Goal: Task Accomplishment & Management: Use online tool/utility

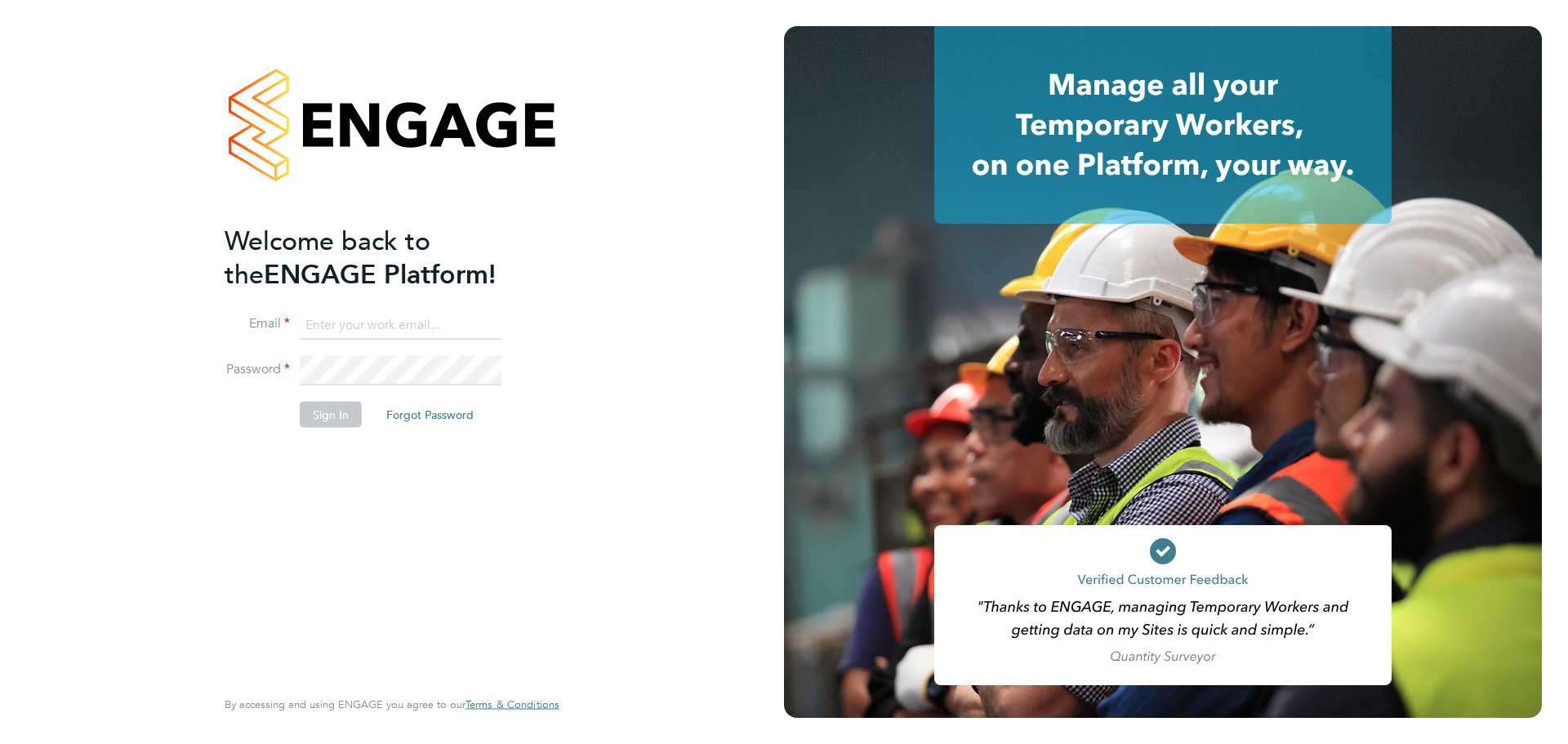
click at [423, 325] on input at bounding box center [400, 325] width 202 height 29
type input "fletcher.melhuish@vistry.co.uk"
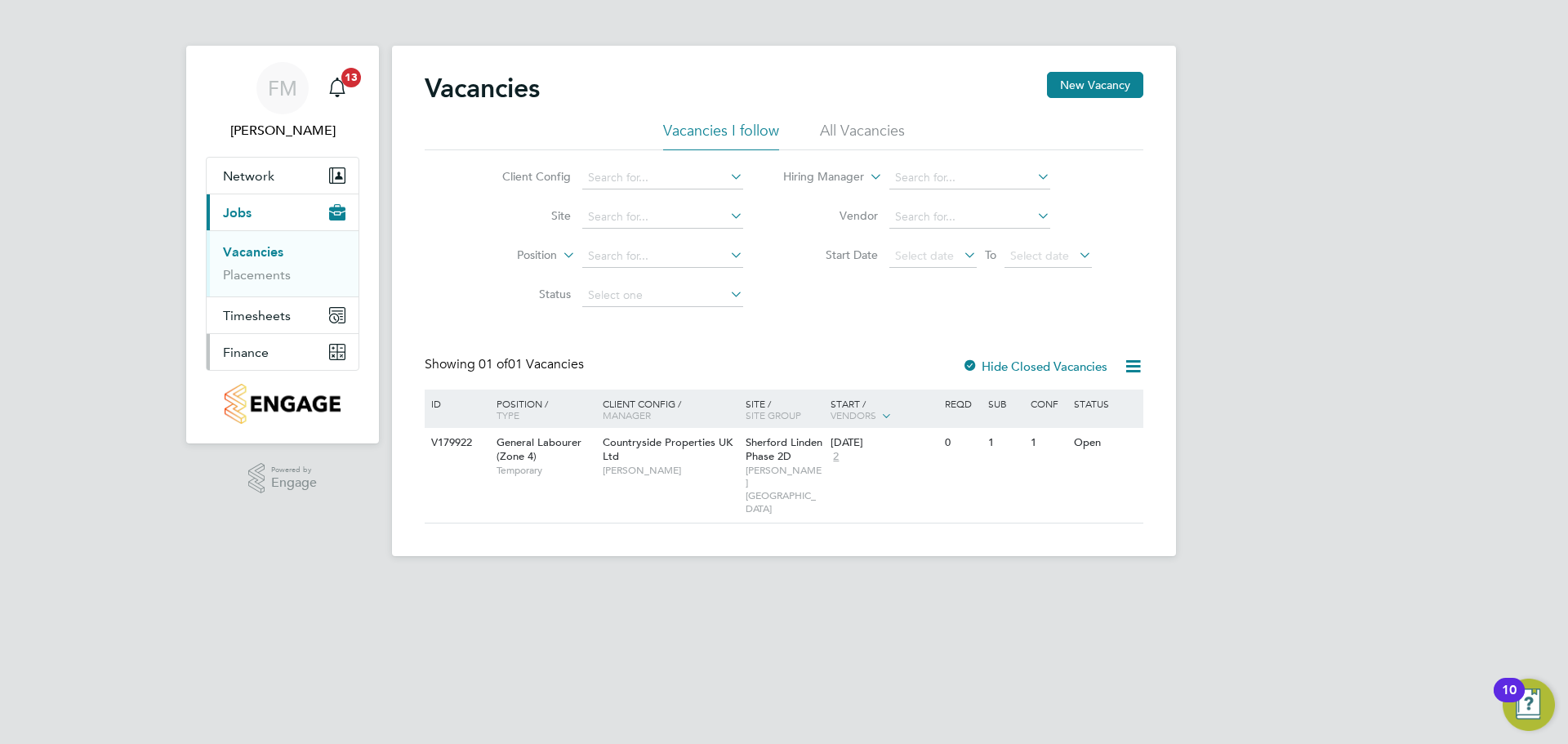
click at [281, 355] on button "Finance" at bounding box center [282, 351] width 152 height 36
click at [304, 323] on link "Invoices & Credit Notes" at bounding box center [274, 334] width 102 height 32
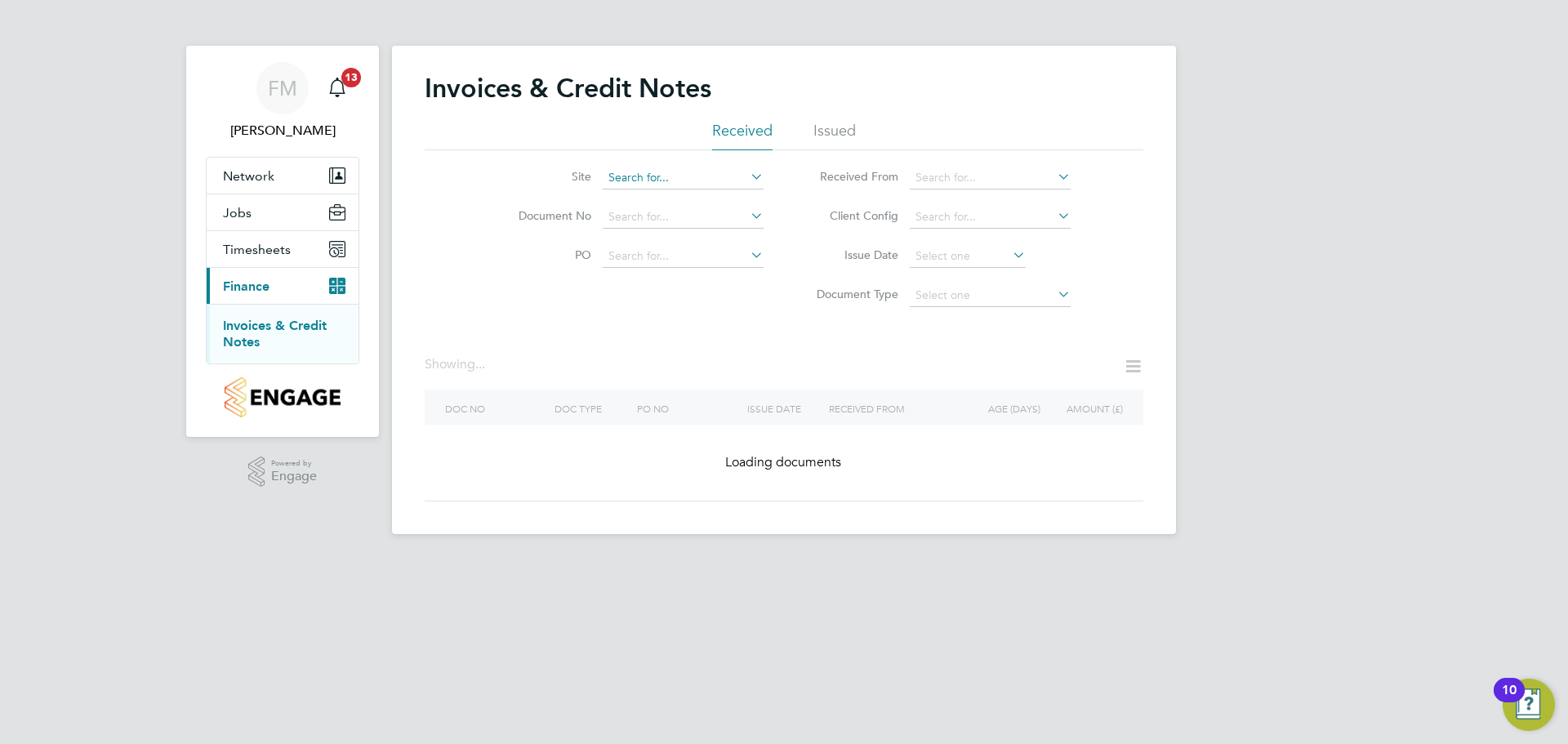
click at [702, 183] on input at bounding box center [683, 177] width 161 height 23
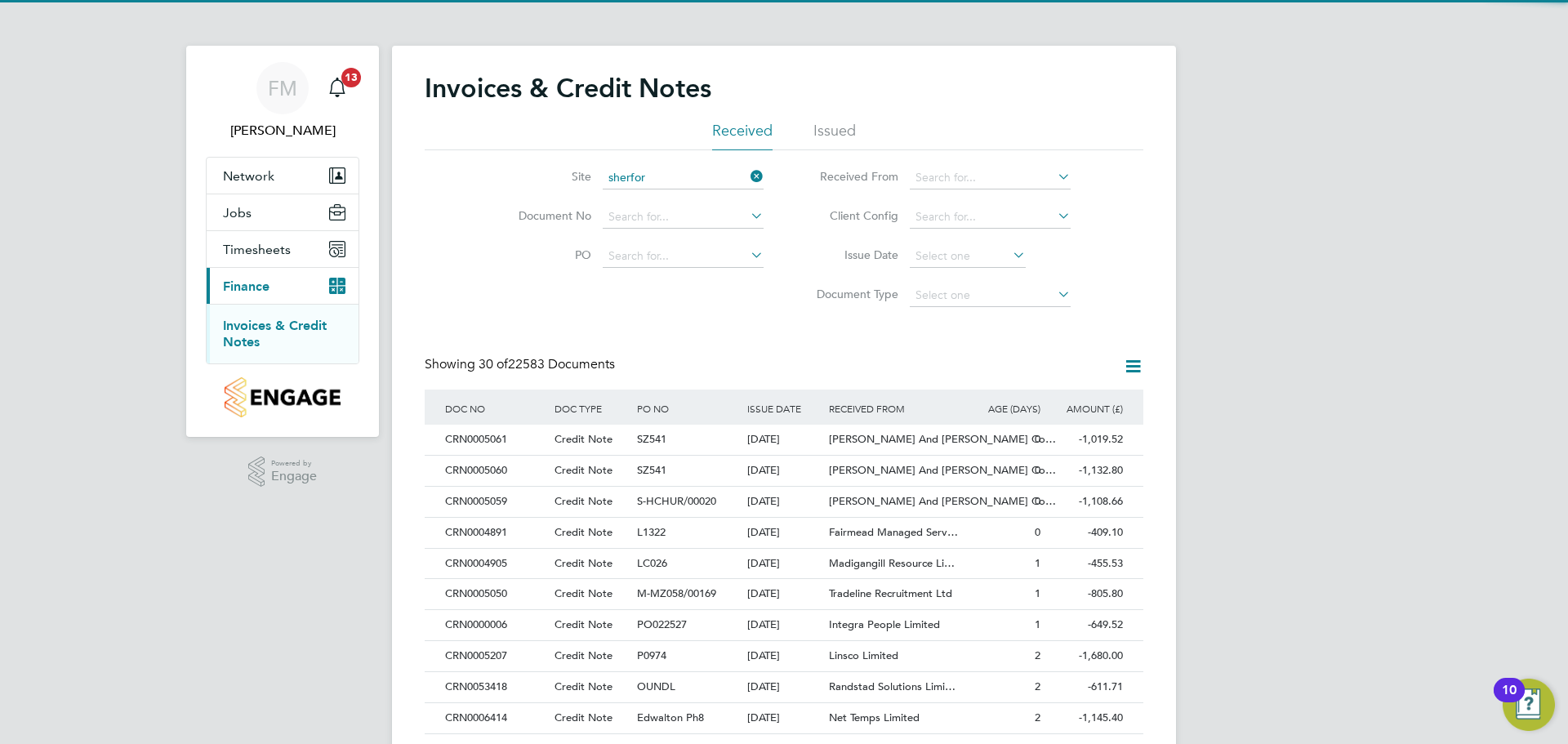
click at [743, 286] on li "Sherfor d Linden Phase 2D" at bounding box center [708, 289] width 213 height 22
type input "Sherford Linden Phase 2D"
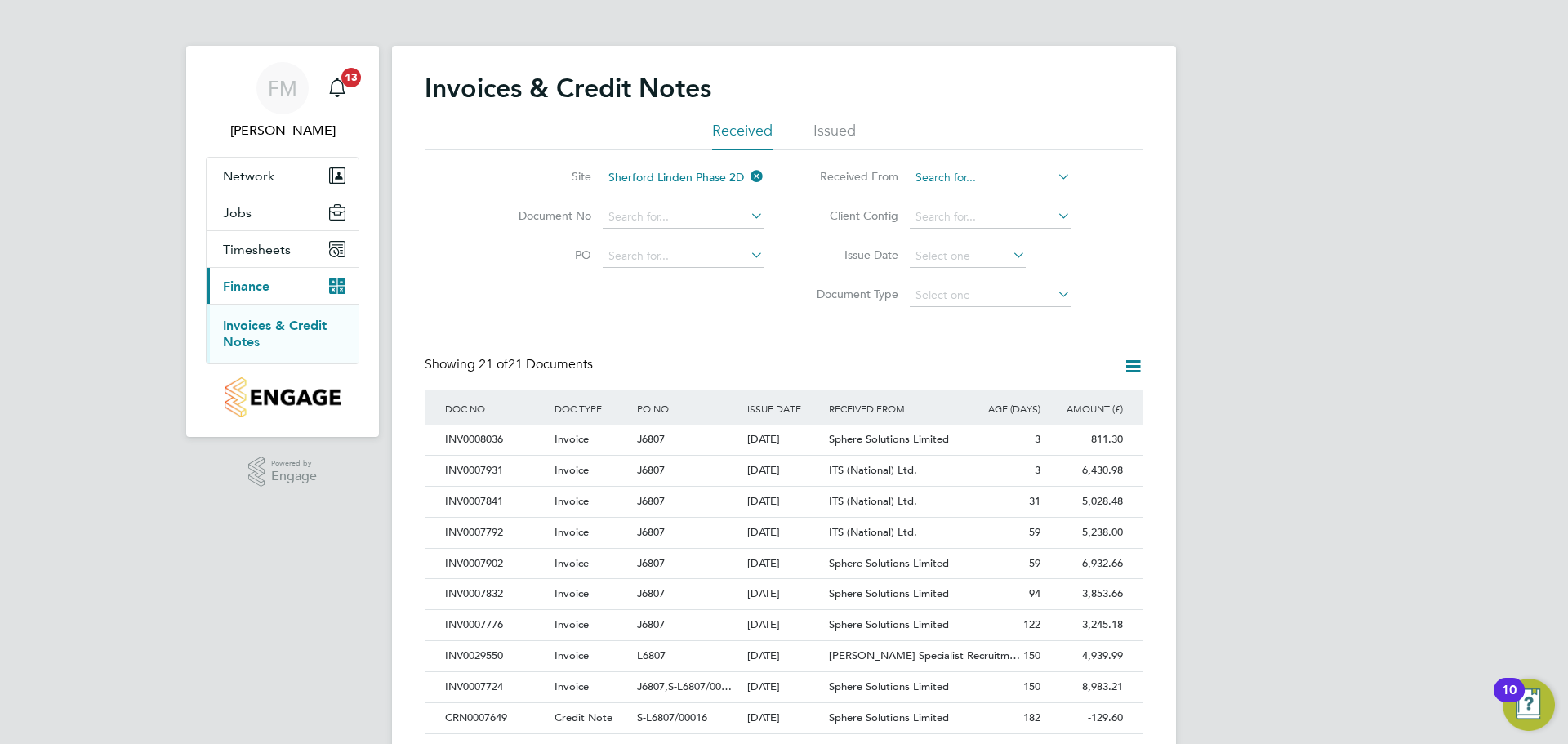
click at [974, 175] on input at bounding box center [990, 177] width 161 height 23
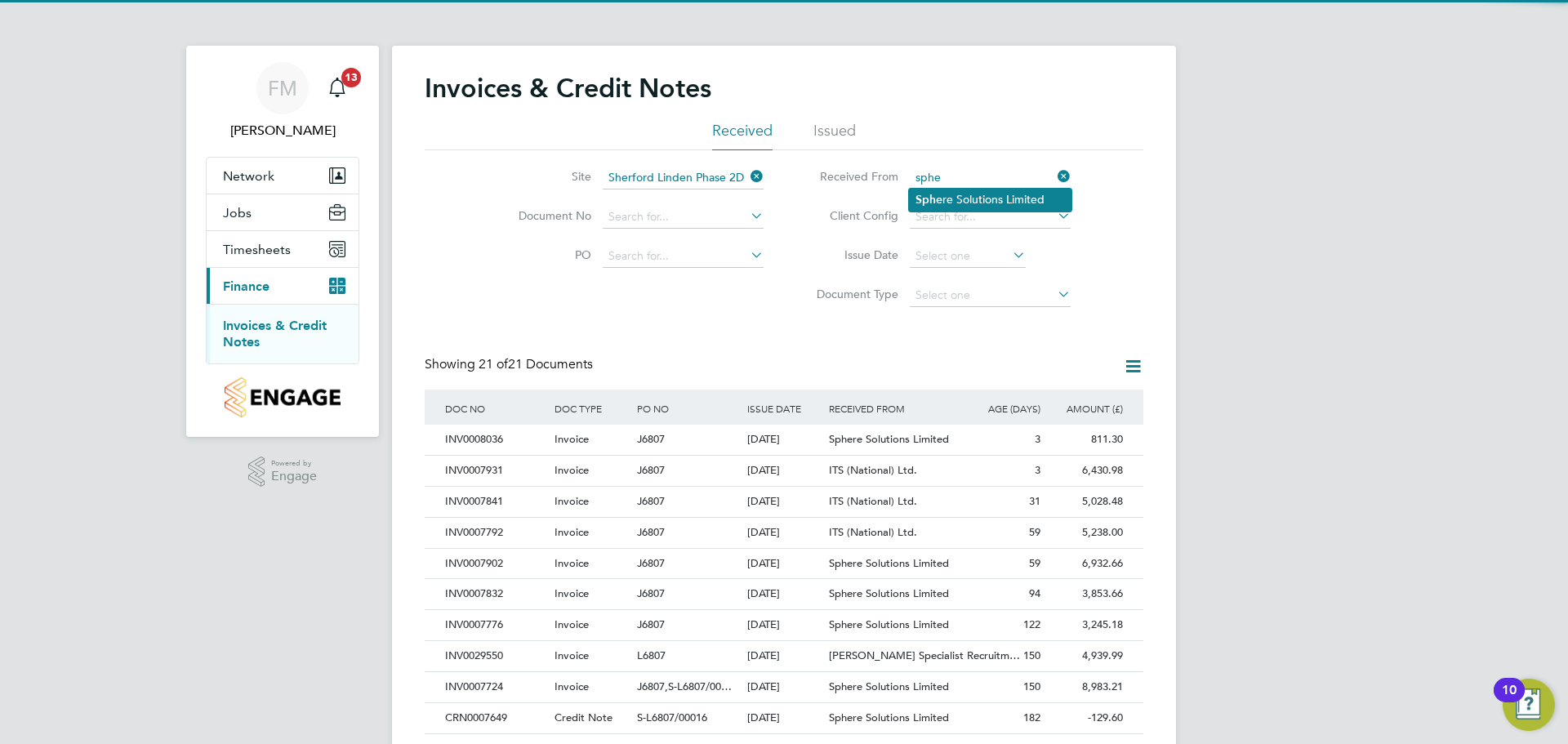
click at [985, 188] on li "Sphe re Solutions Limited" at bounding box center [990, 199] width 162 height 22
type input "Sphere Solutions Limited"
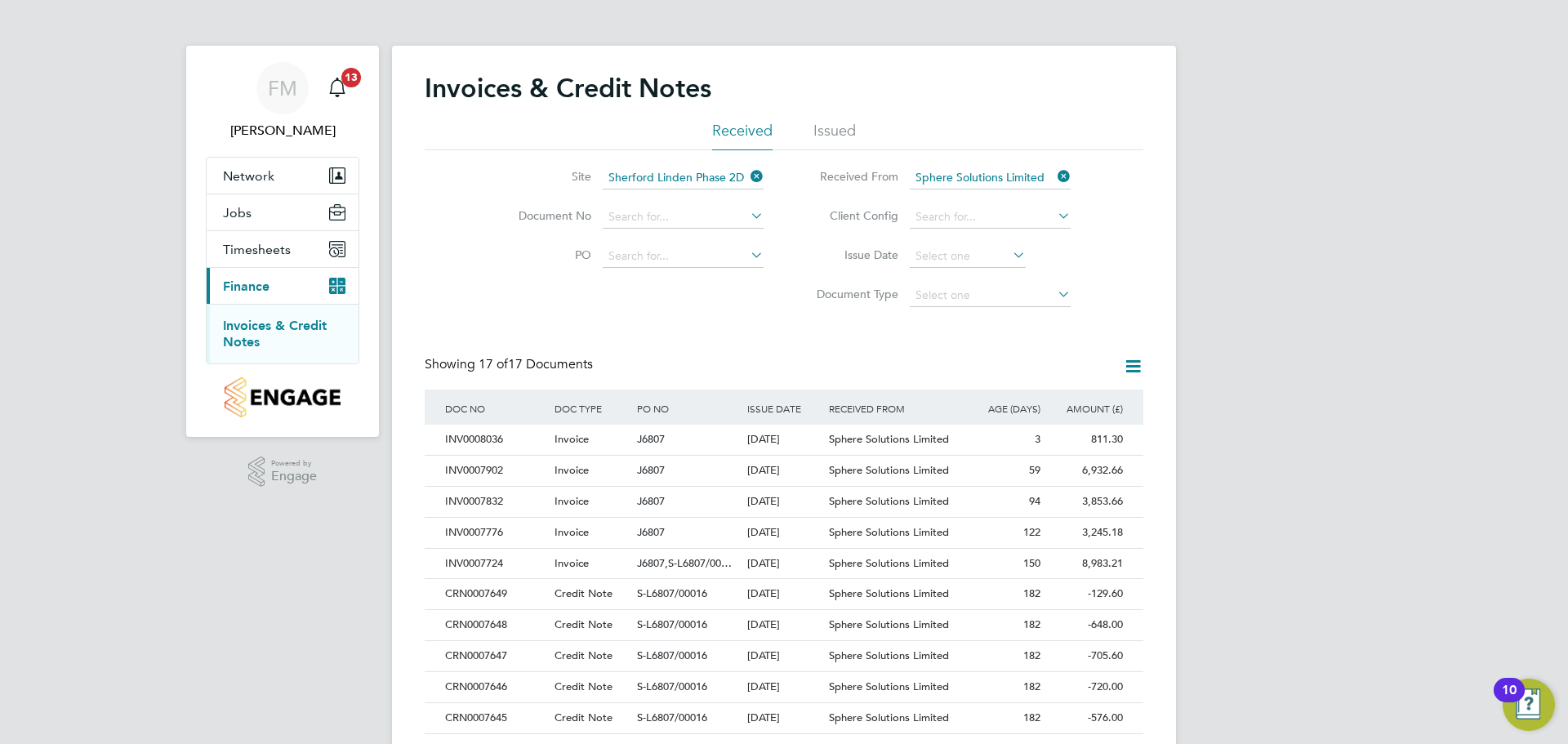
click at [831, 137] on li "Issued" at bounding box center [835, 135] width 43 height 29
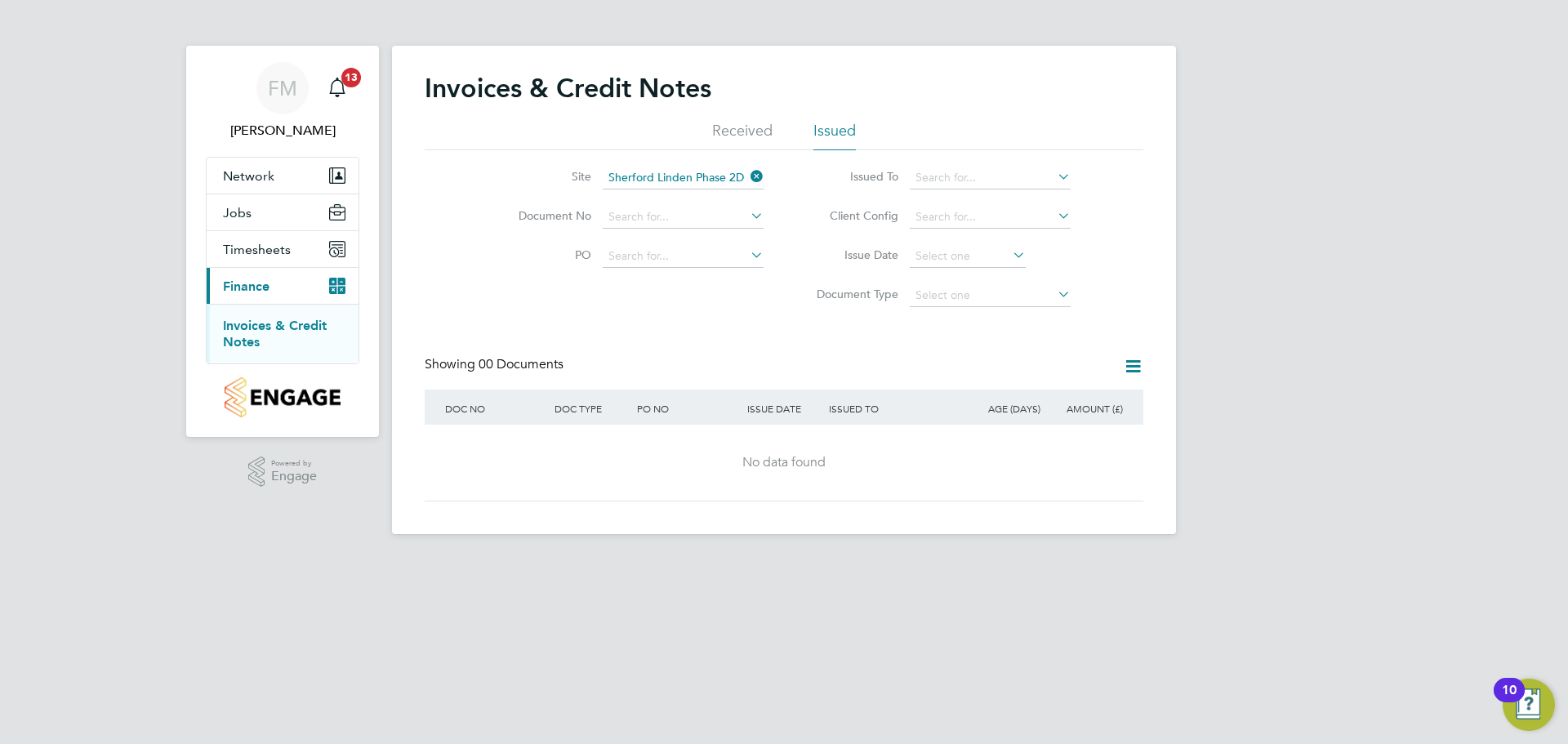
click at [753, 131] on li "Received" at bounding box center [743, 135] width 60 height 29
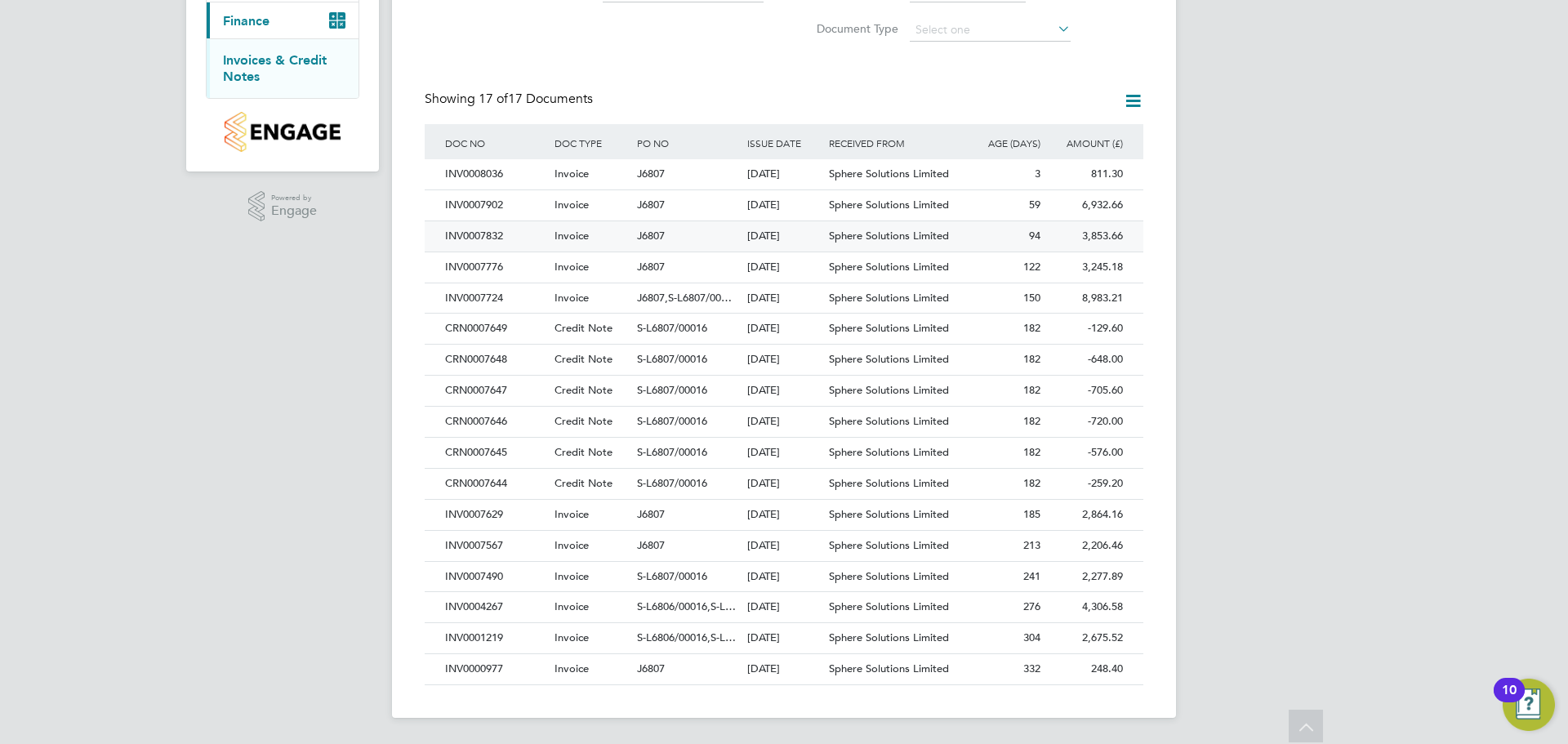
click at [1015, 232] on div "94" at bounding box center [1003, 236] width 83 height 30
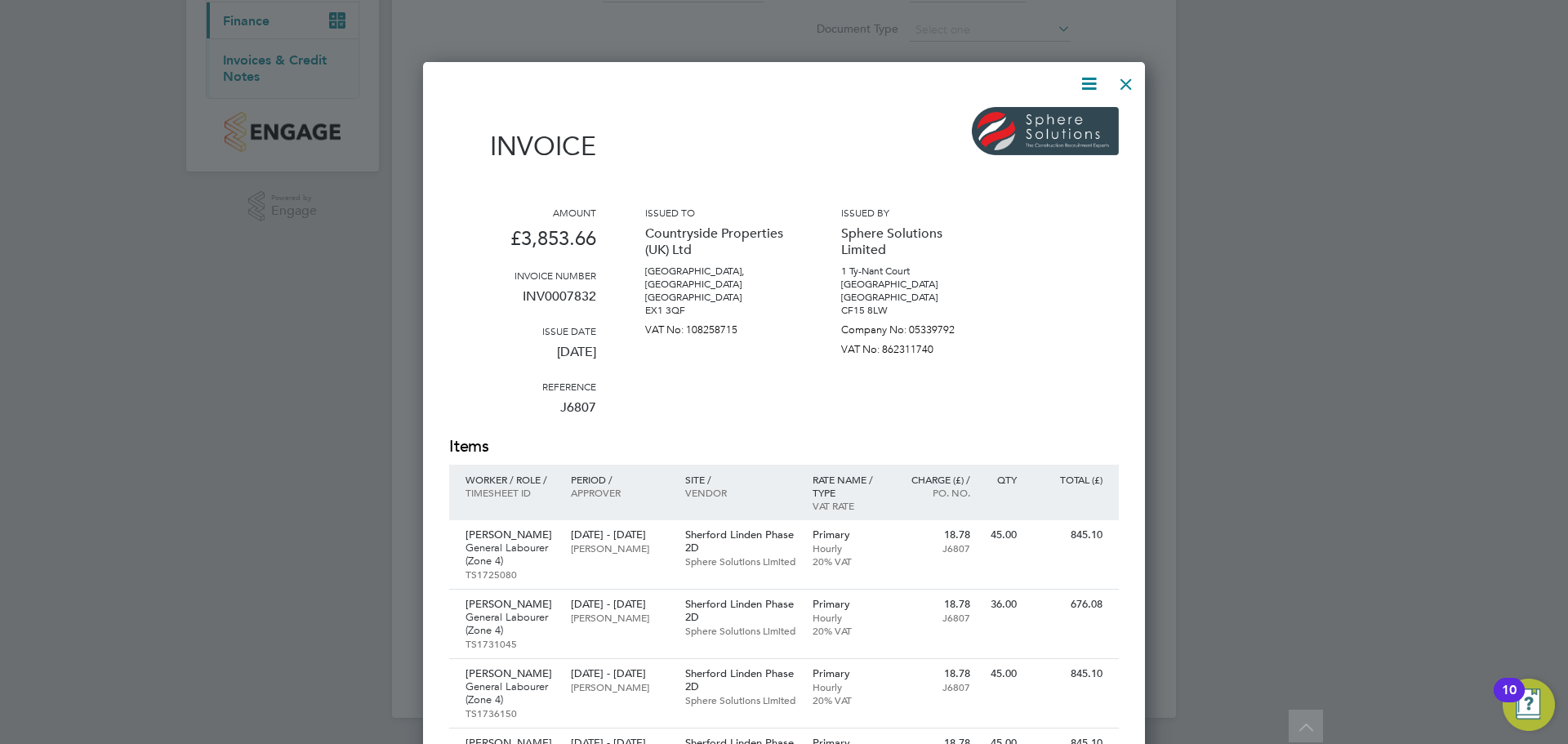
click at [1120, 85] on div at bounding box center [1126, 80] width 29 height 29
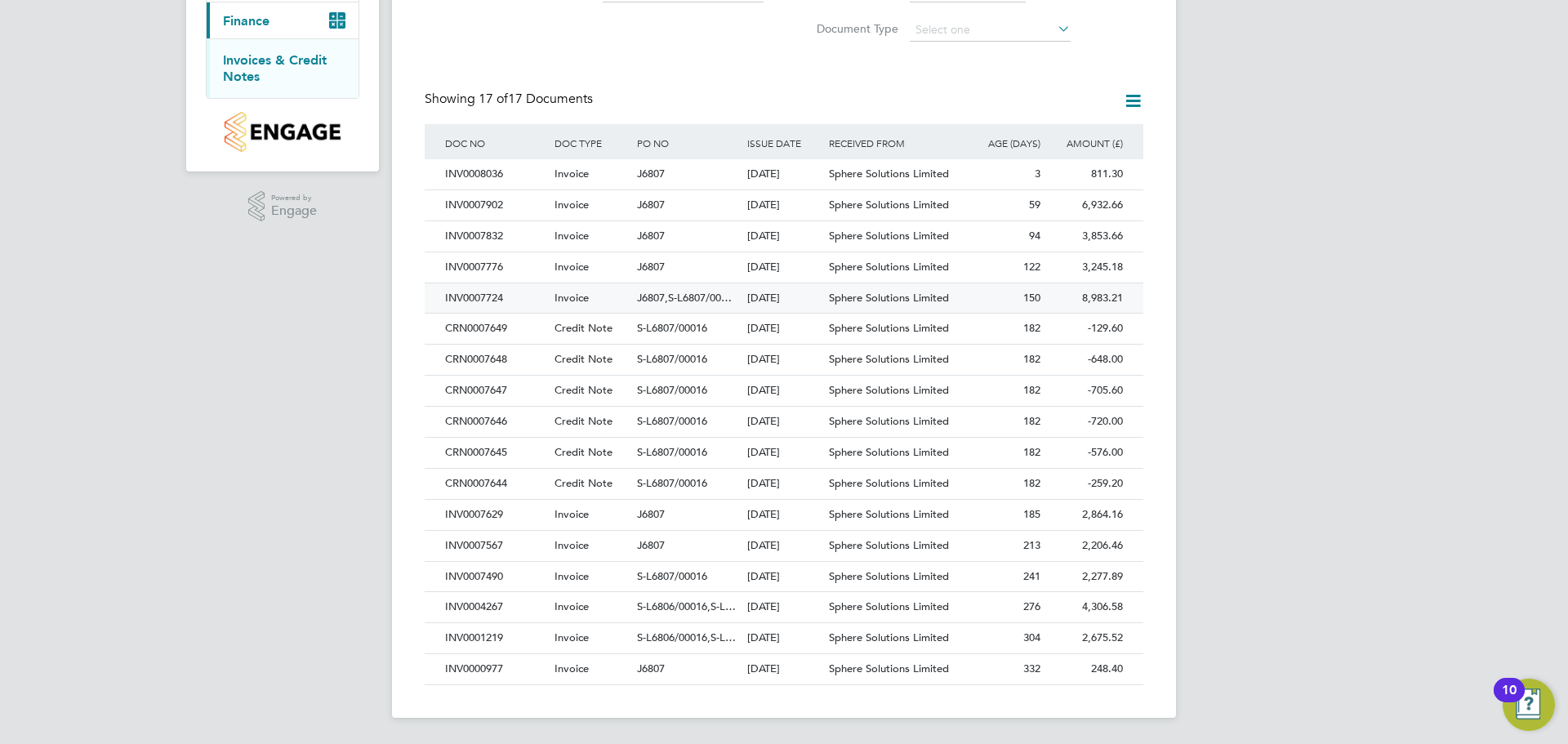
click at [1119, 294] on div "8,983.21 Unpaid" at bounding box center [1086, 299] width 83 height 30
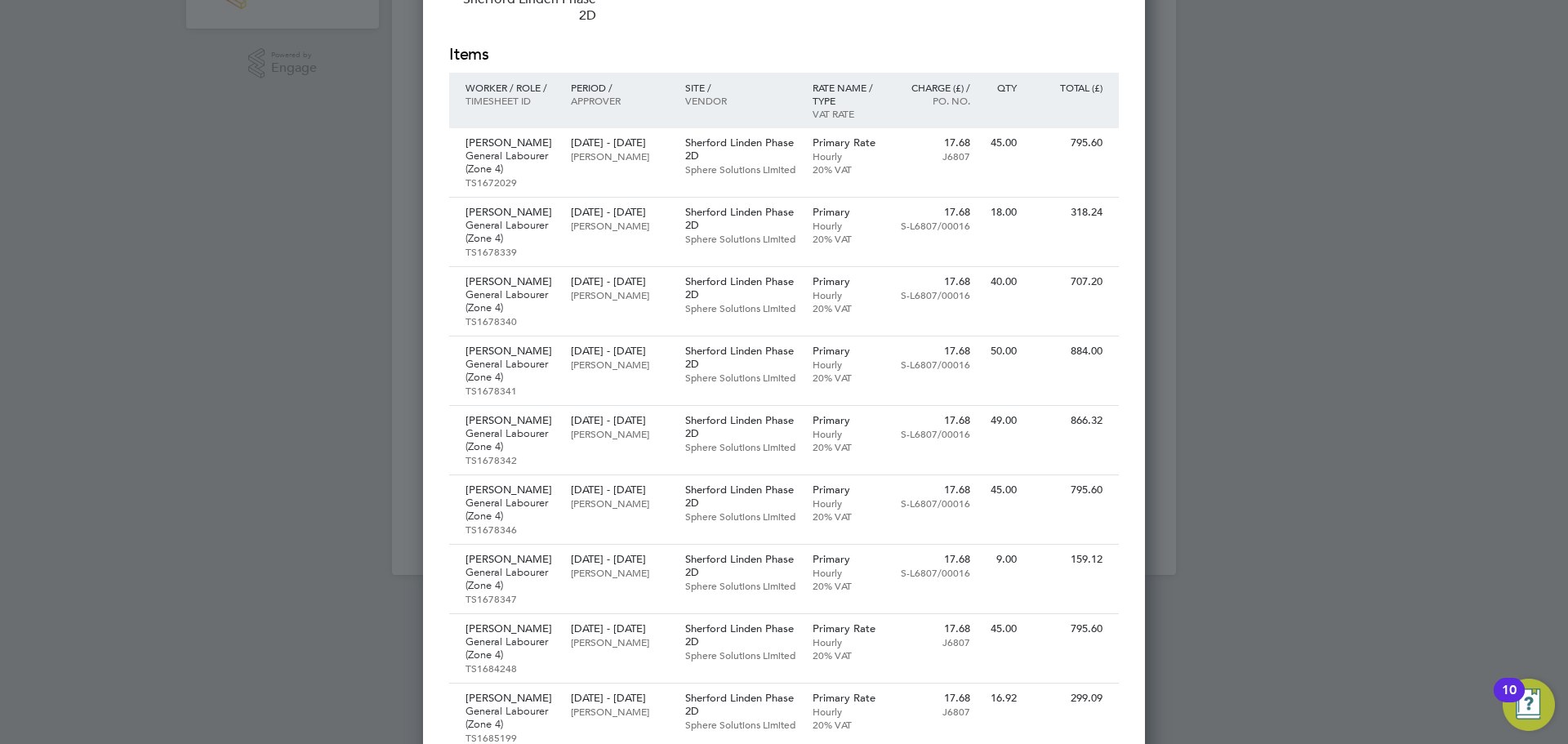
click at [1236, 284] on div at bounding box center [784, 372] width 1568 height 744
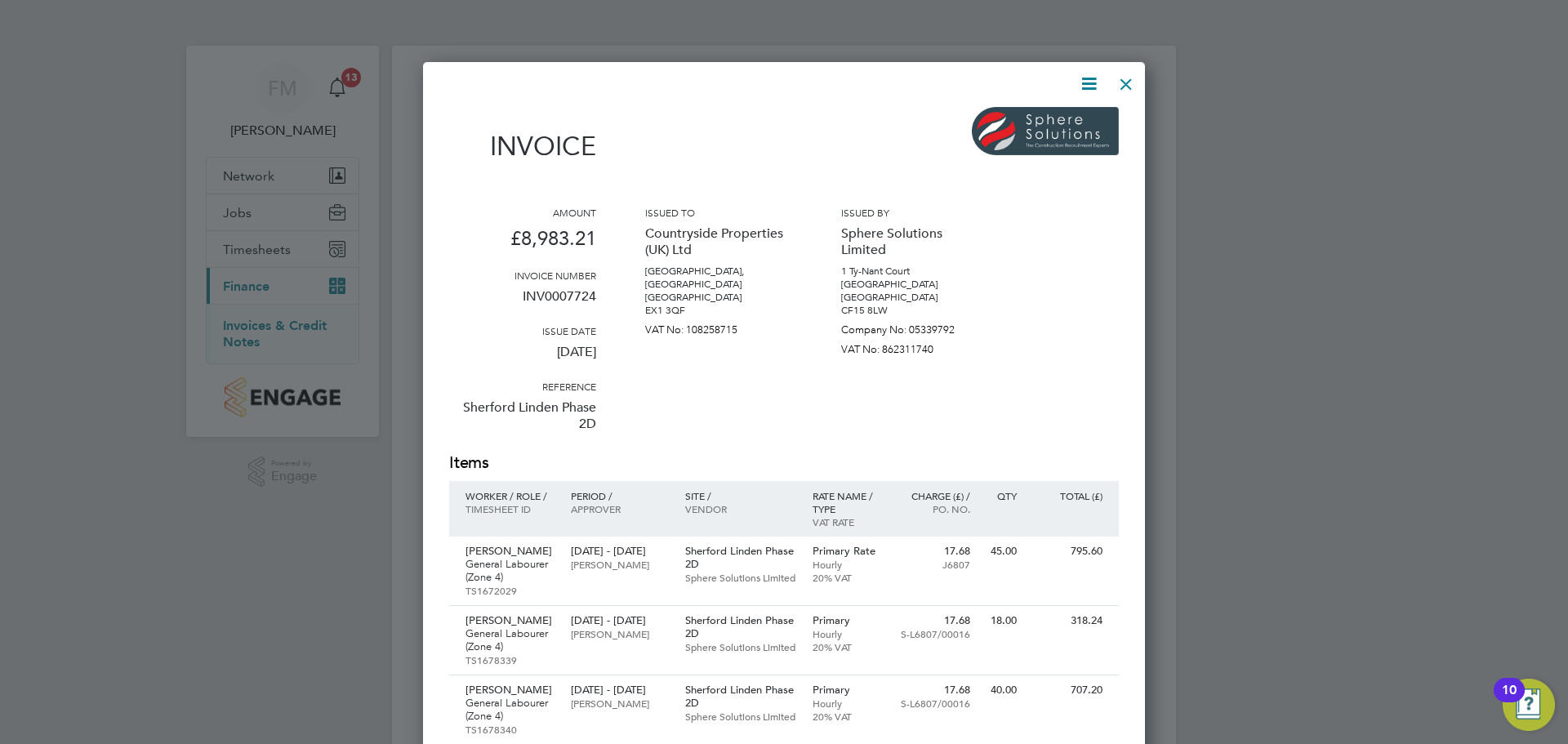
click at [1129, 80] on div at bounding box center [1126, 80] width 29 height 29
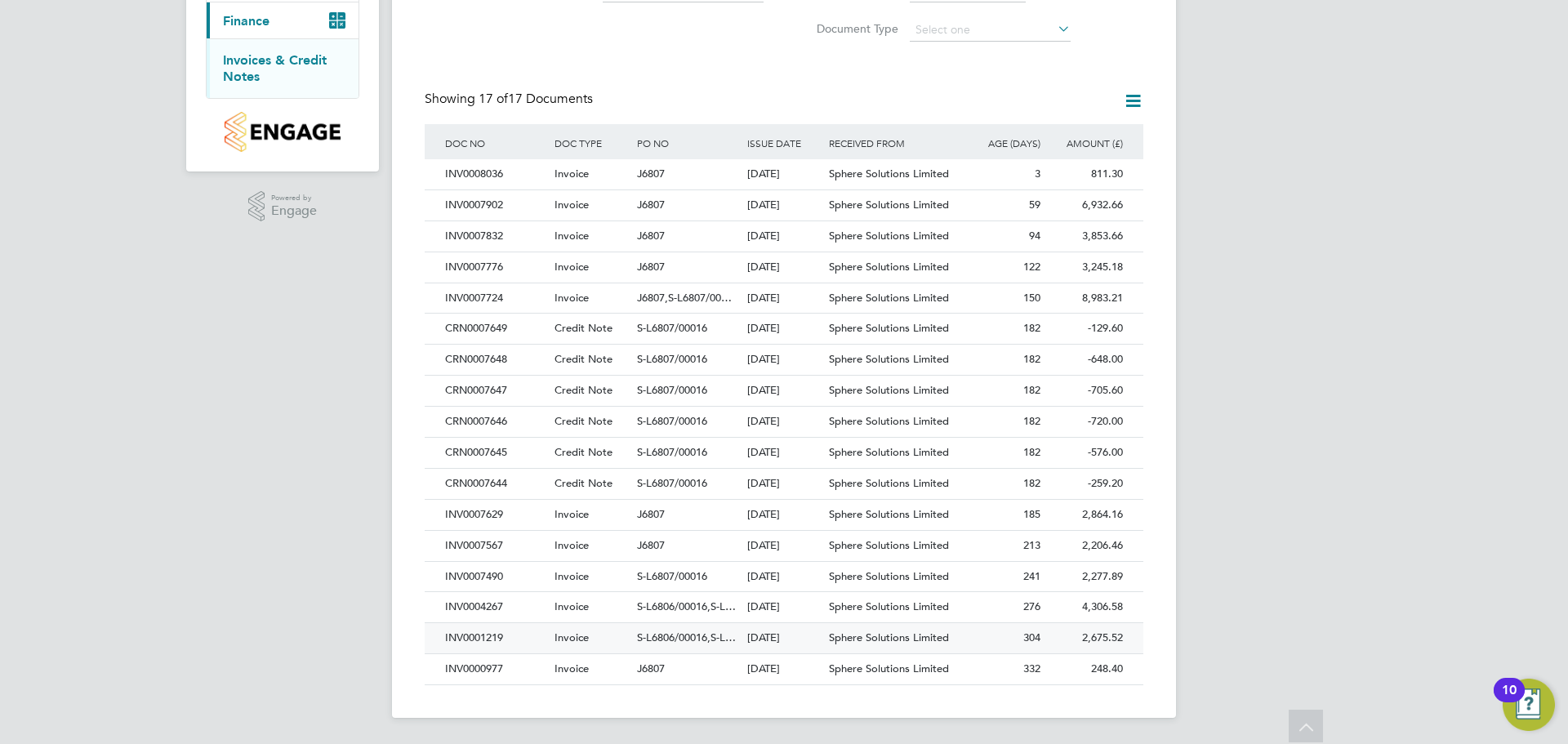
click at [601, 639] on div "Invoice" at bounding box center [592, 639] width 83 height 30
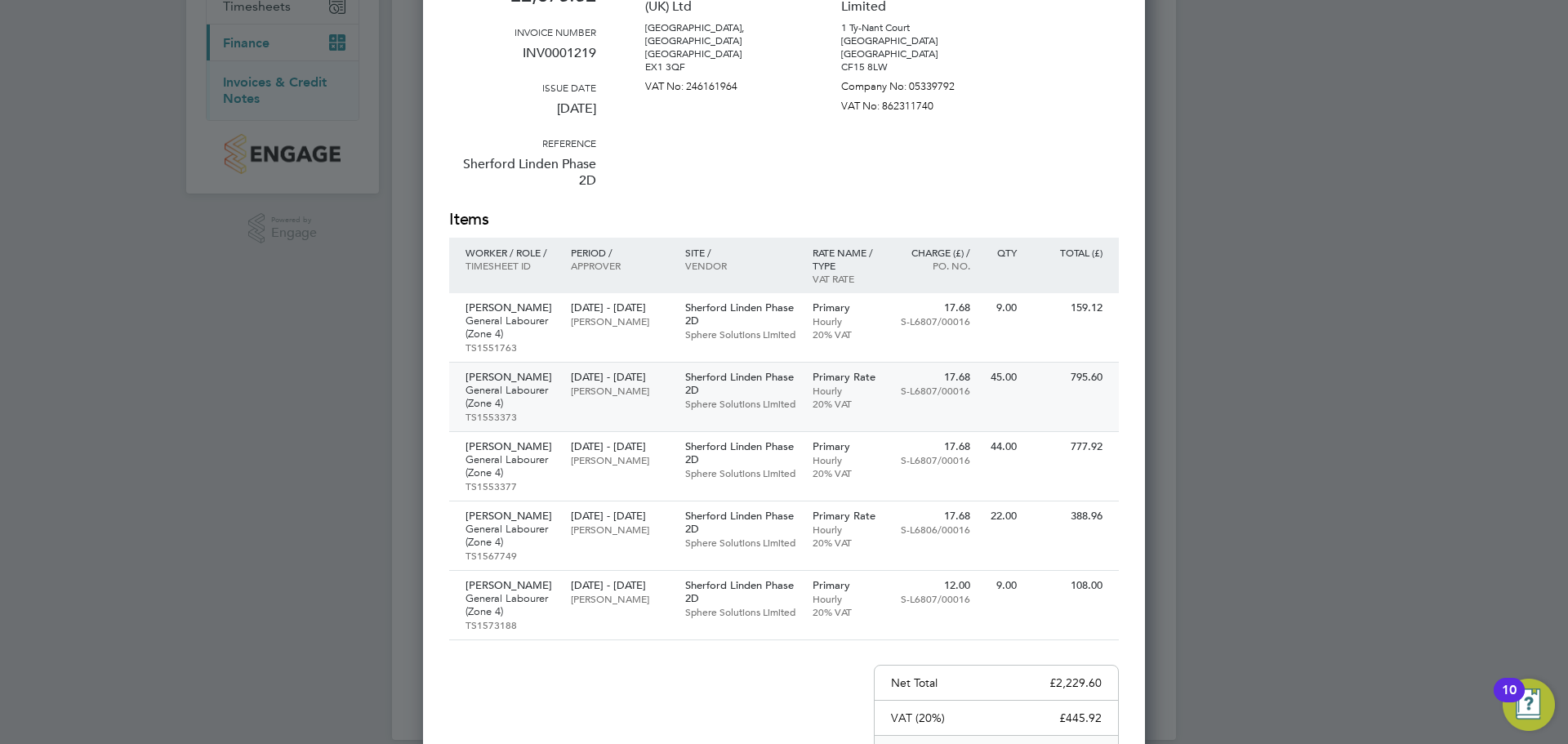
scroll to position [245, 0]
click at [1335, 550] on div at bounding box center [784, 372] width 1568 height 744
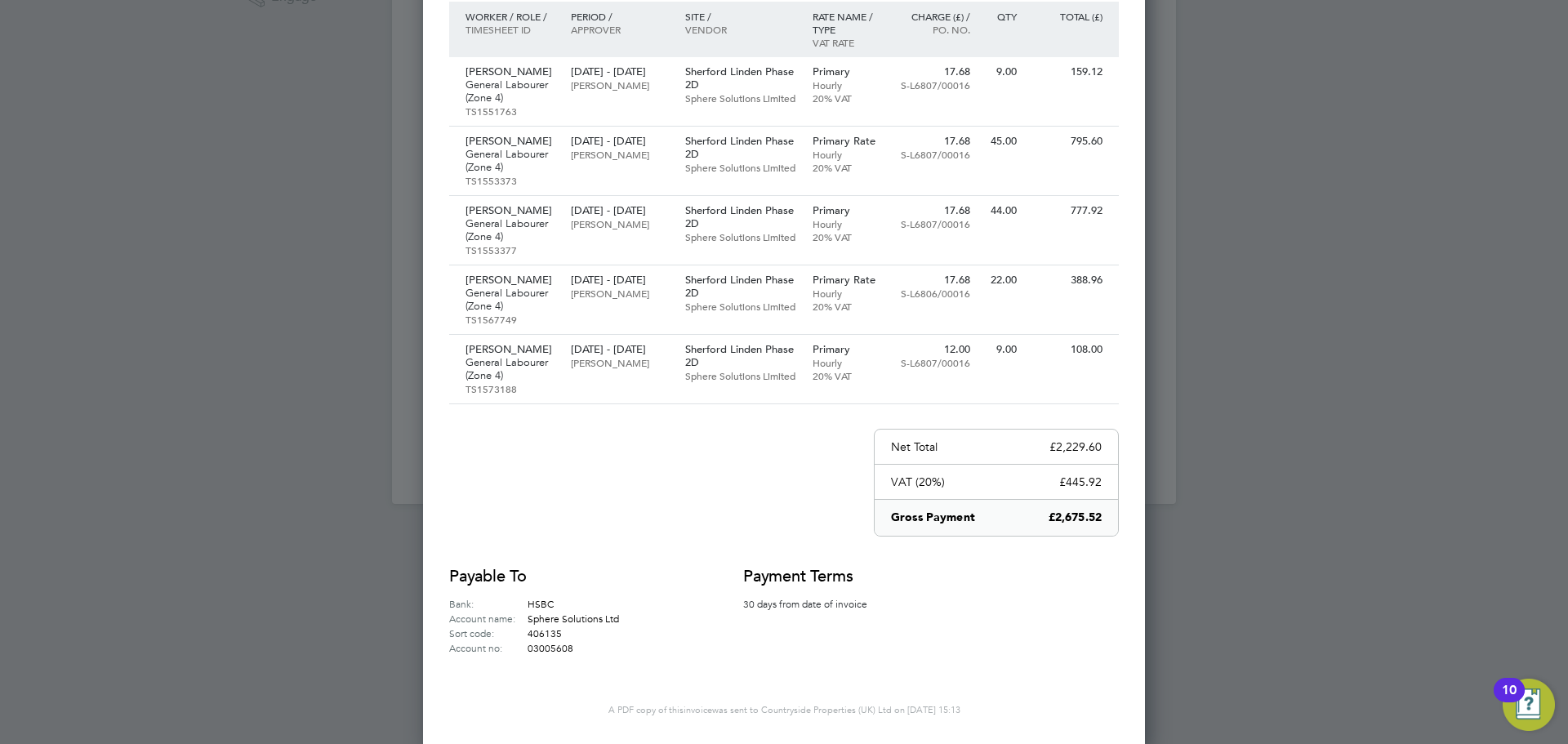
click at [1294, 445] on div at bounding box center [784, 372] width 1568 height 744
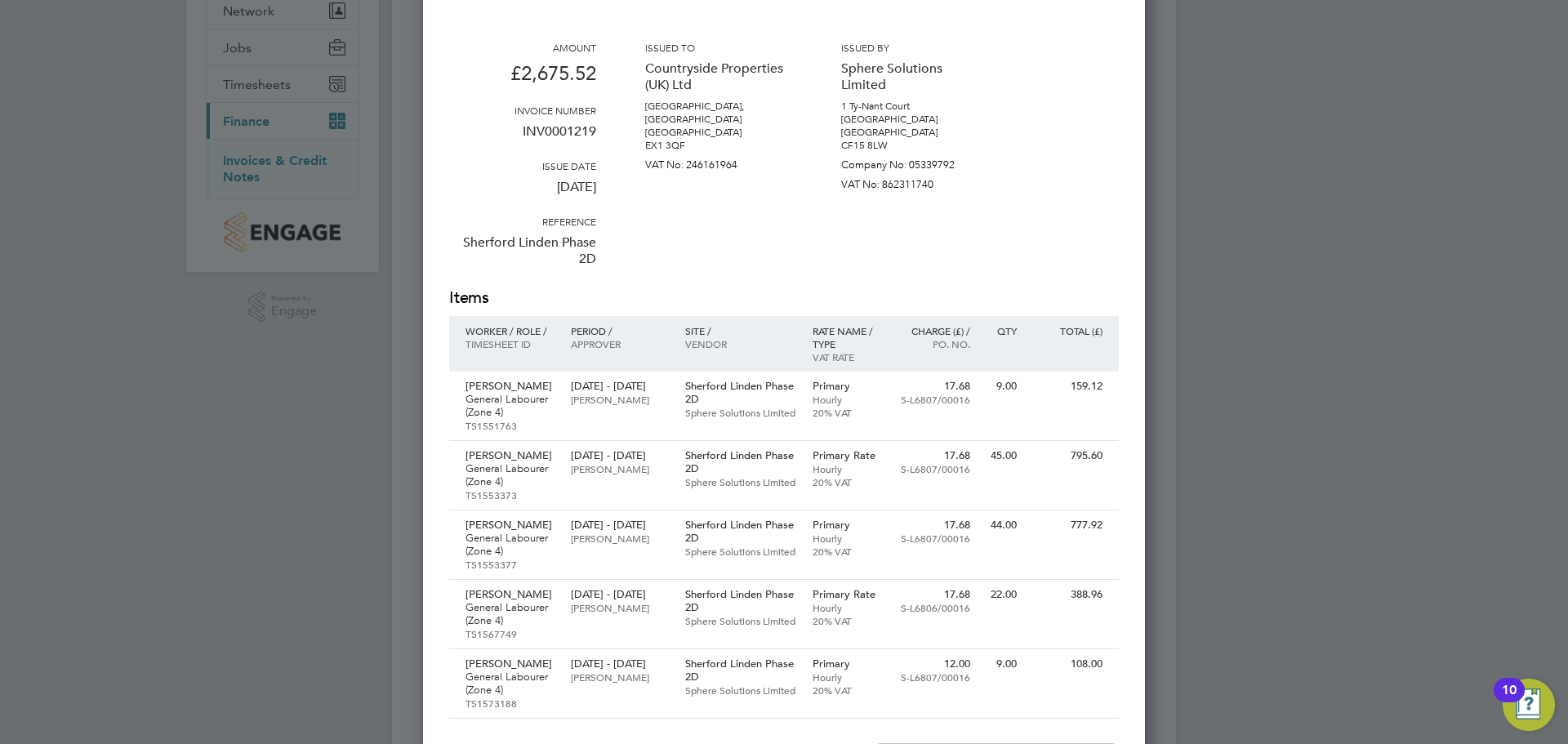
scroll to position [0, 0]
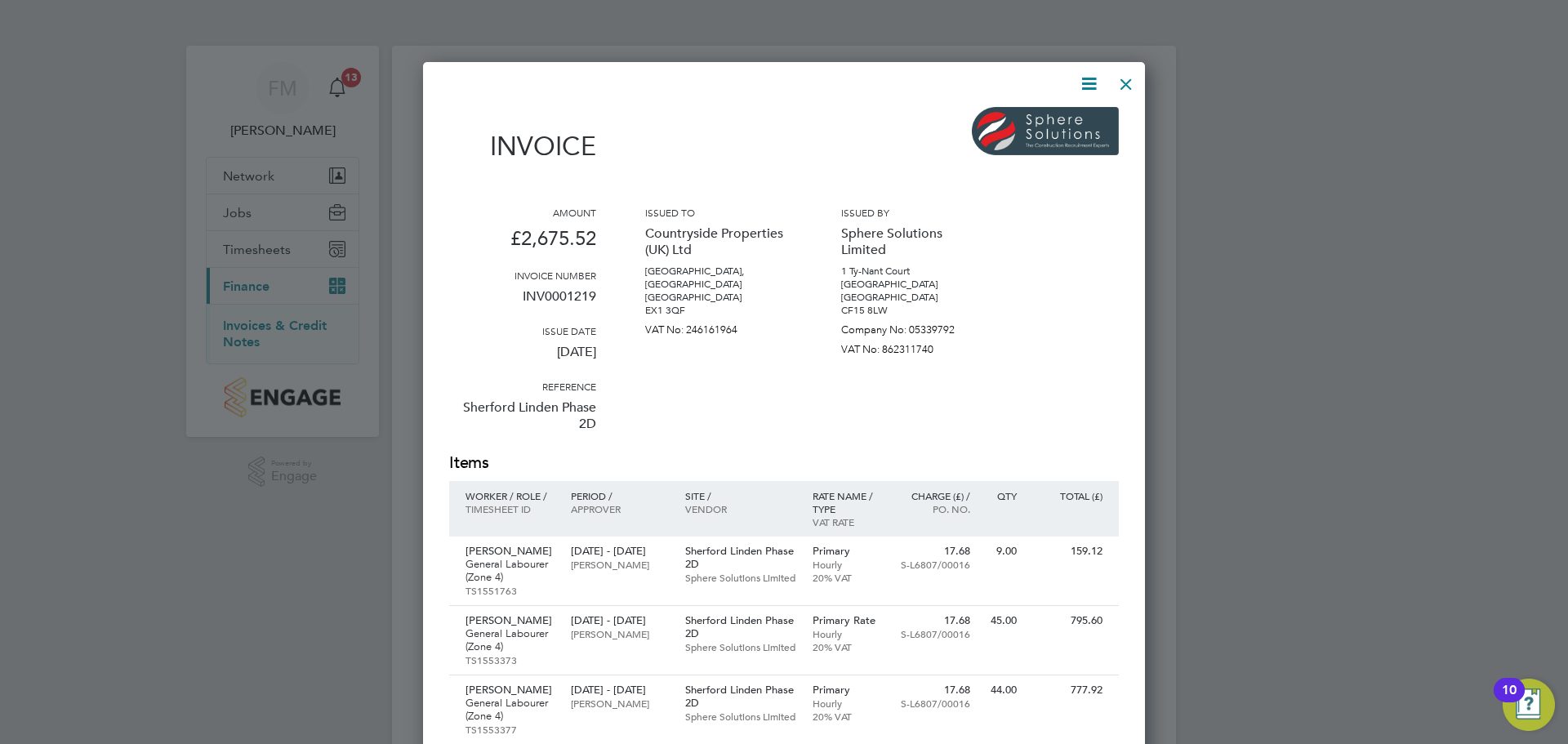
click at [1129, 88] on div at bounding box center [1126, 80] width 29 height 29
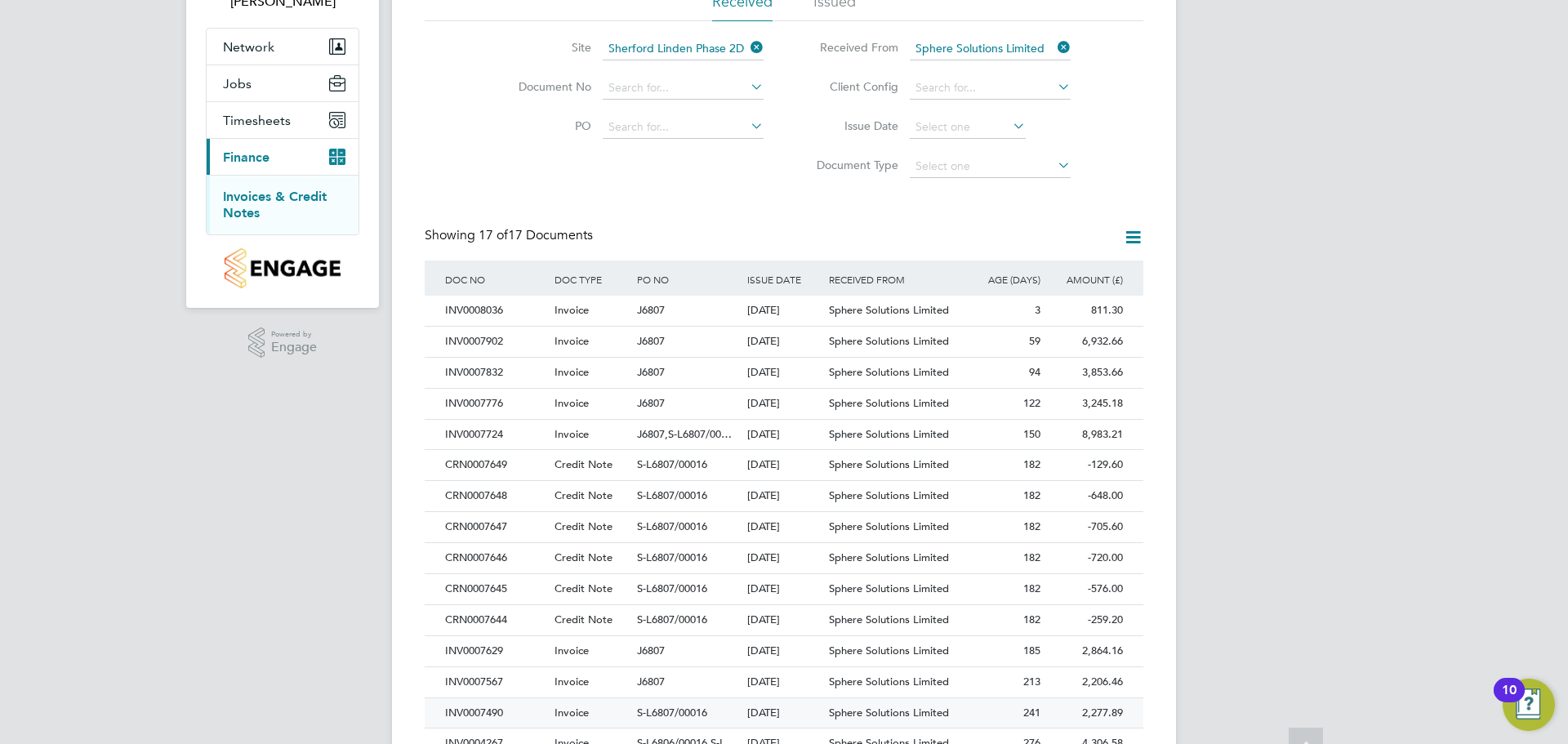
scroll to position [265, 0]
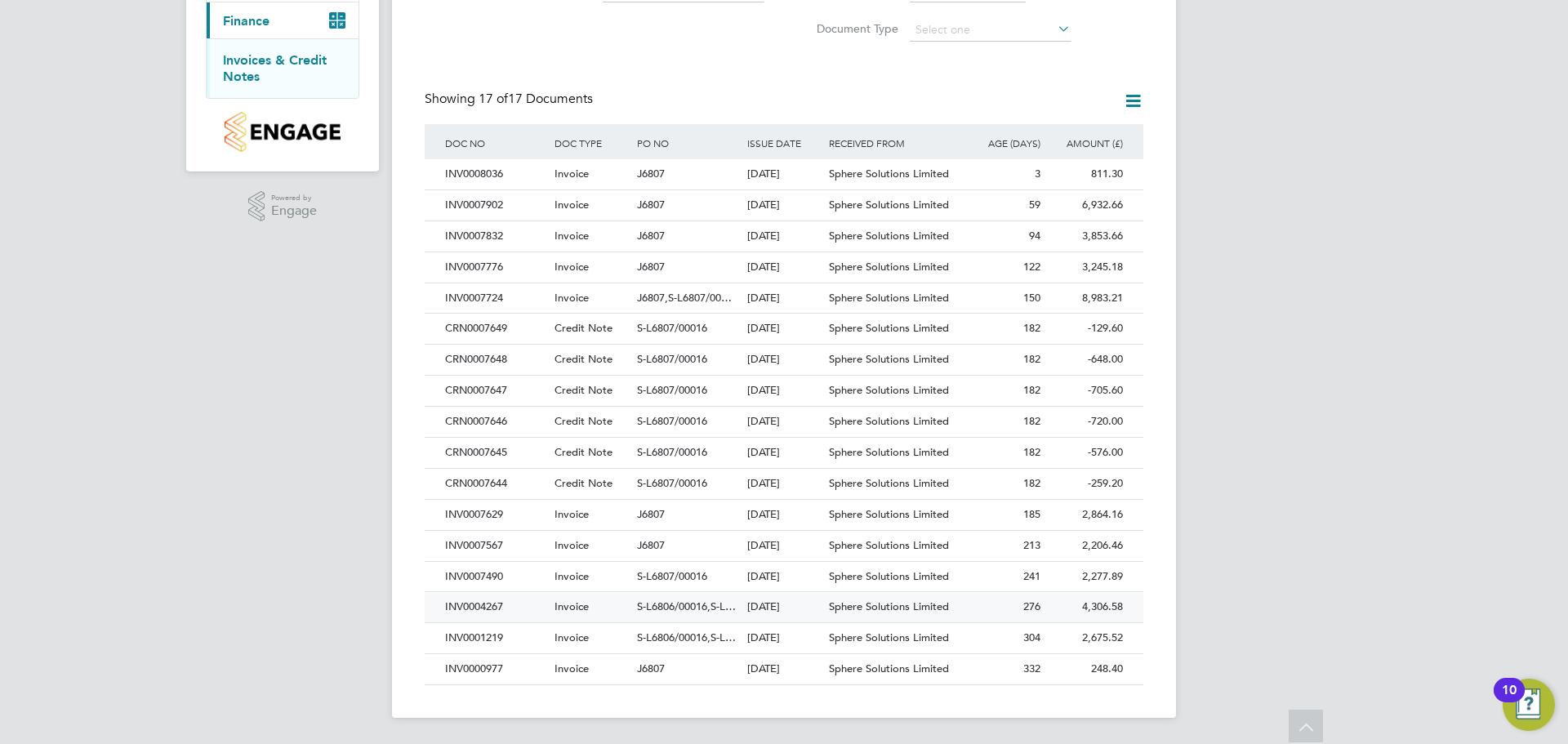
click at [625, 612] on div "Invoice" at bounding box center [592, 607] width 83 height 30
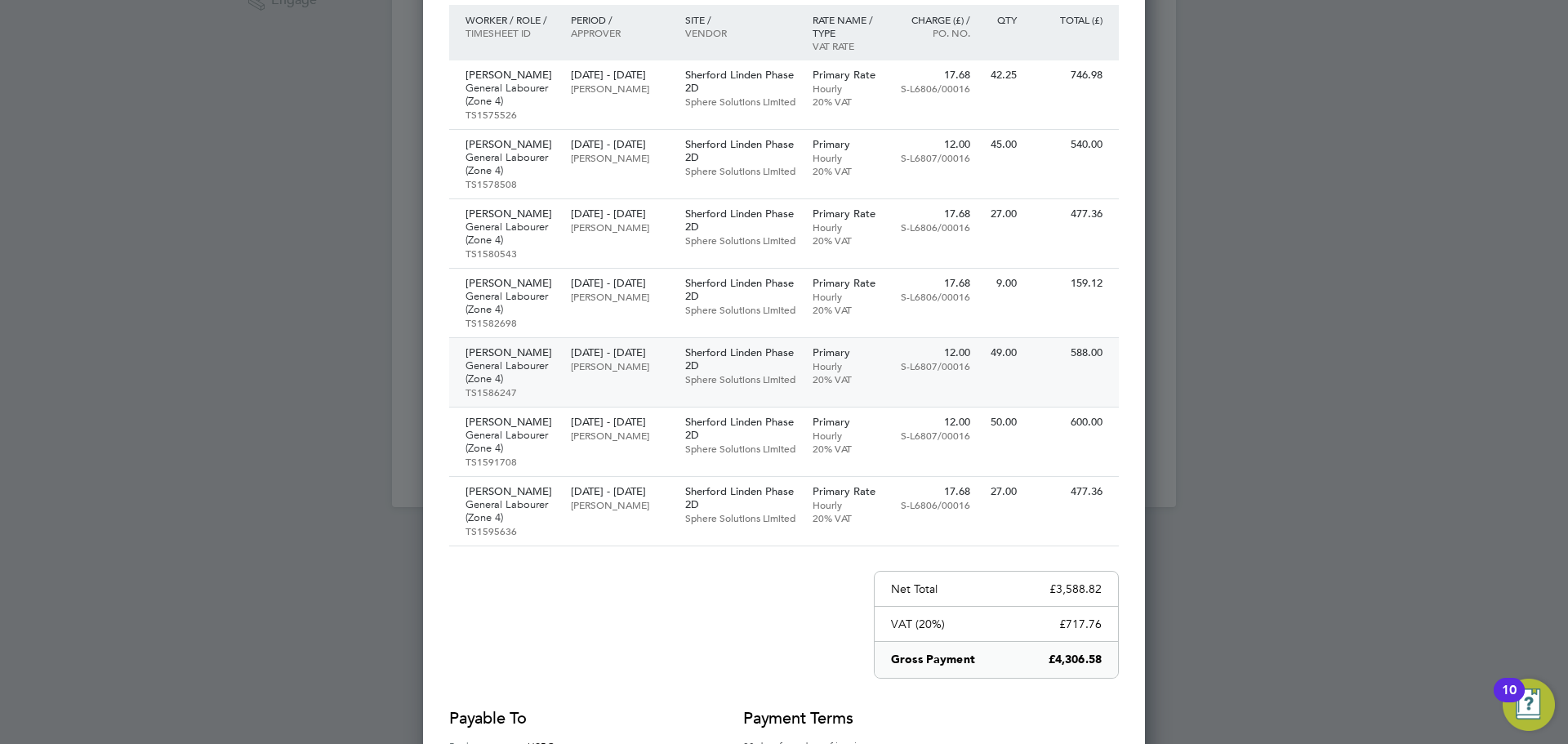
scroll to position [490, 0]
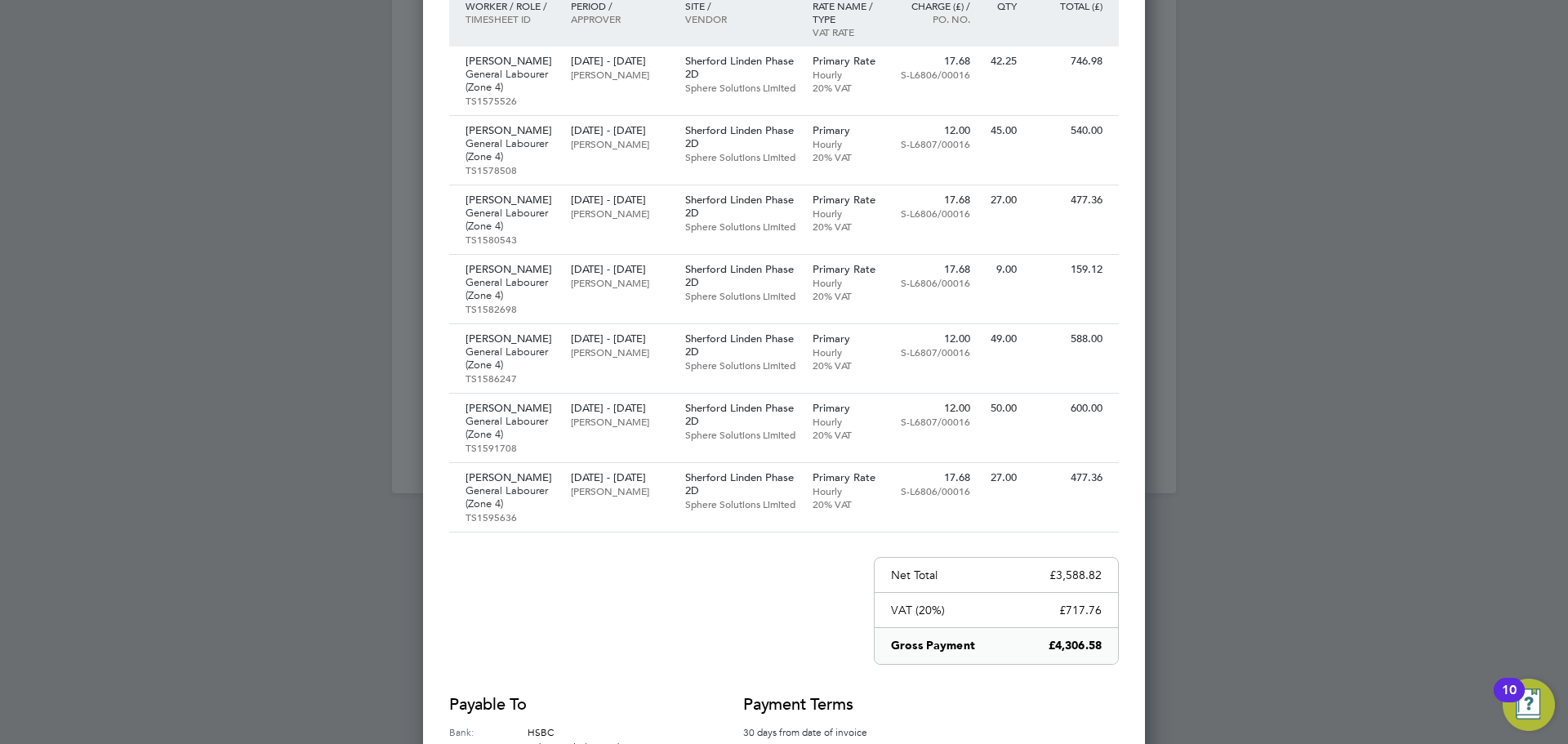
click at [1362, 446] on div at bounding box center [784, 372] width 1568 height 744
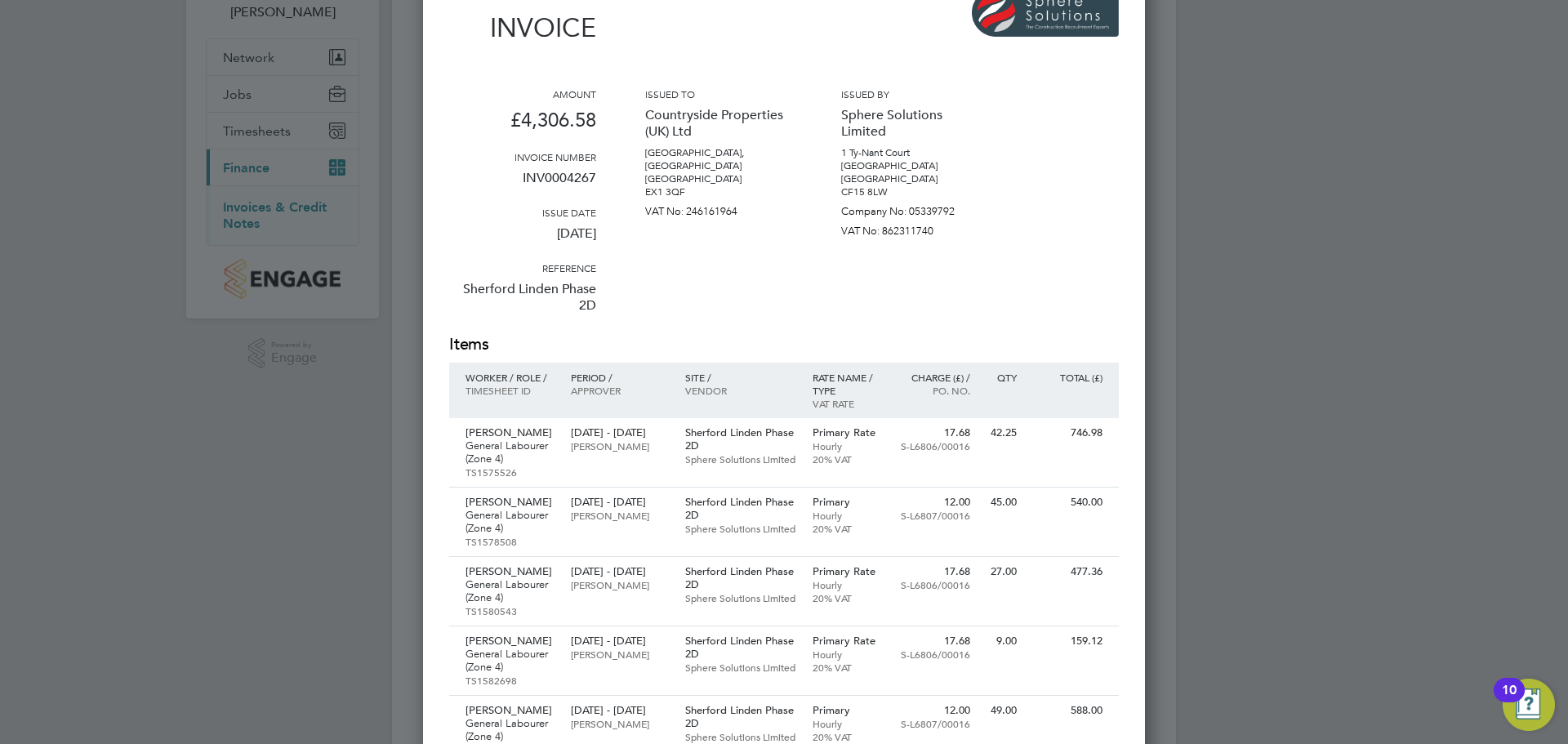
scroll to position [82, 0]
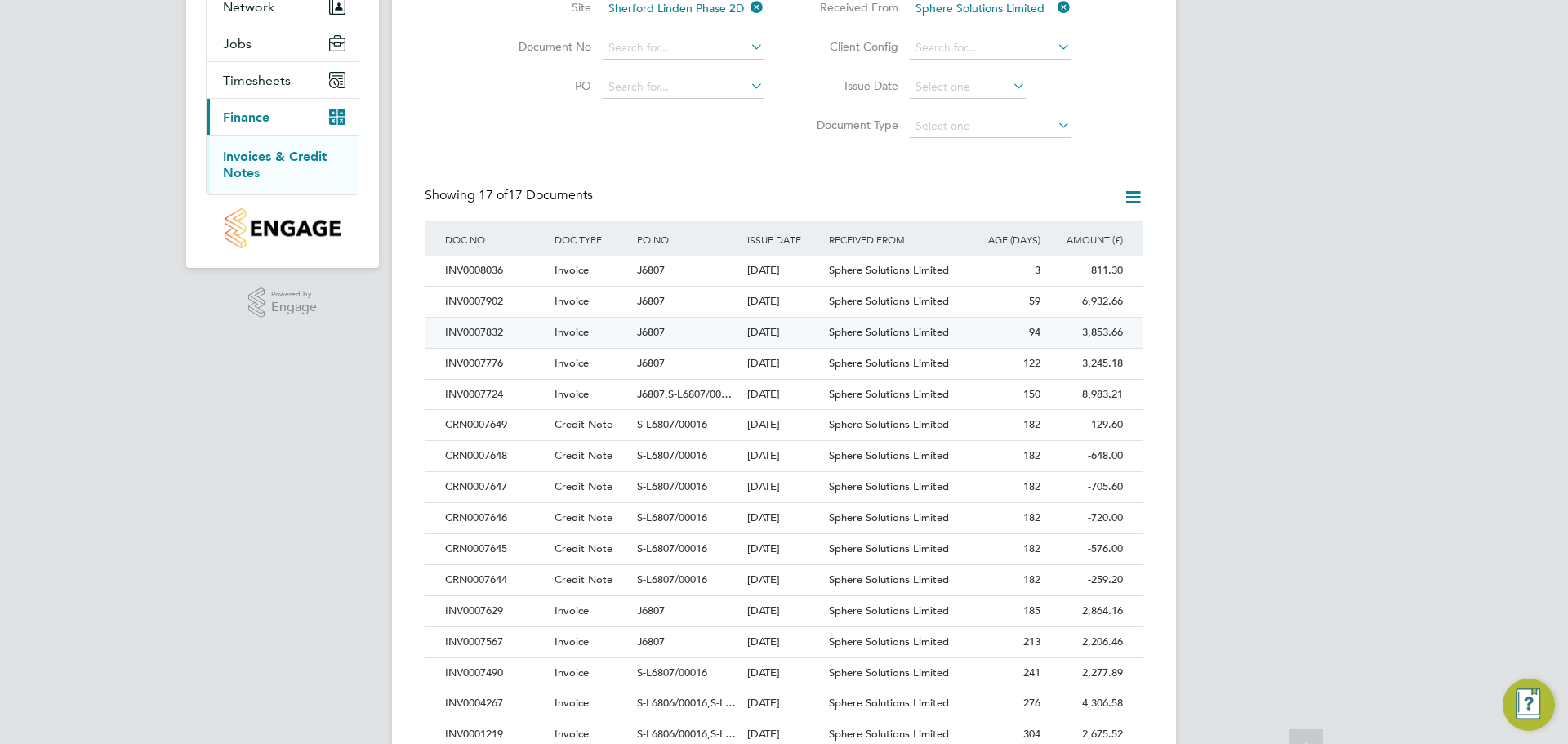
scroll to position [265, 0]
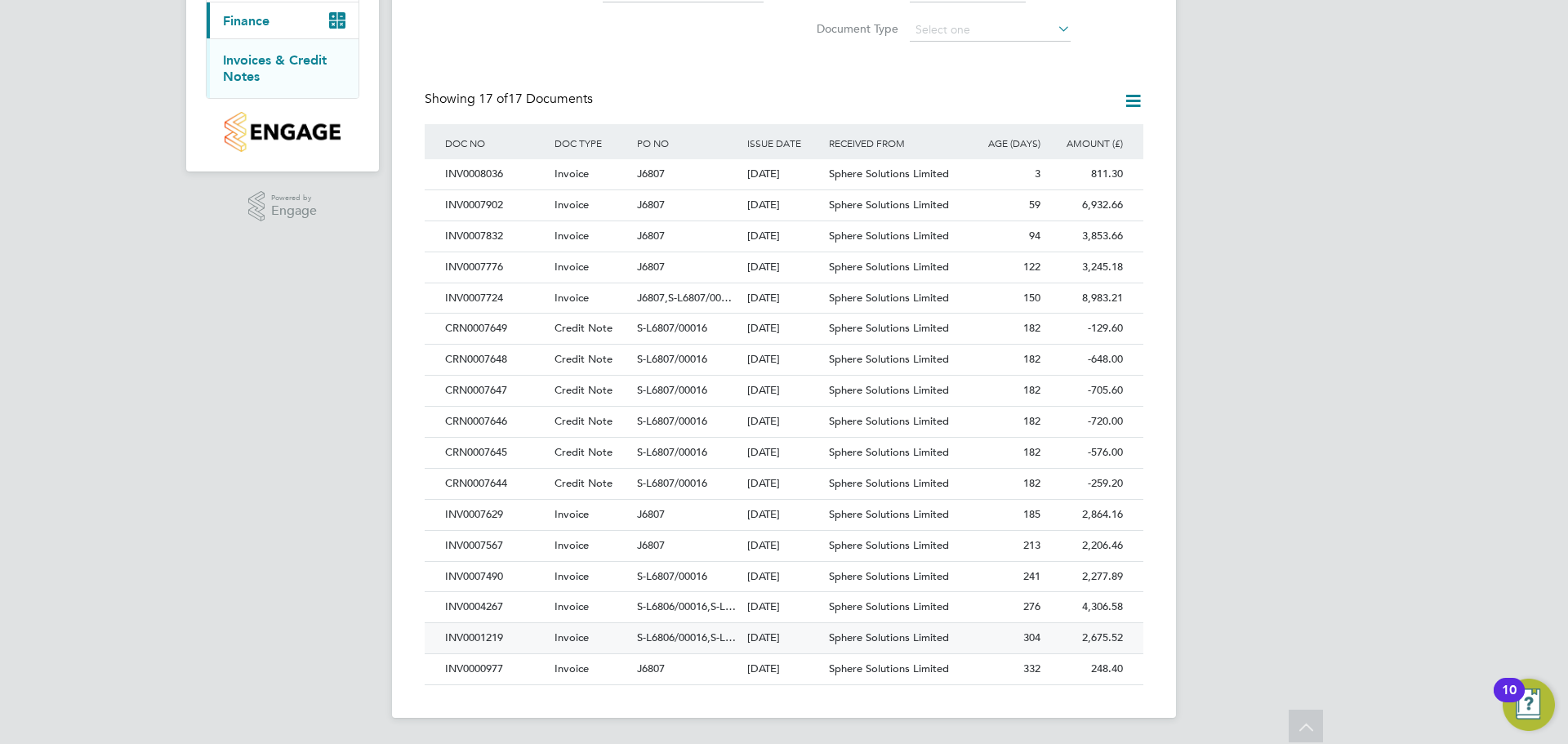
click at [1082, 644] on div "2,675.52 Unpaid" at bounding box center [1086, 639] width 83 height 30
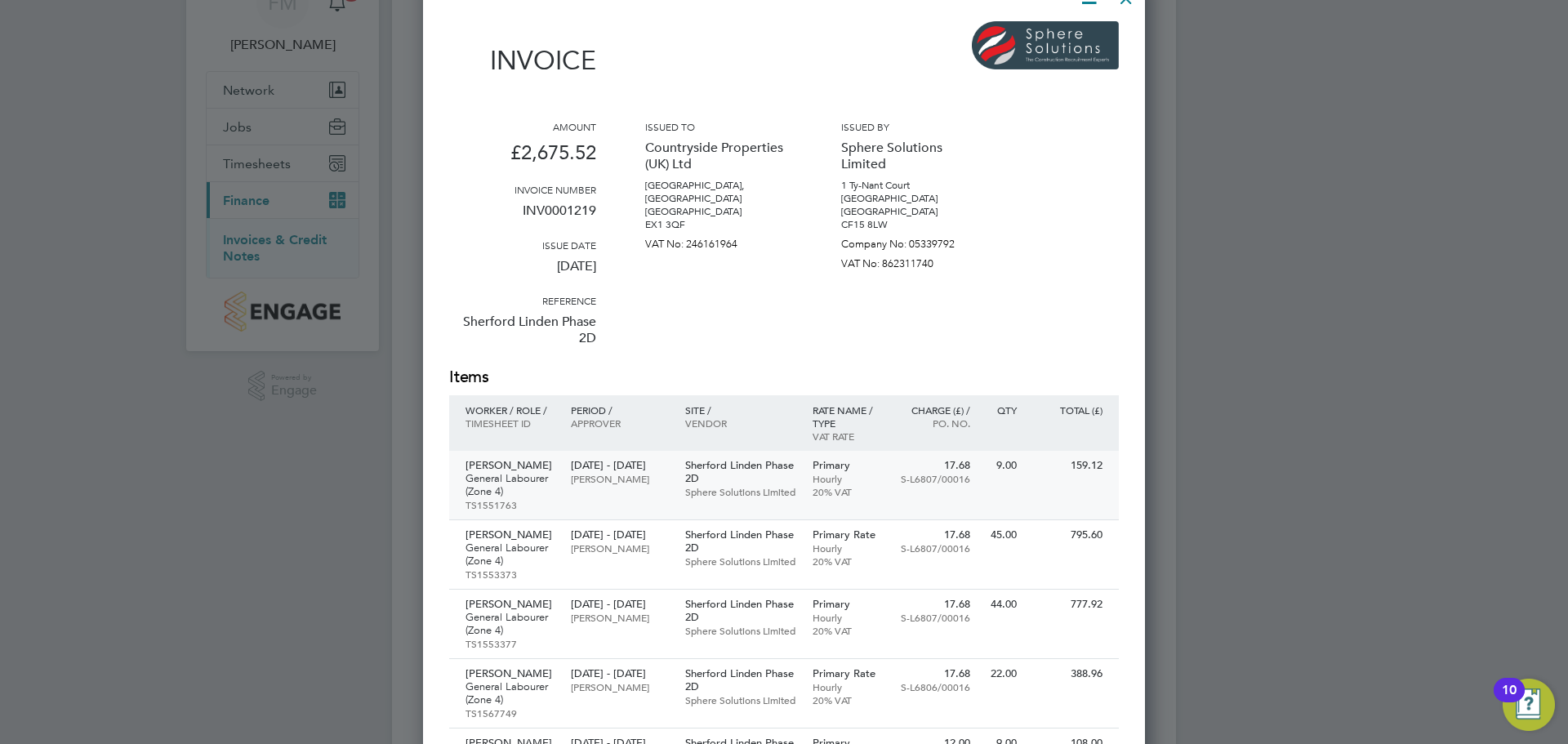
scroll to position [71, 0]
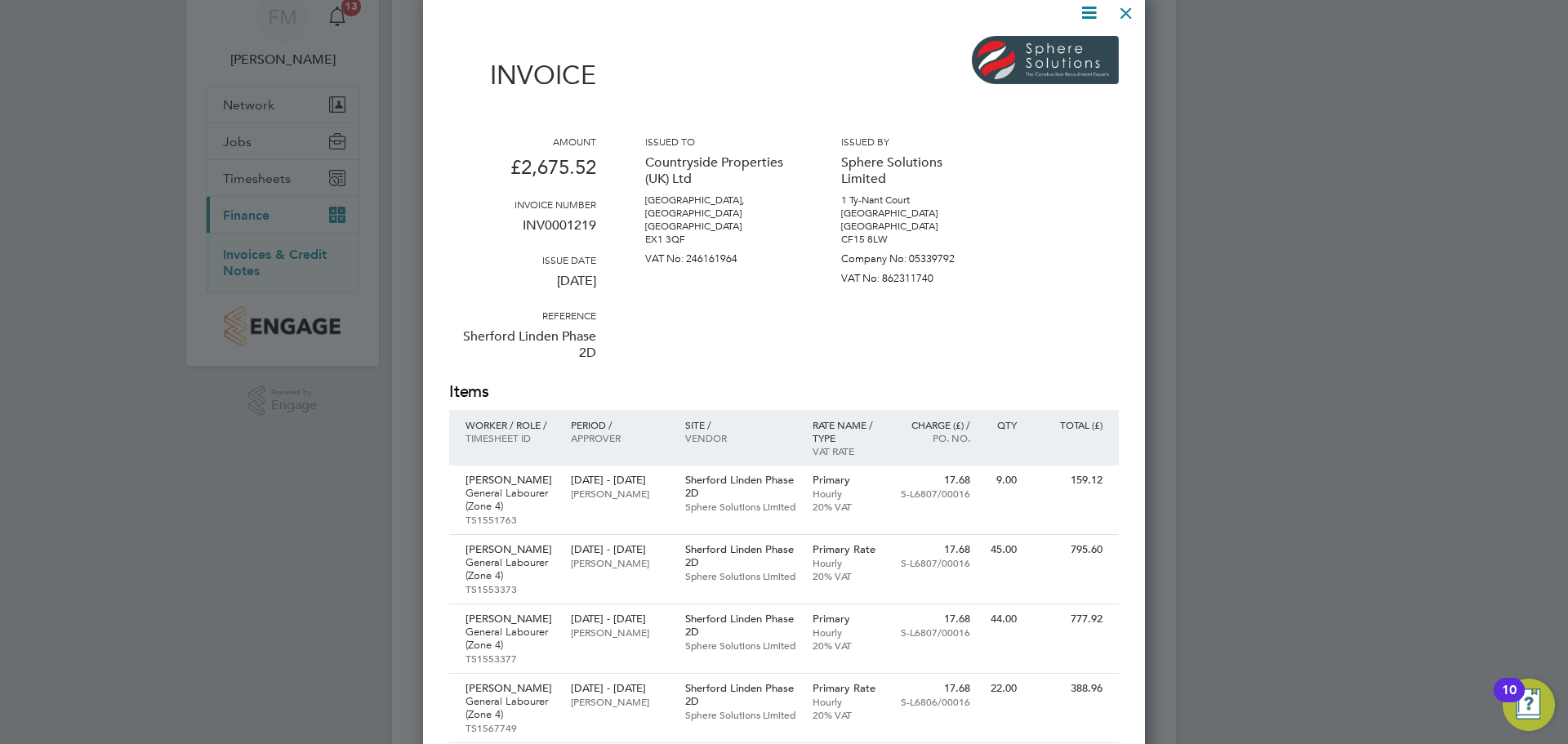
drag, startPoint x: 1543, startPoint y: 303, endPoint x: 1507, endPoint y: 304, distance: 36.0
click at [1539, 304] on div at bounding box center [784, 372] width 1568 height 744
click at [1125, 10] on div at bounding box center [1126, 8] width 29 height 29
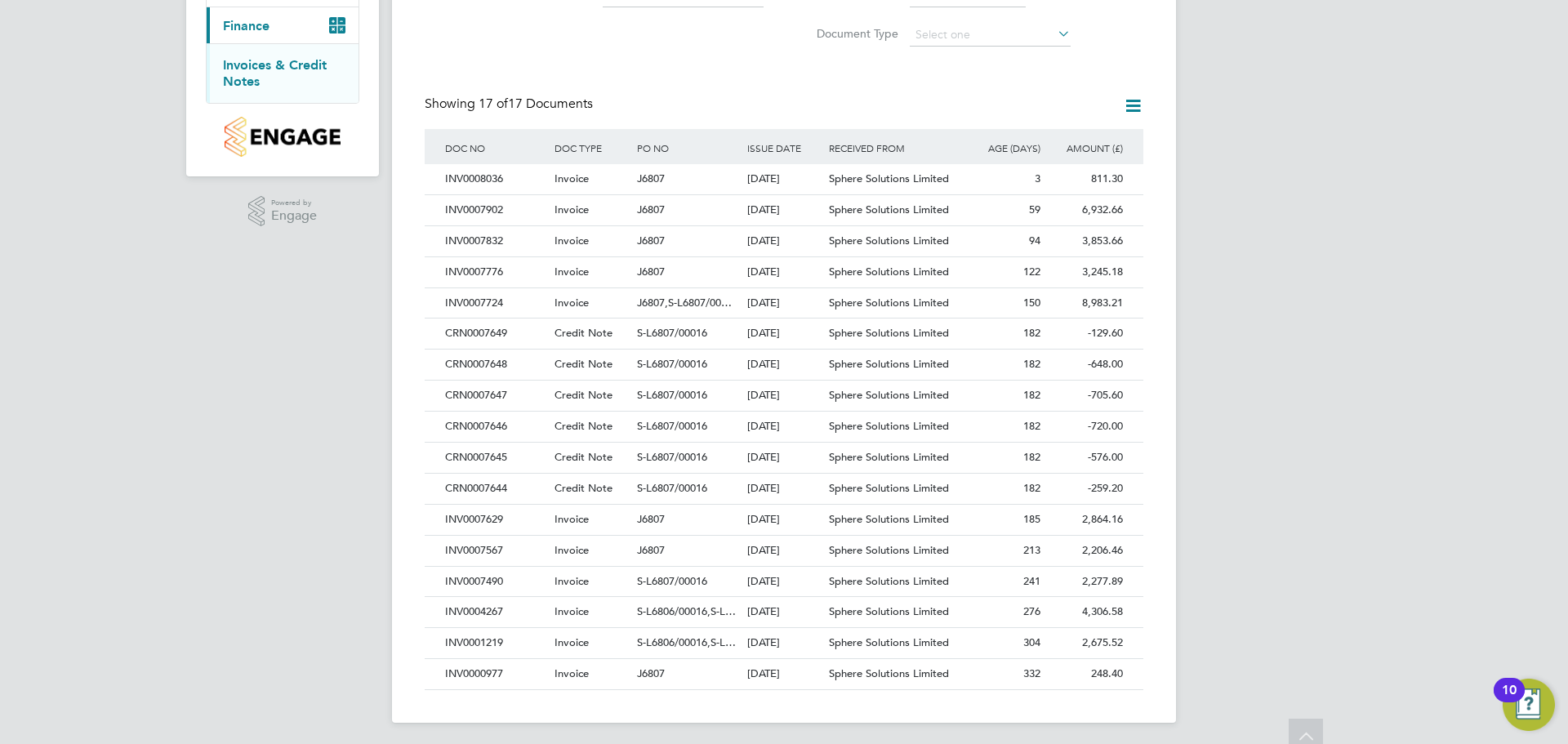
scroll to position [265, 0]
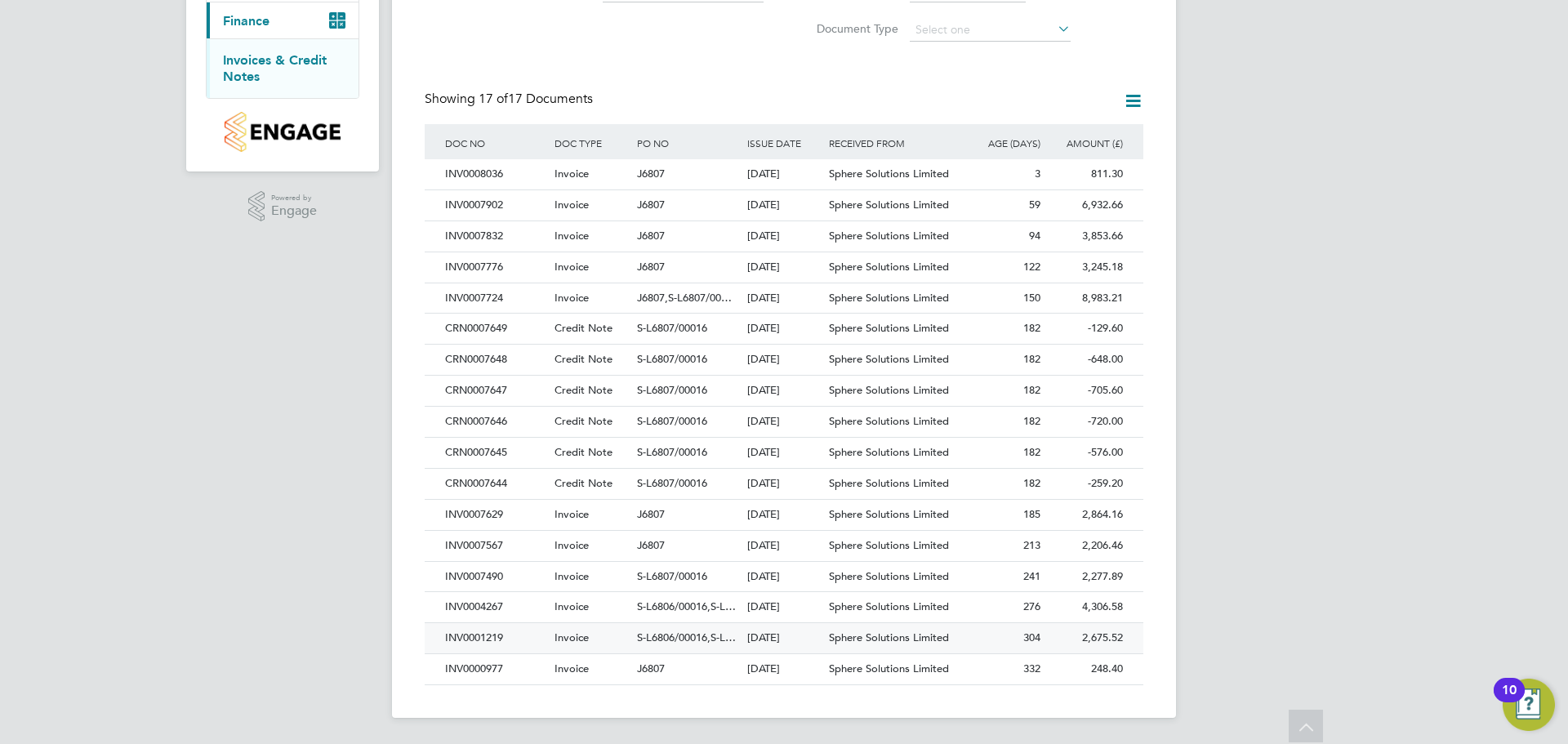
click at [937, 635] on span "Sphere Solutions Limited" at bounding box center [888, 637] width 120 height 14
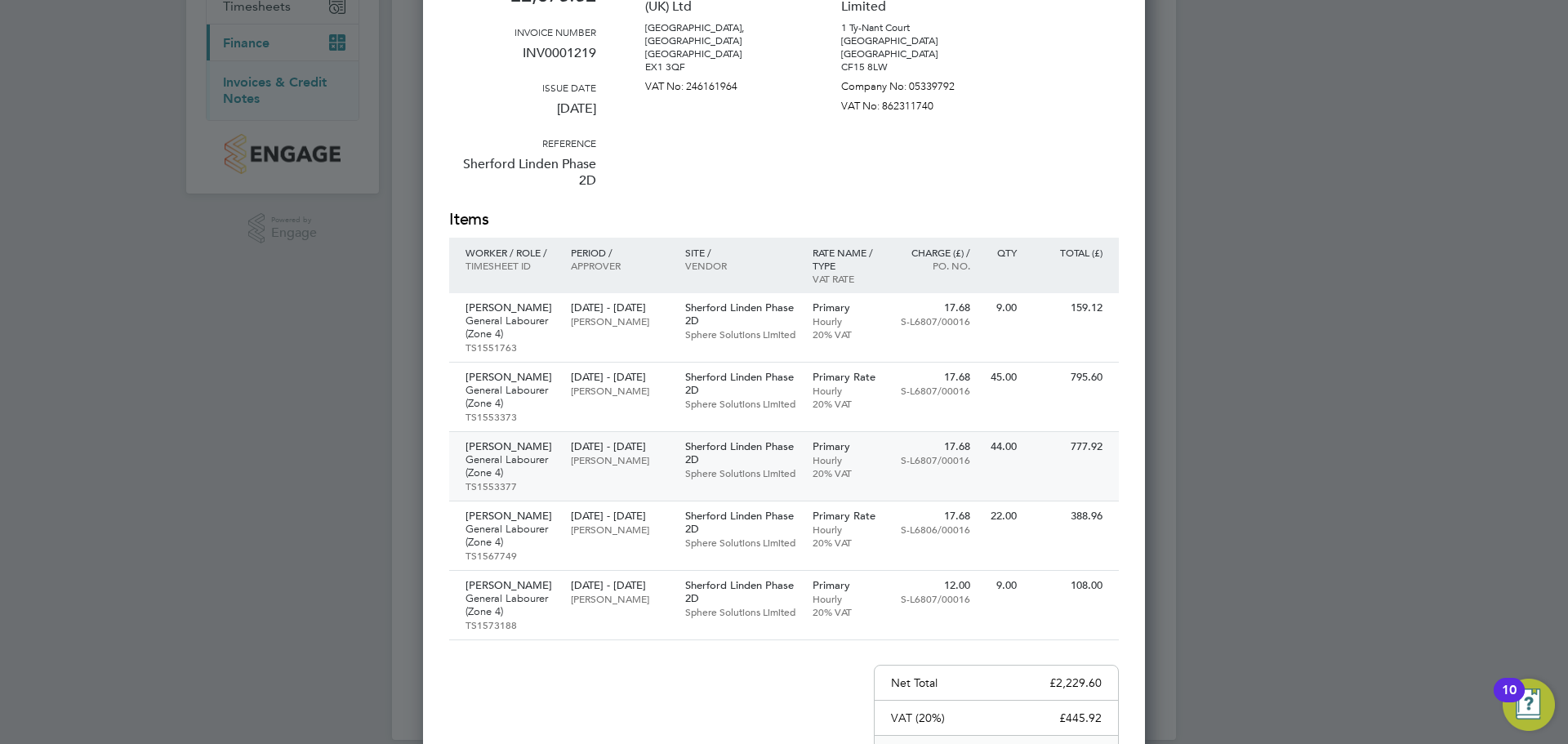
scroll to position [245, 0]
click at [1385, 148] on div at bounding box center [784, 372] width 1568 height 744
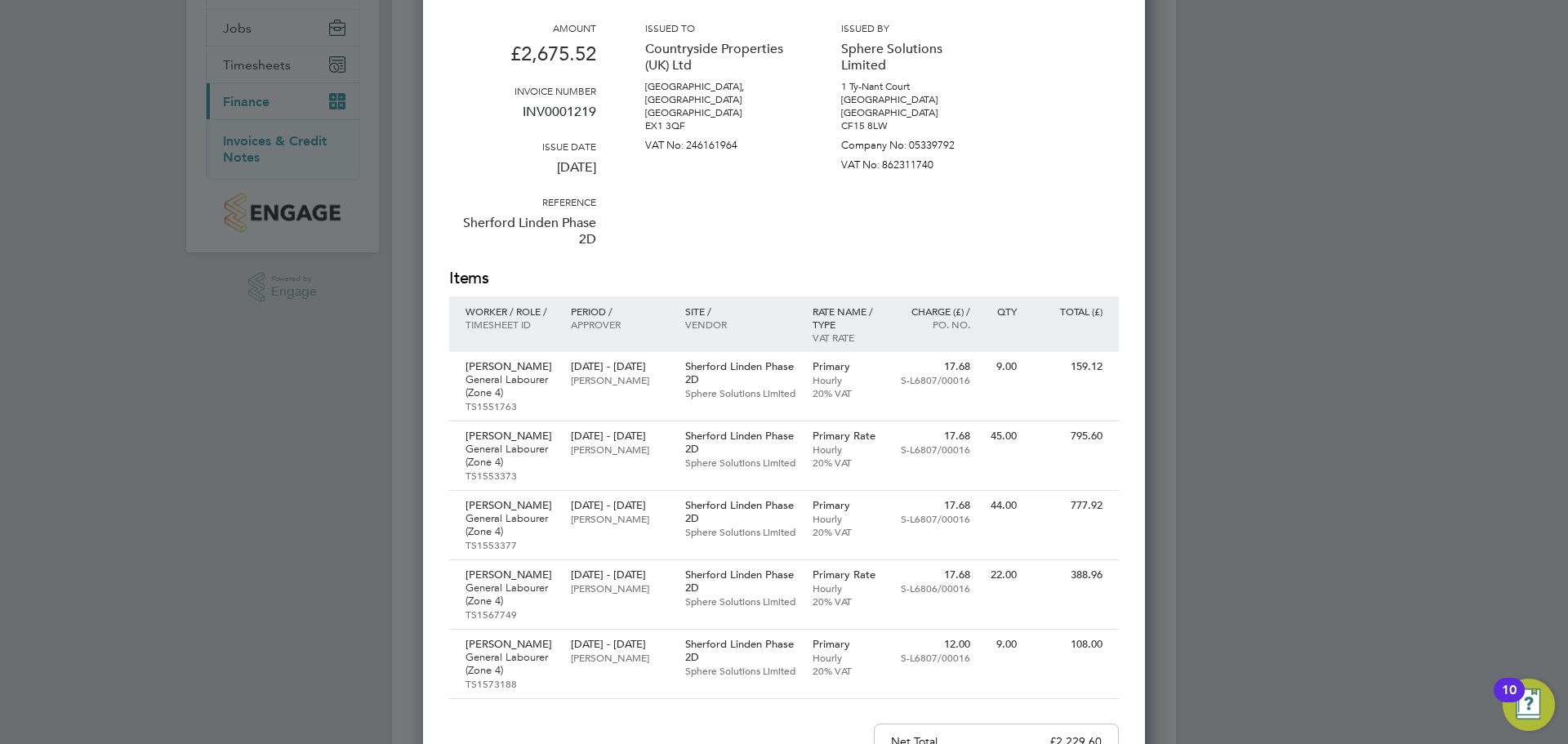
scroll to position [0, 0]
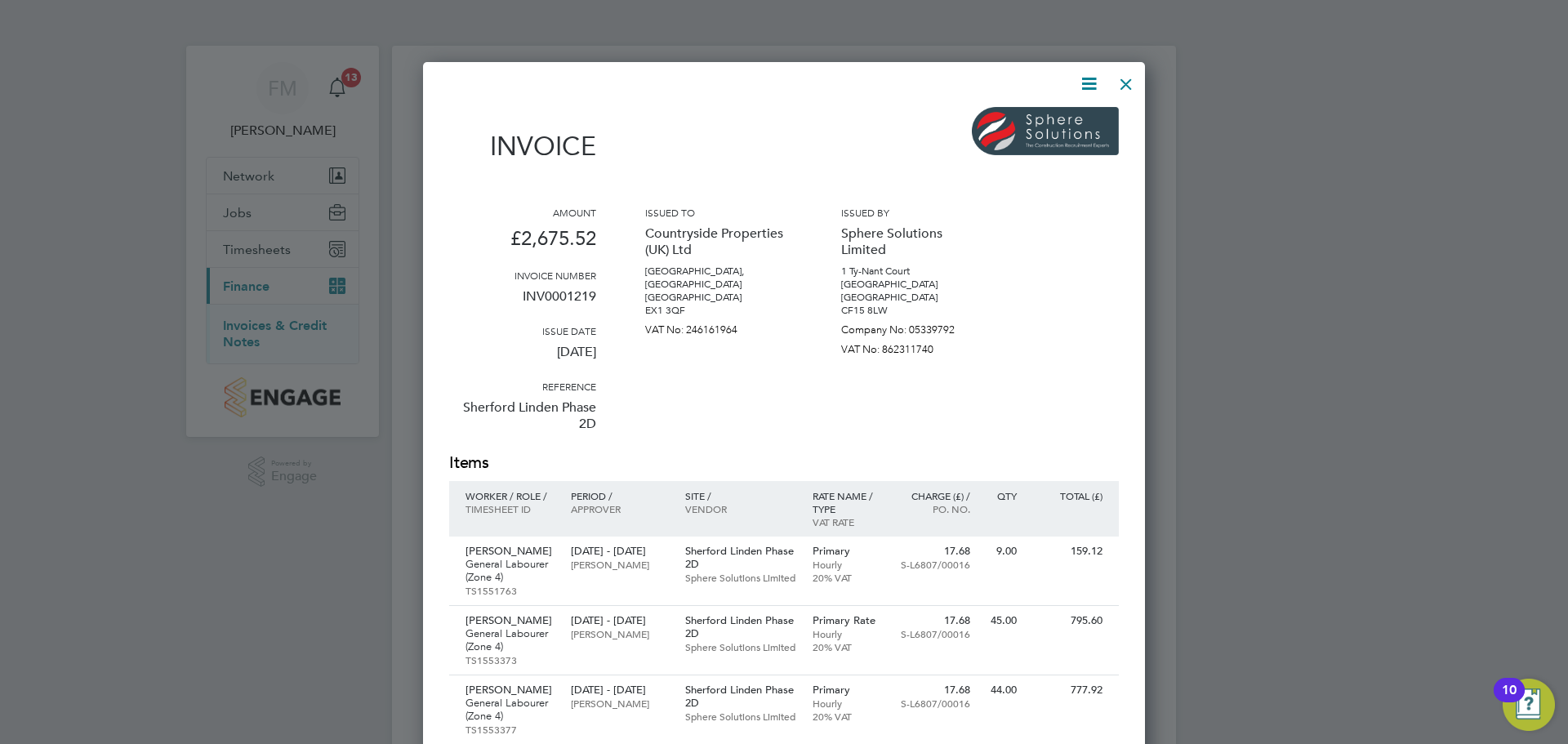
click at [1122, 85] on div at bounding box center [1126, 80] width 29 height 29
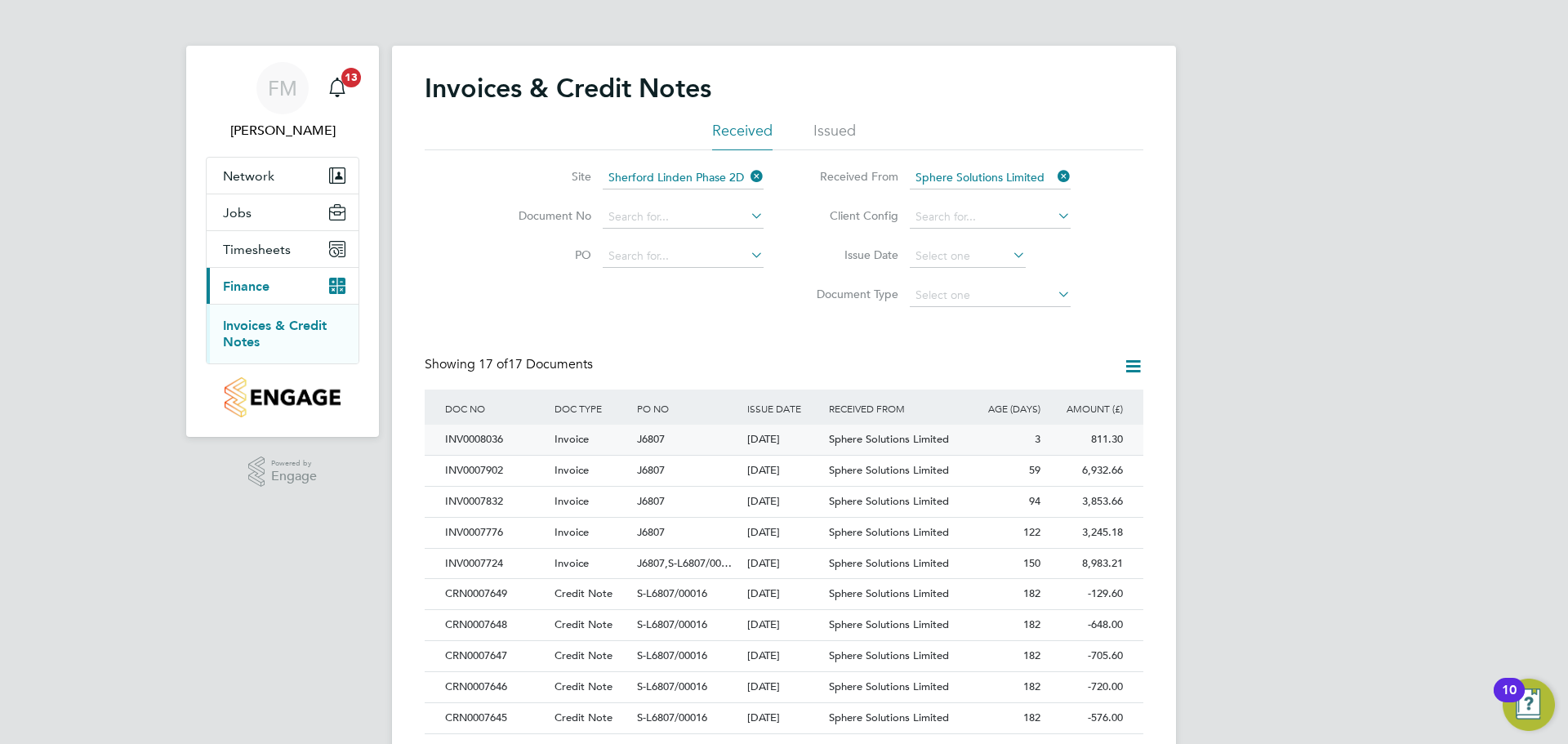
click at [831, 446] on div "Sphere Solutions Limited" at bounding box center [894, 439] width 137 height 30
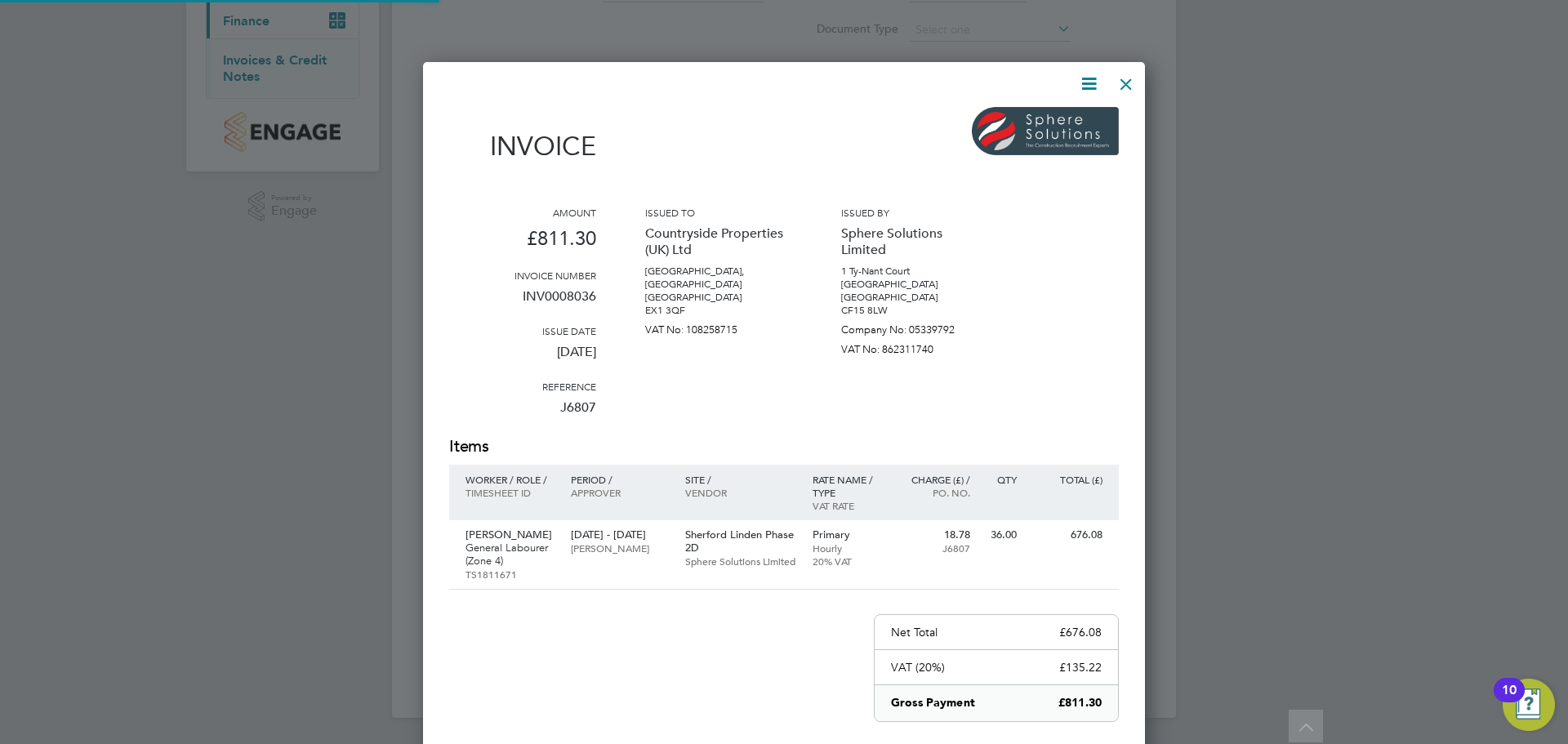
scroll to position [867, 723]
click at [1122, 86] on div at bounding box center [1126, 80] width 29 height 29
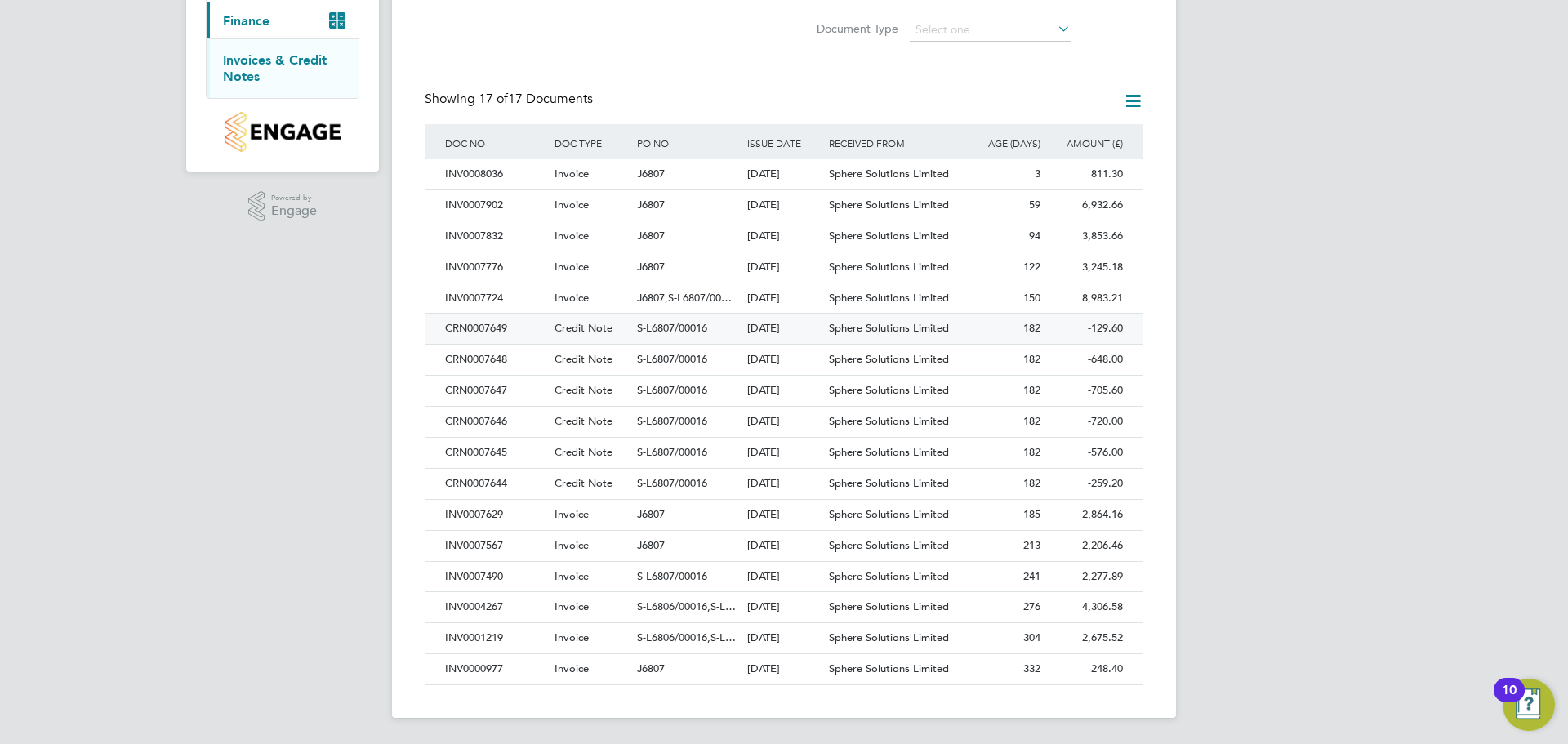
click at [635, 586] on div "S-L6807/00016" at bounding box center [687, 577] width 110 height 30
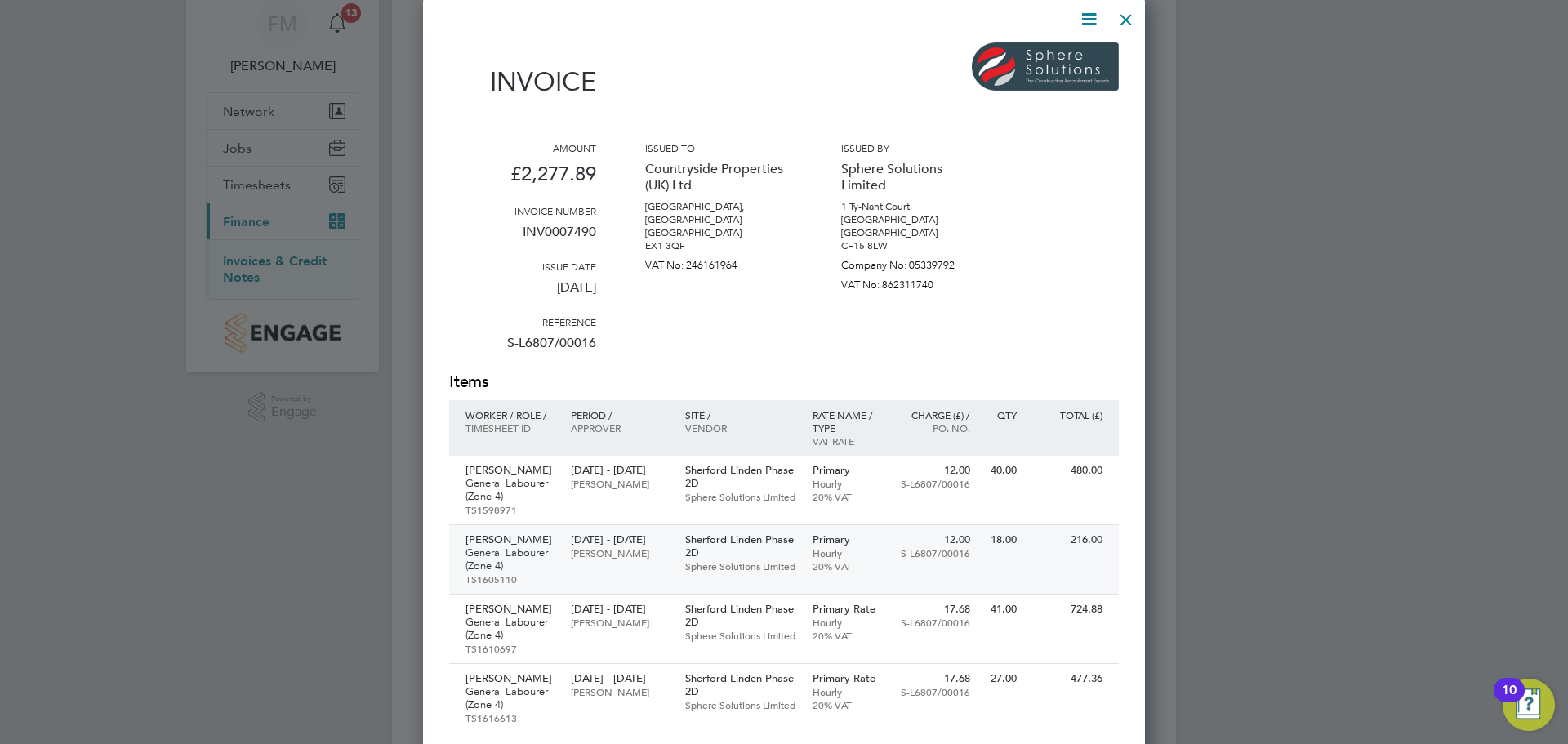
scroll to position [163, 0]
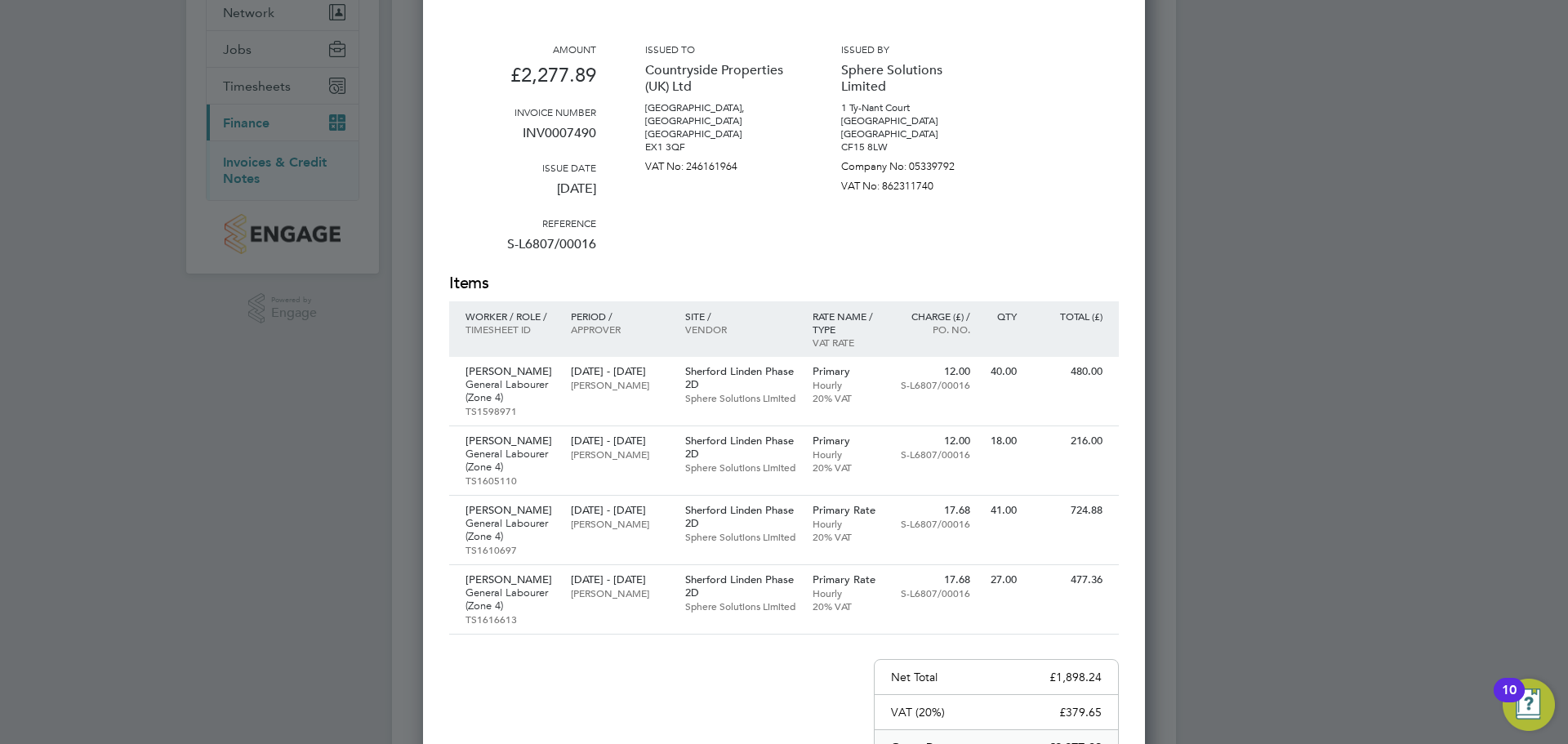
click at [1228, 427] on div at bounding box center [784, 372] width 1568 height 744
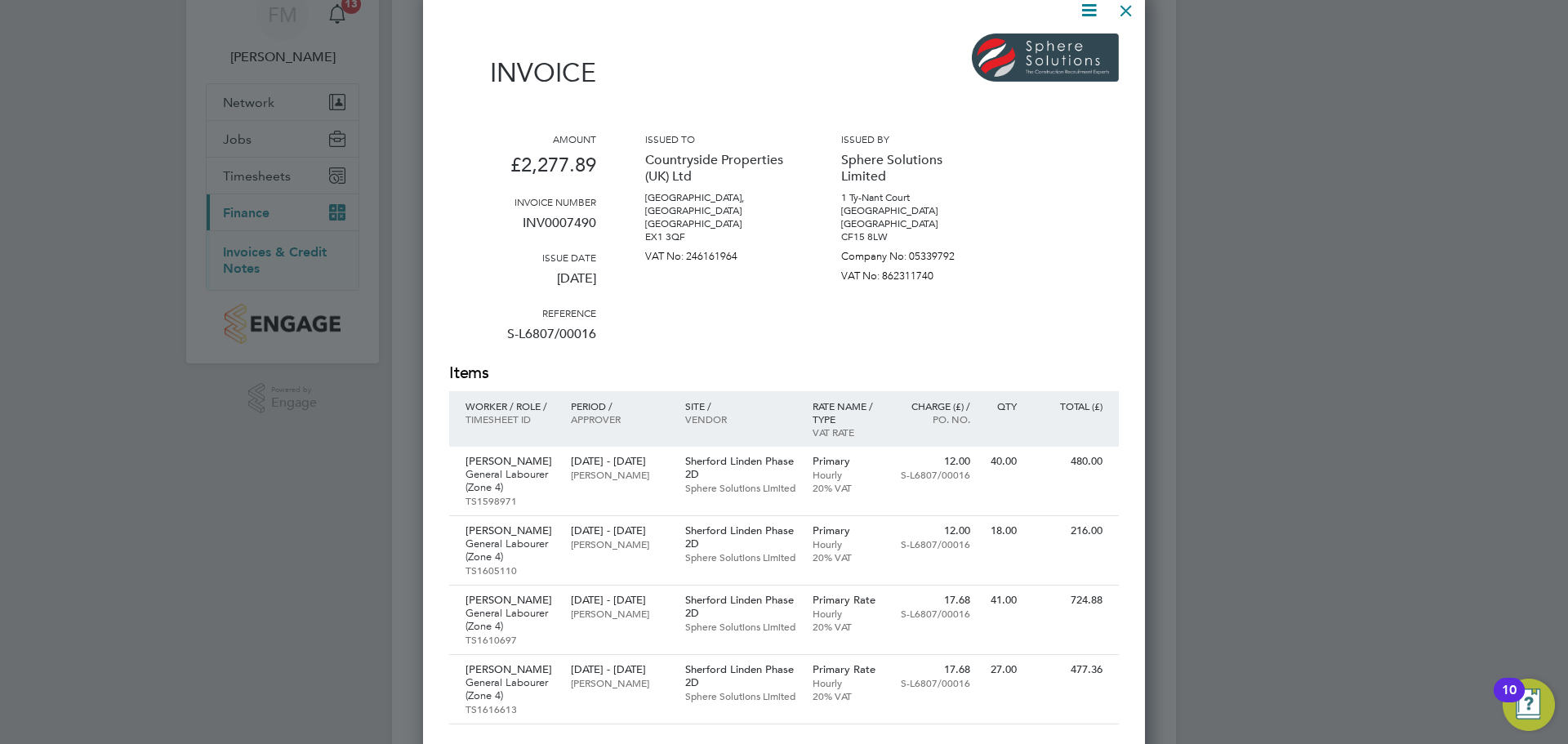
scroll to position [0, 0]
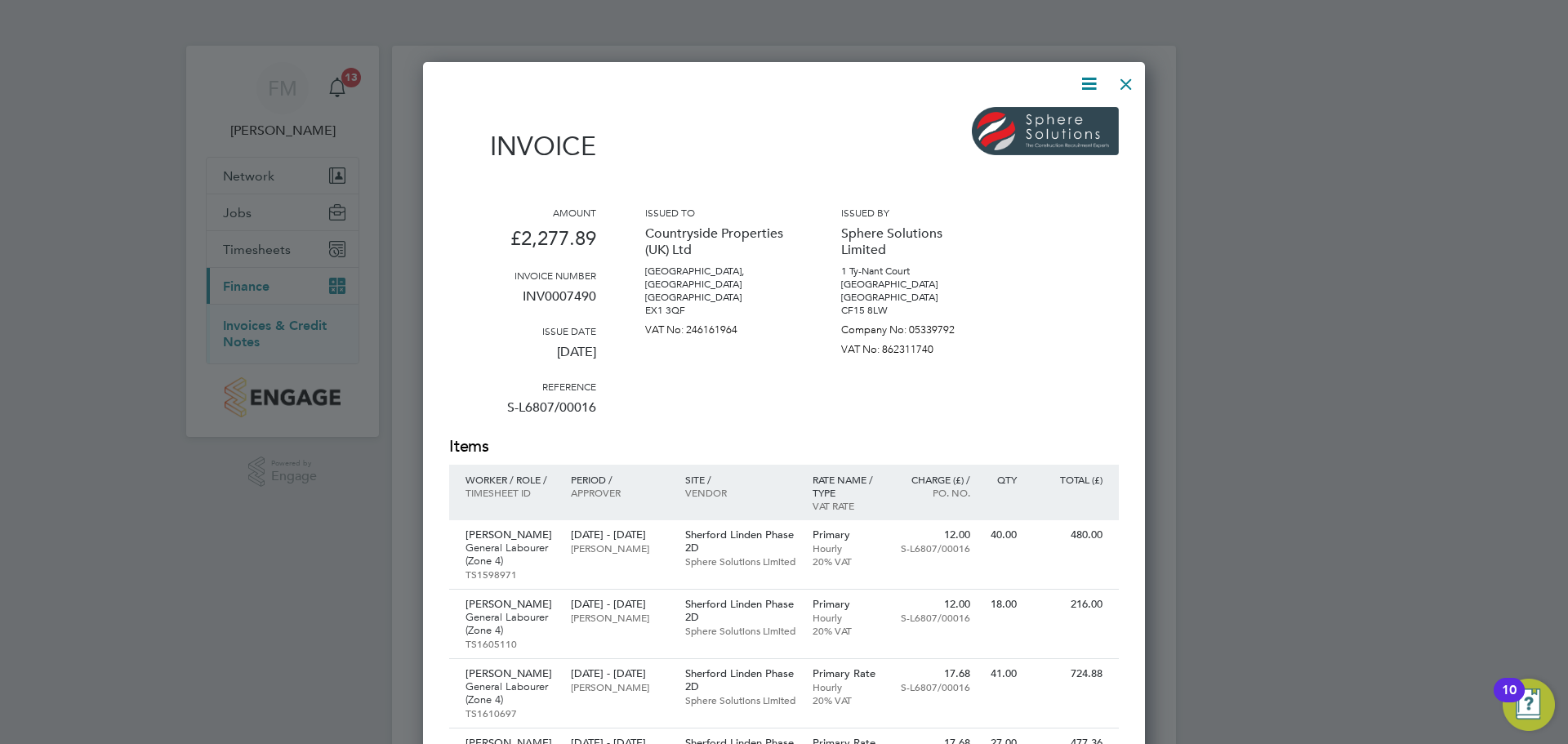
click at [1128, 88] on div at bounding box center [1126, 80] width 29 height 29
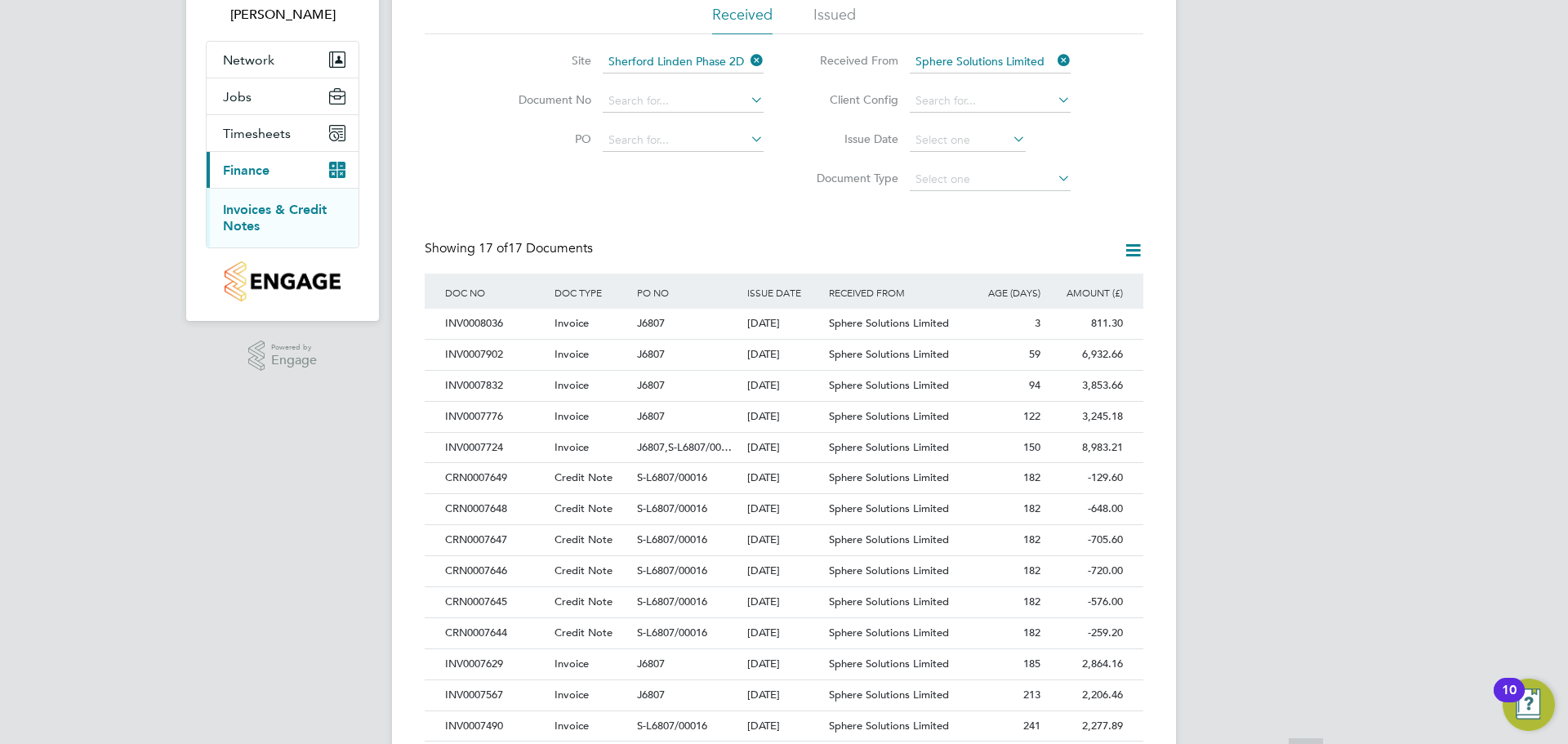
scroll to position [265, 0]
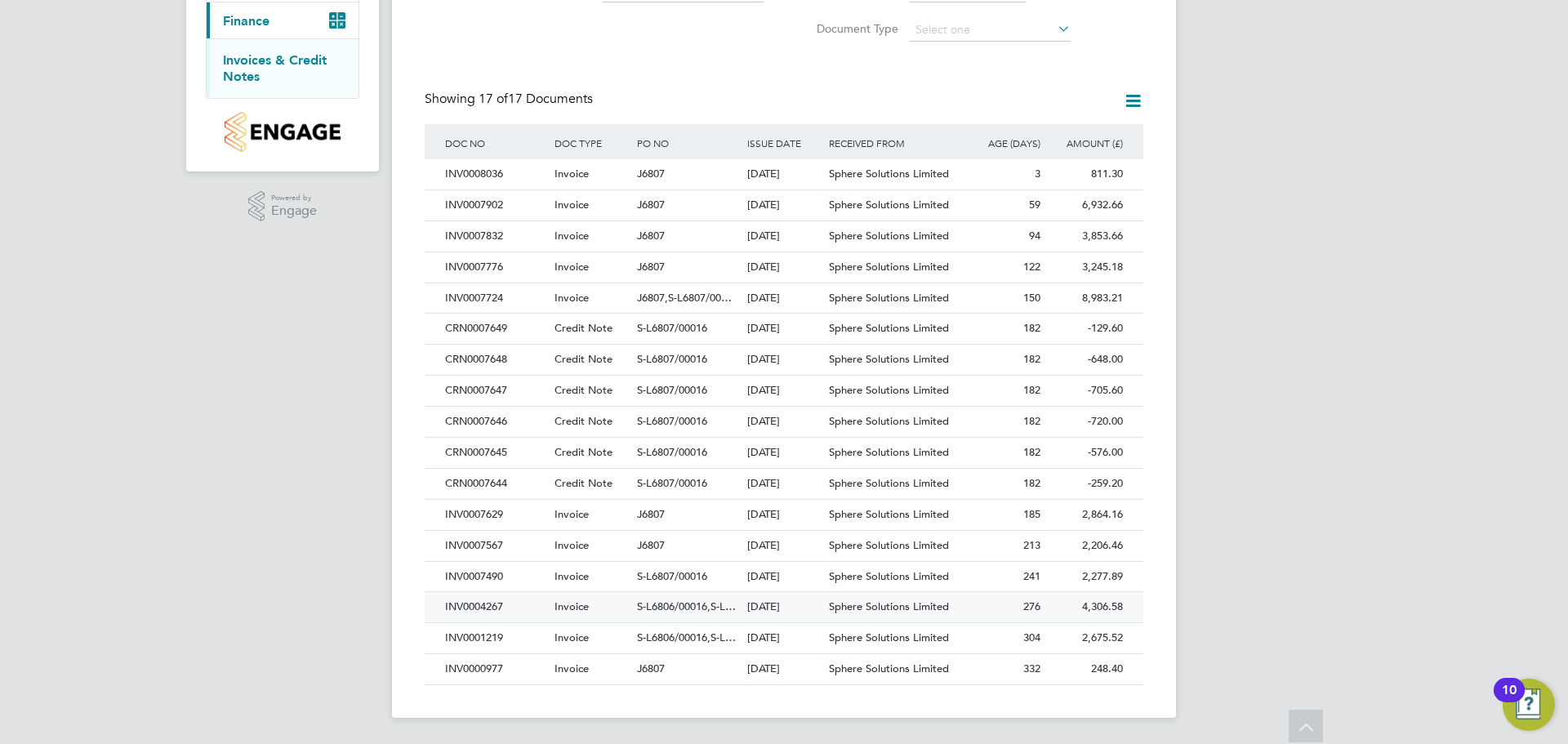
click at [1039, 609] on span "276" at bounding box center [1032, 606] width 17 height 14
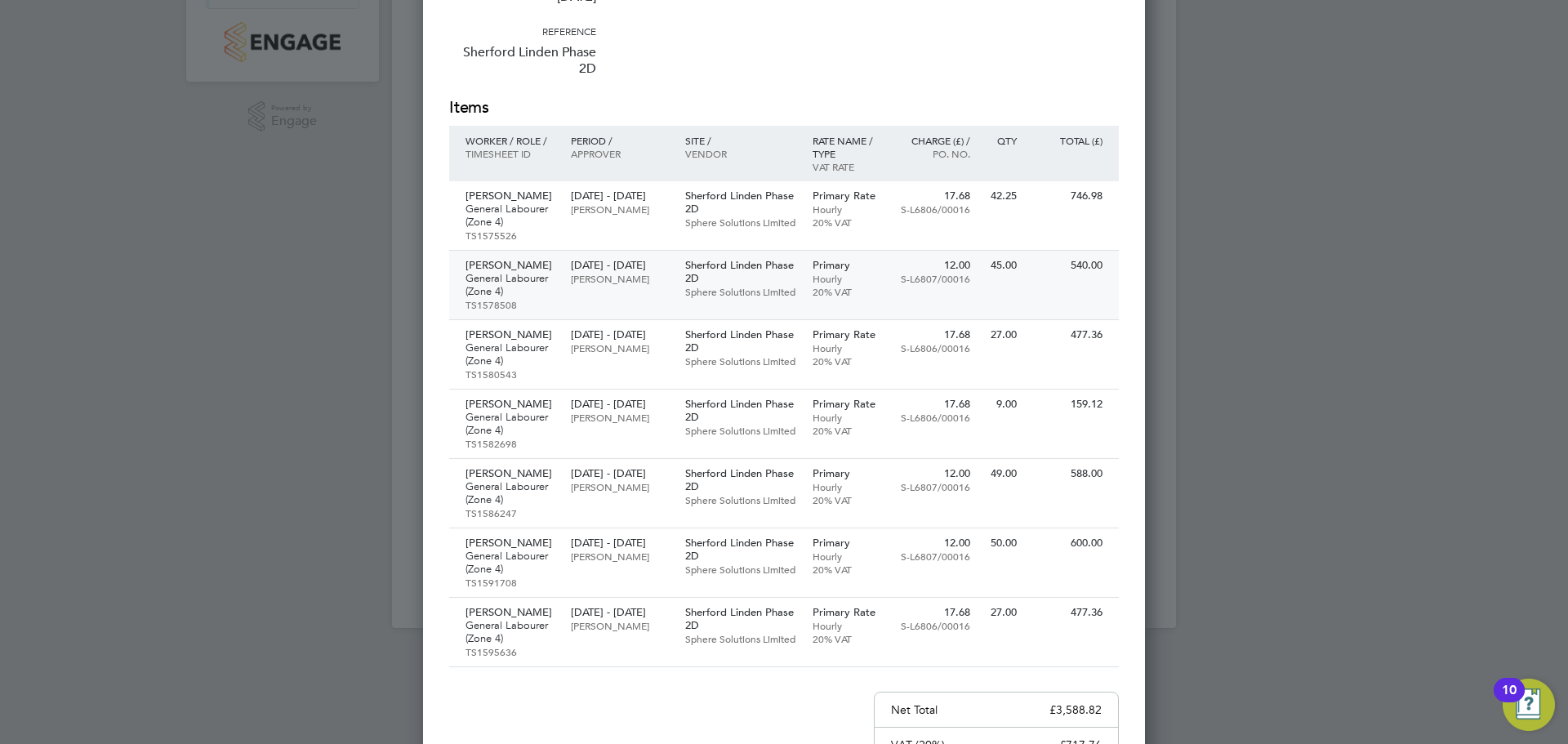
scroll to position [326, 0]
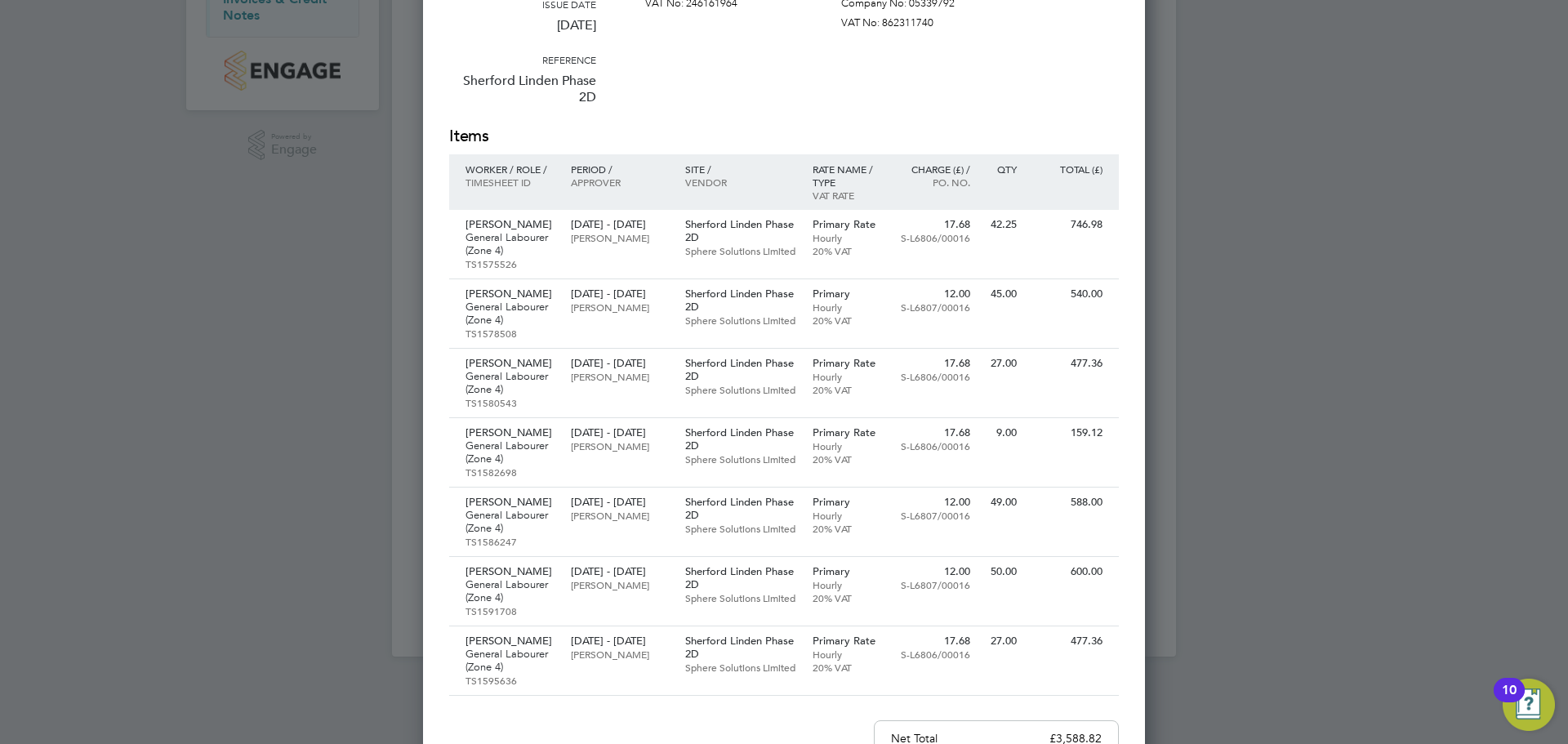
click at [1231, 307] on div at bounding box center [784, 372] width 1568 height 744
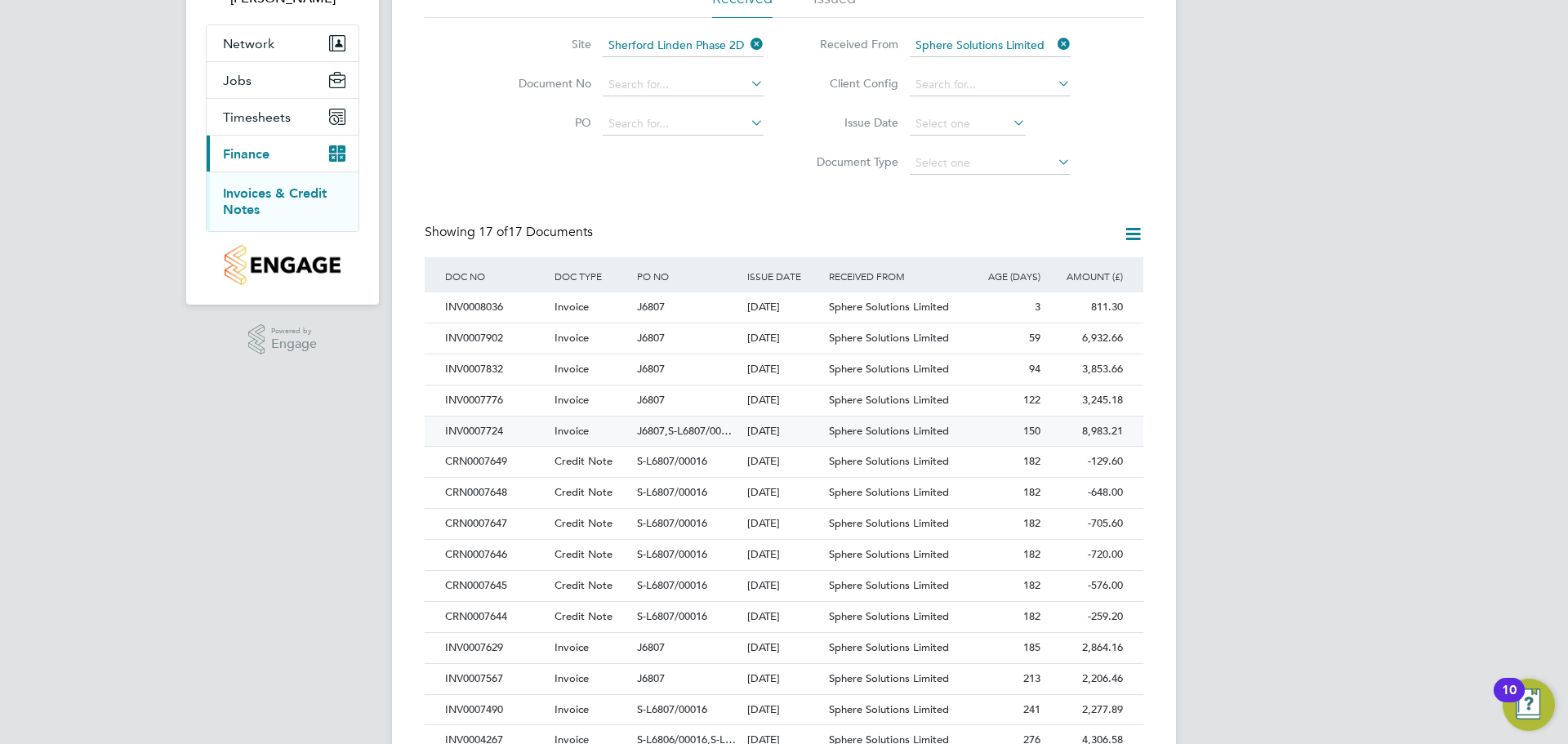
scroll to position [265, 0]
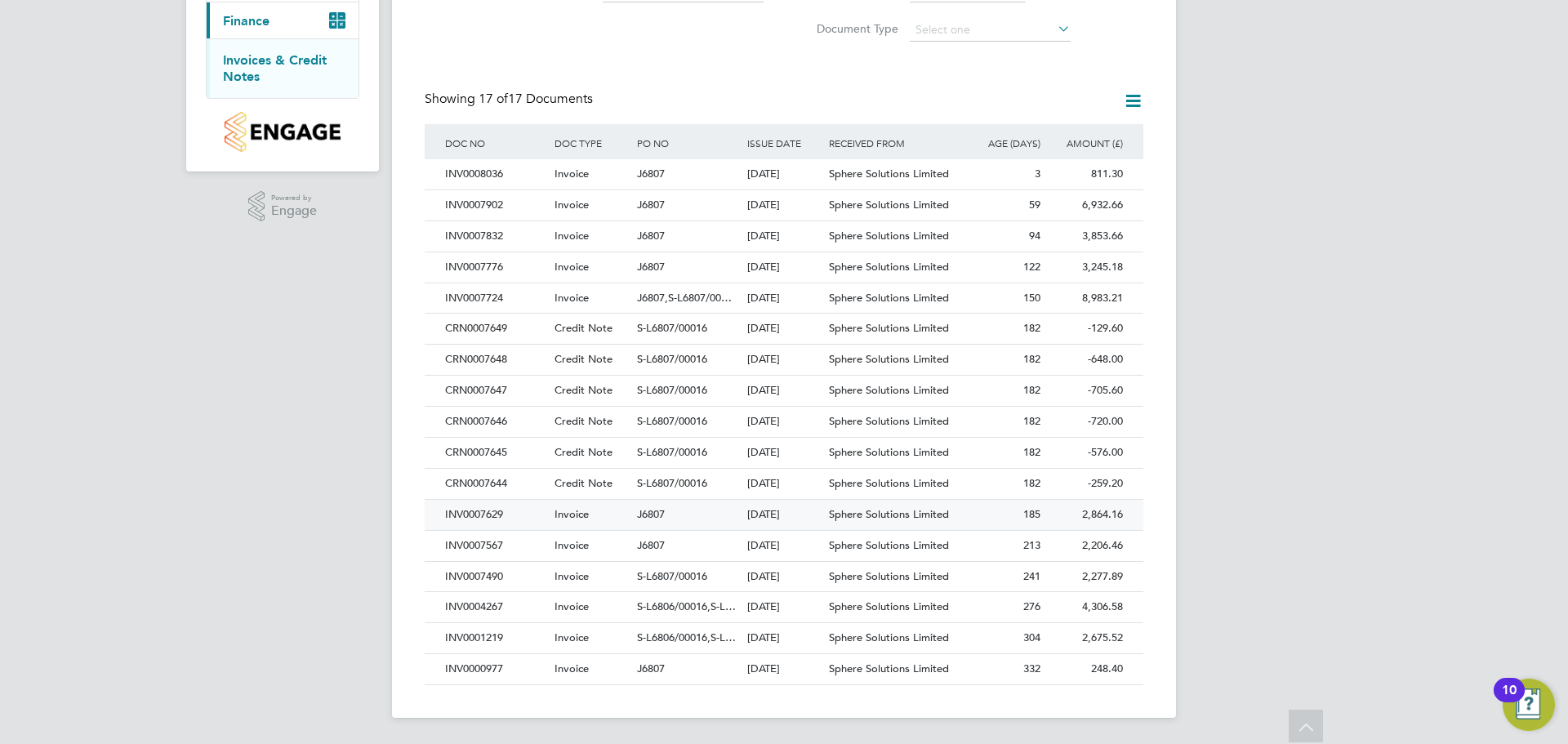
click at [704, 517] on div "J6807" at bounding box center [687, 515] width 110 height 30
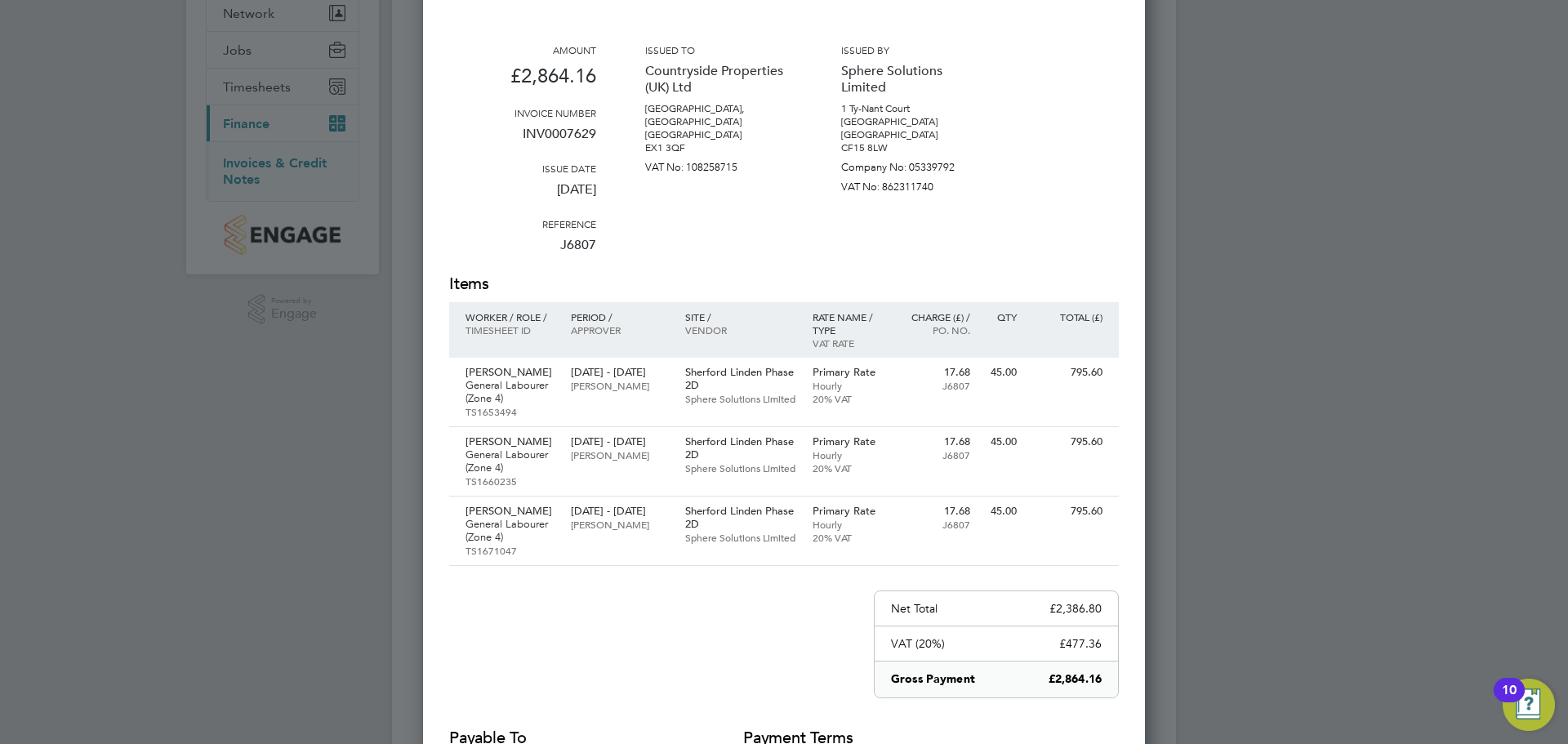
scroll to position [163, 0]
click at [1202, 229] on div at bounding box center [784, 372] width 1568 height 744
click at [1143, 131] on div "Invoice Amount £2,864.16 Invoice number INV0007629 Issue date [DATE] Reference …" at bounding box center [784, 404] width 722 height 1011
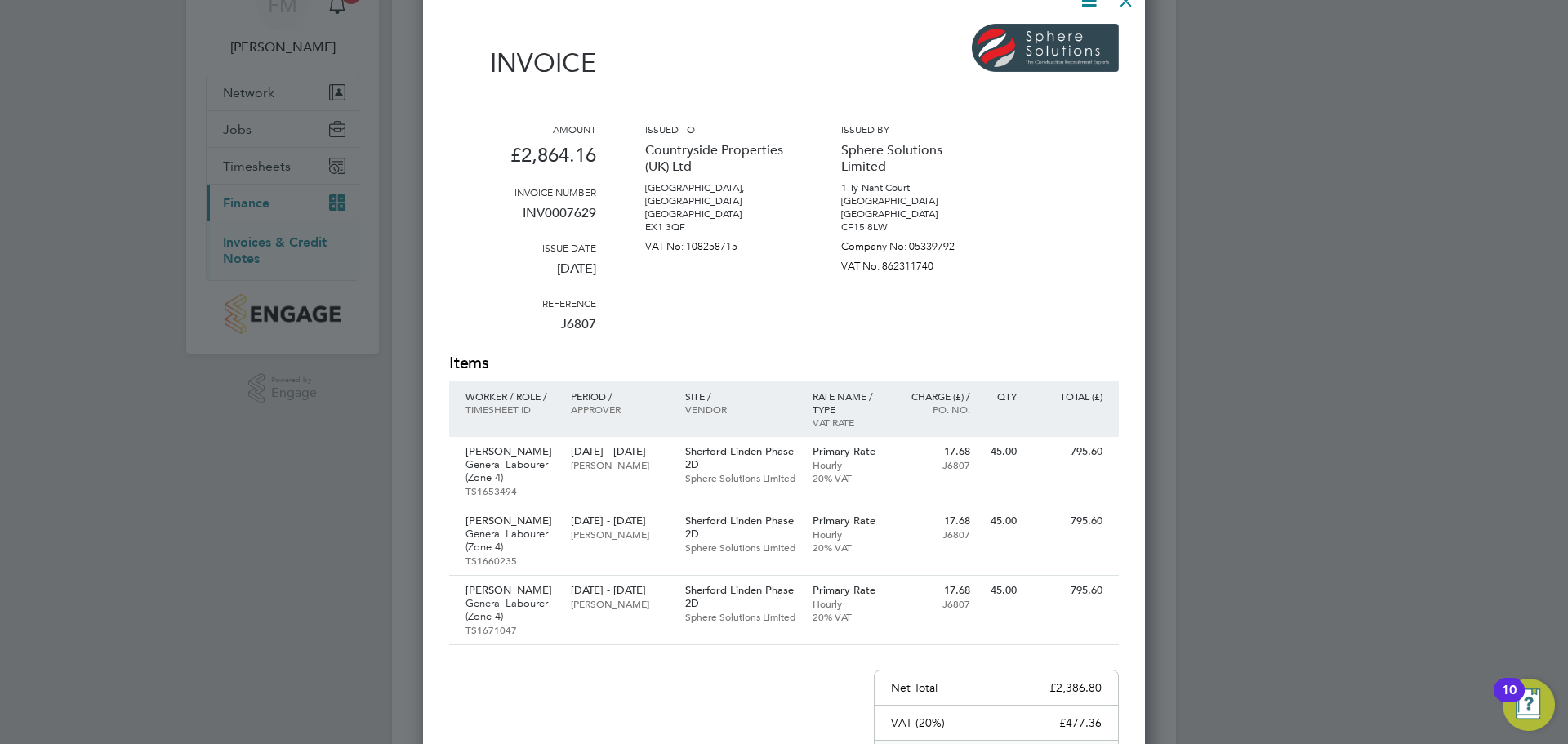
scroll to position [0, 0]
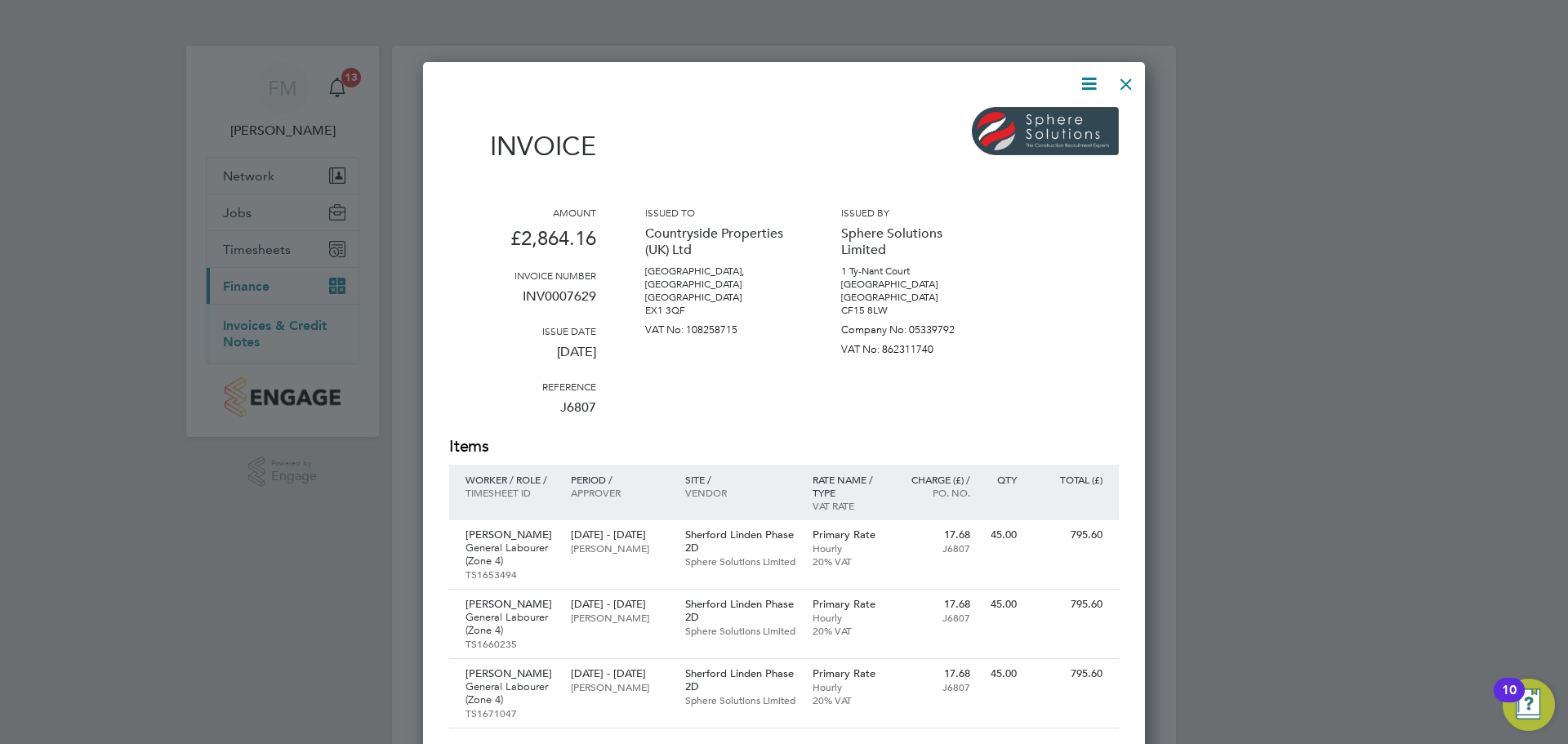
click at [1125, 90] on div at bounding box center [1126, 80] width 29 height 29
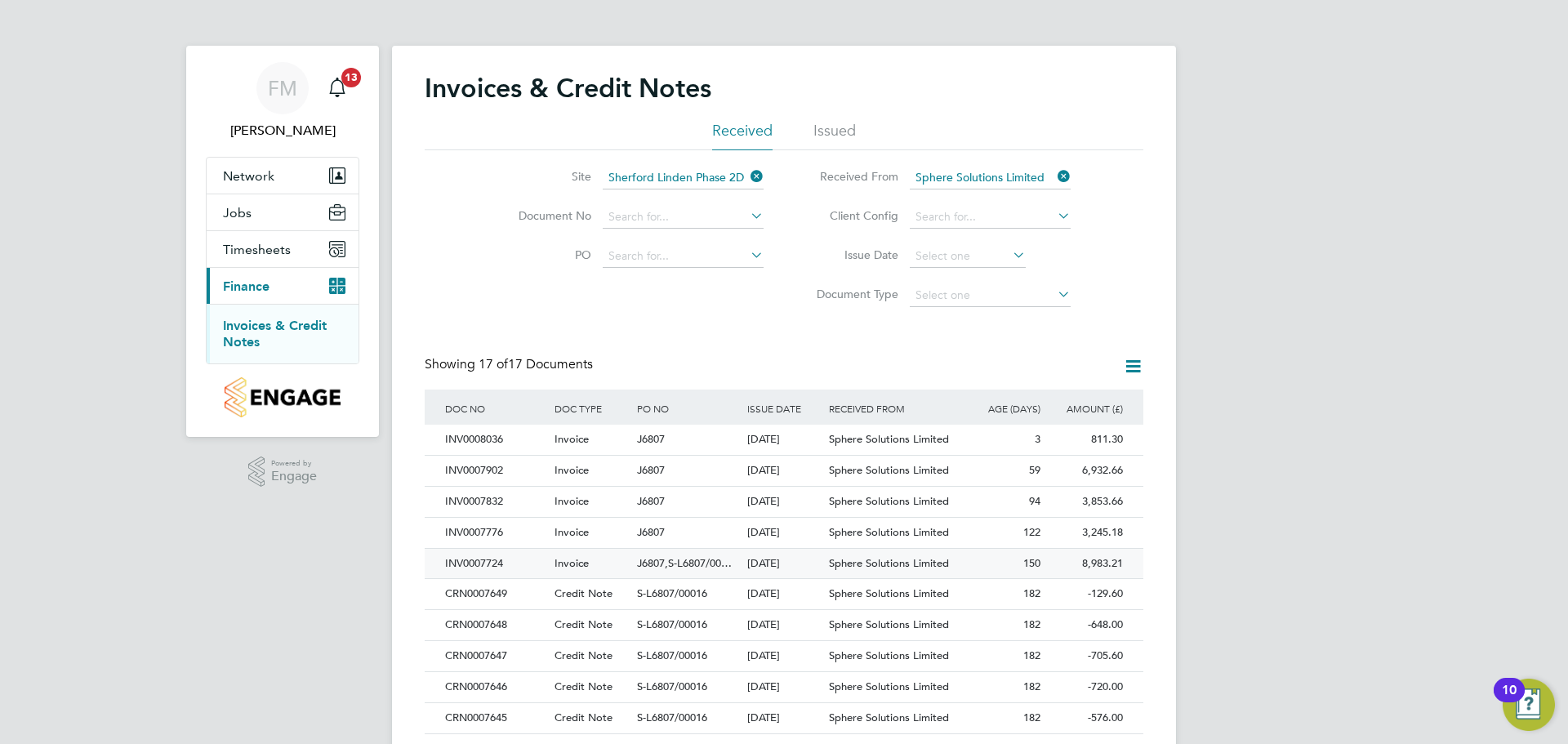
click at [964, 553] on div "150" at bounding box center [1003, 564] width 83 height 30
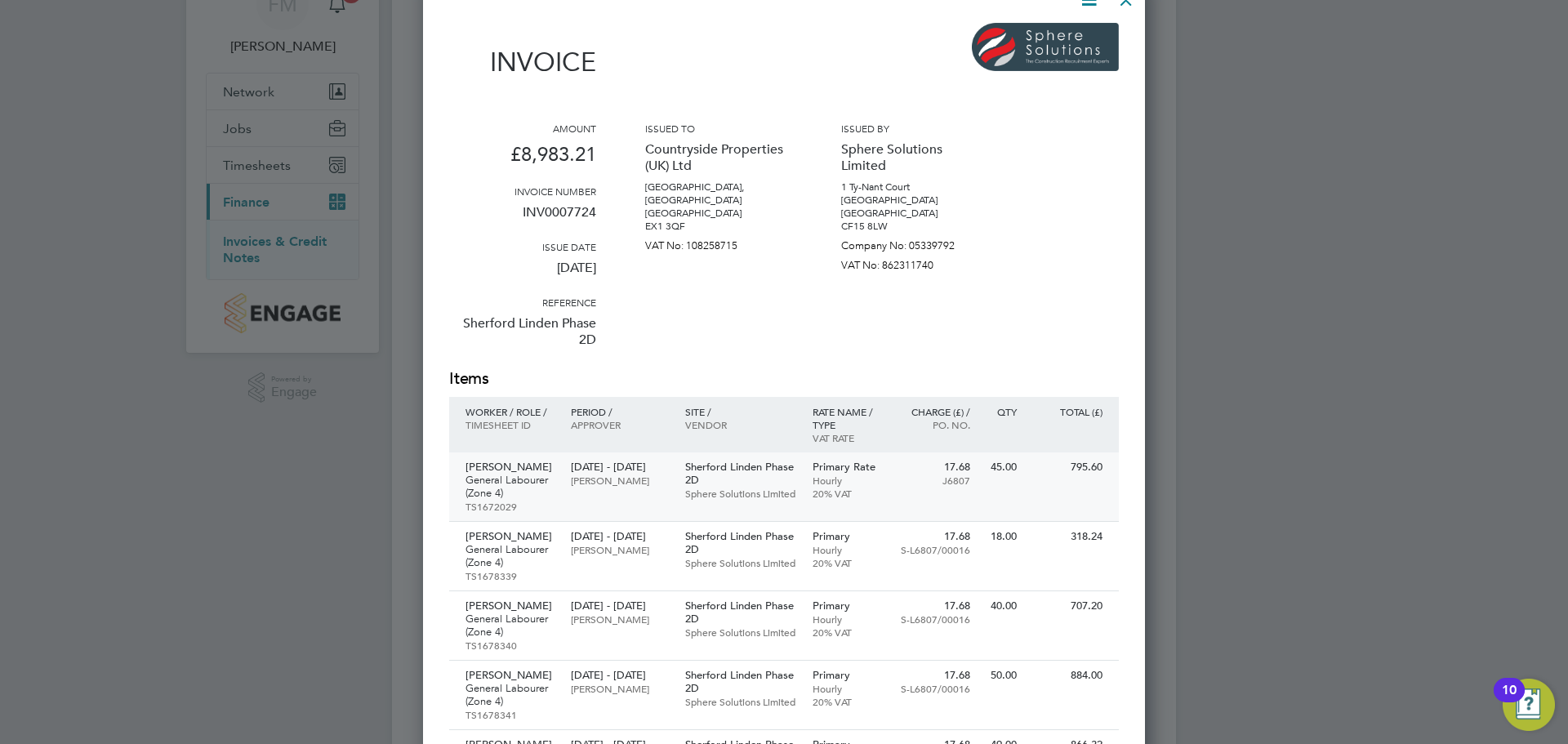
scroll to position [82, 0]
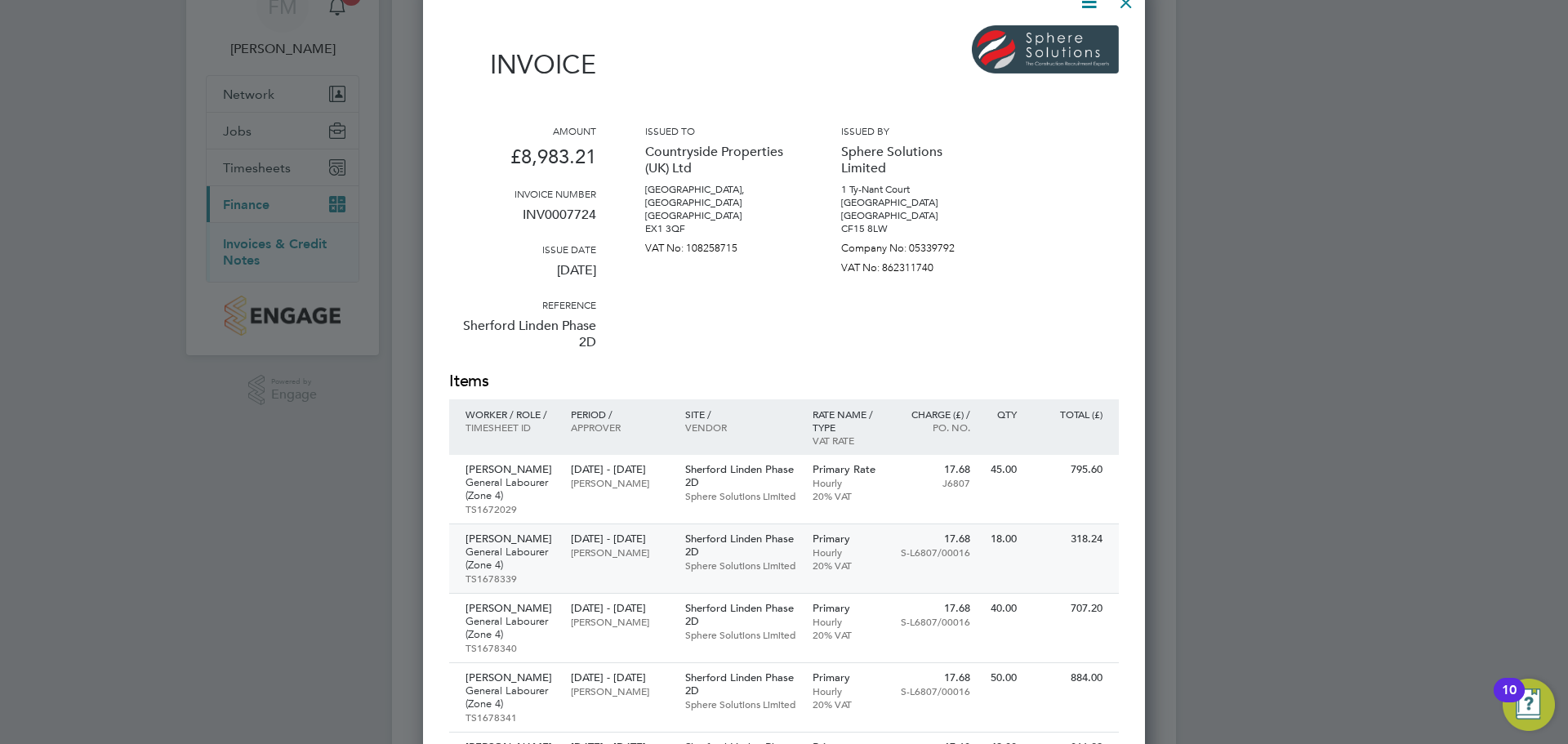
click at [984, 540] on div "18.00" at bounding box center [1002, 538] width 47 height 29
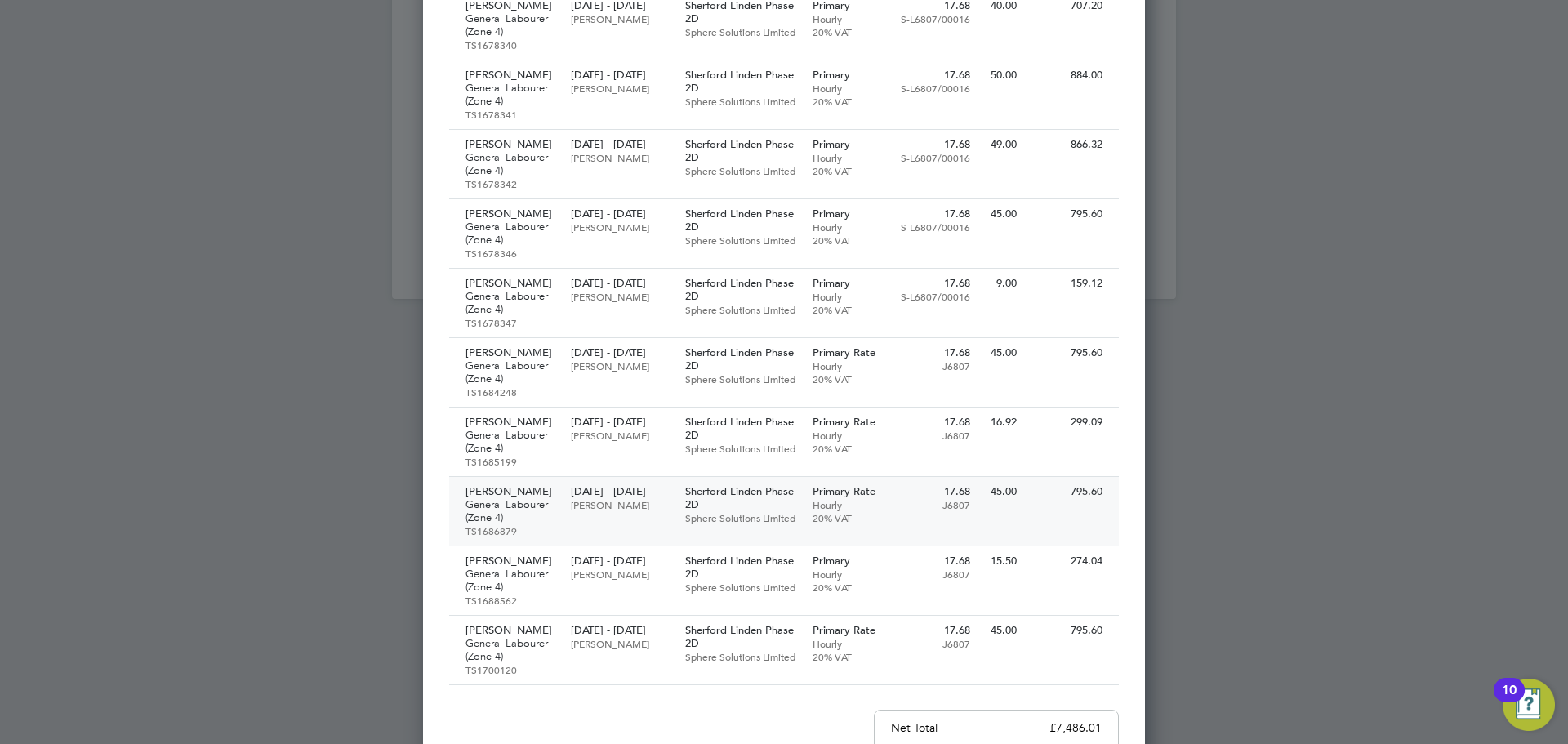
scroll to position [817, 0]
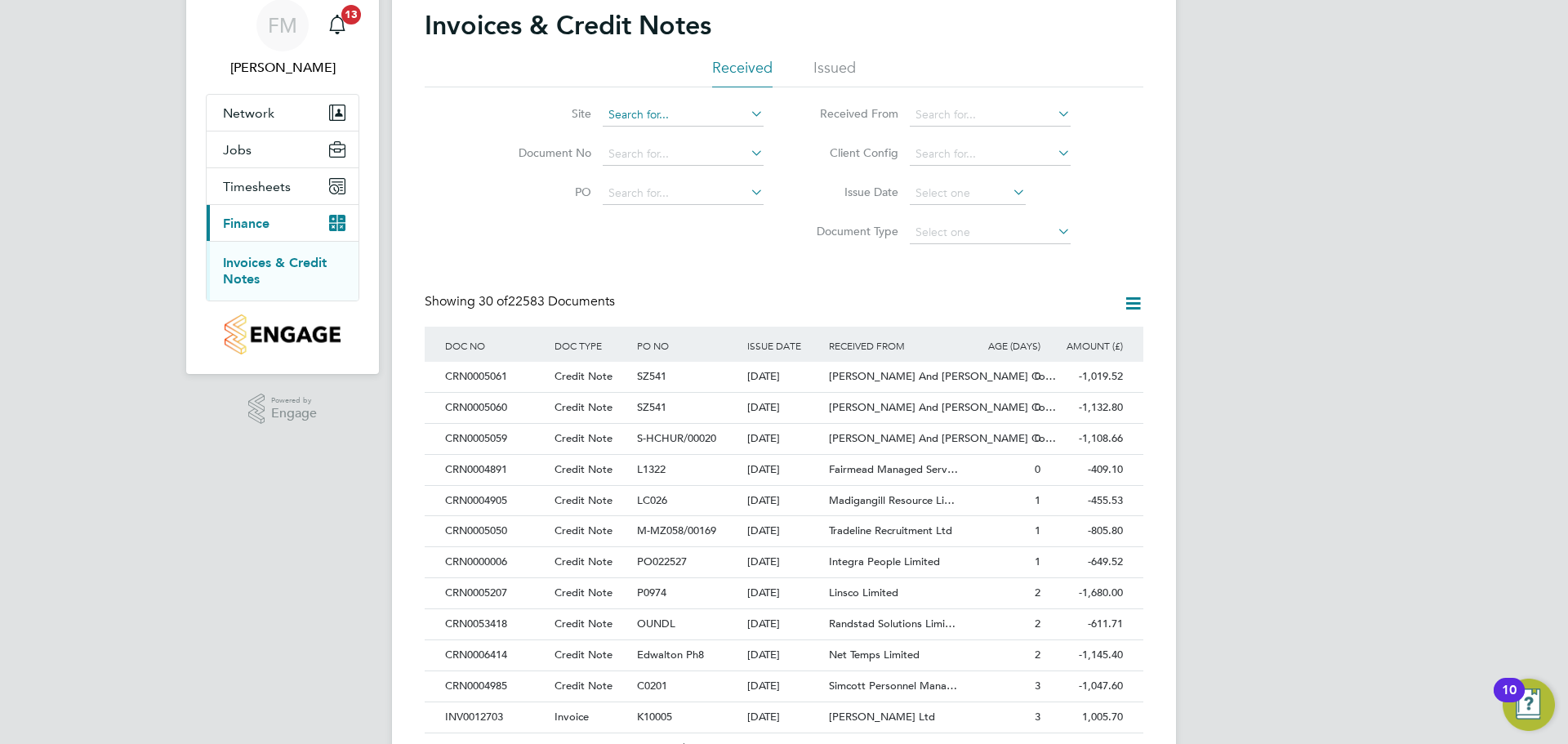
click at [710, 116] on input at bounding box center [683, 115] width 161 height 23
click at [734, 215] on li "Sherfo rd Linden Phase 2D" at bounding box center [708, 226] width 213 height 22
type input "Sherford Linden Phase 2D"
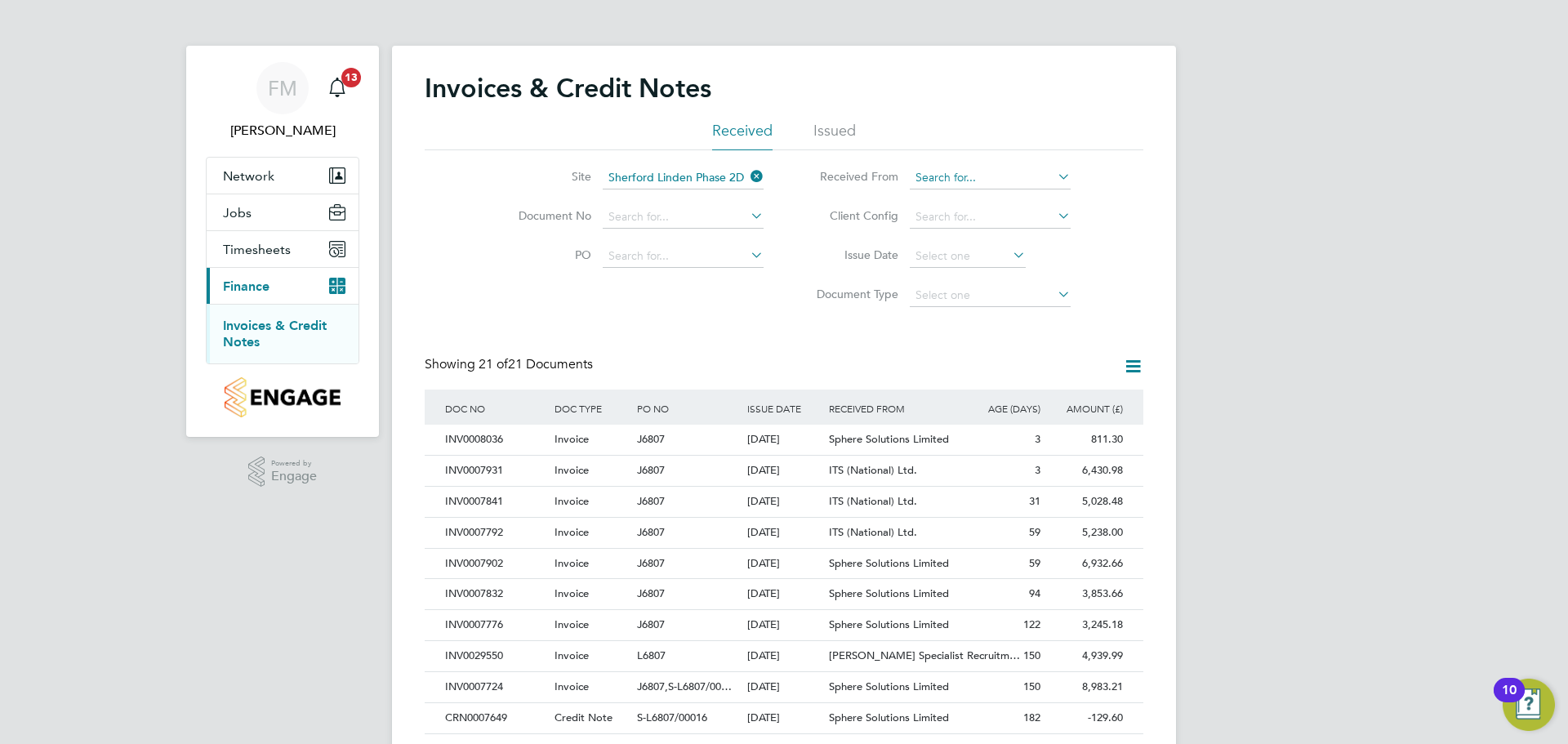
click at [989, 181] on input at bounding box center [990, 177] width 161 height 23
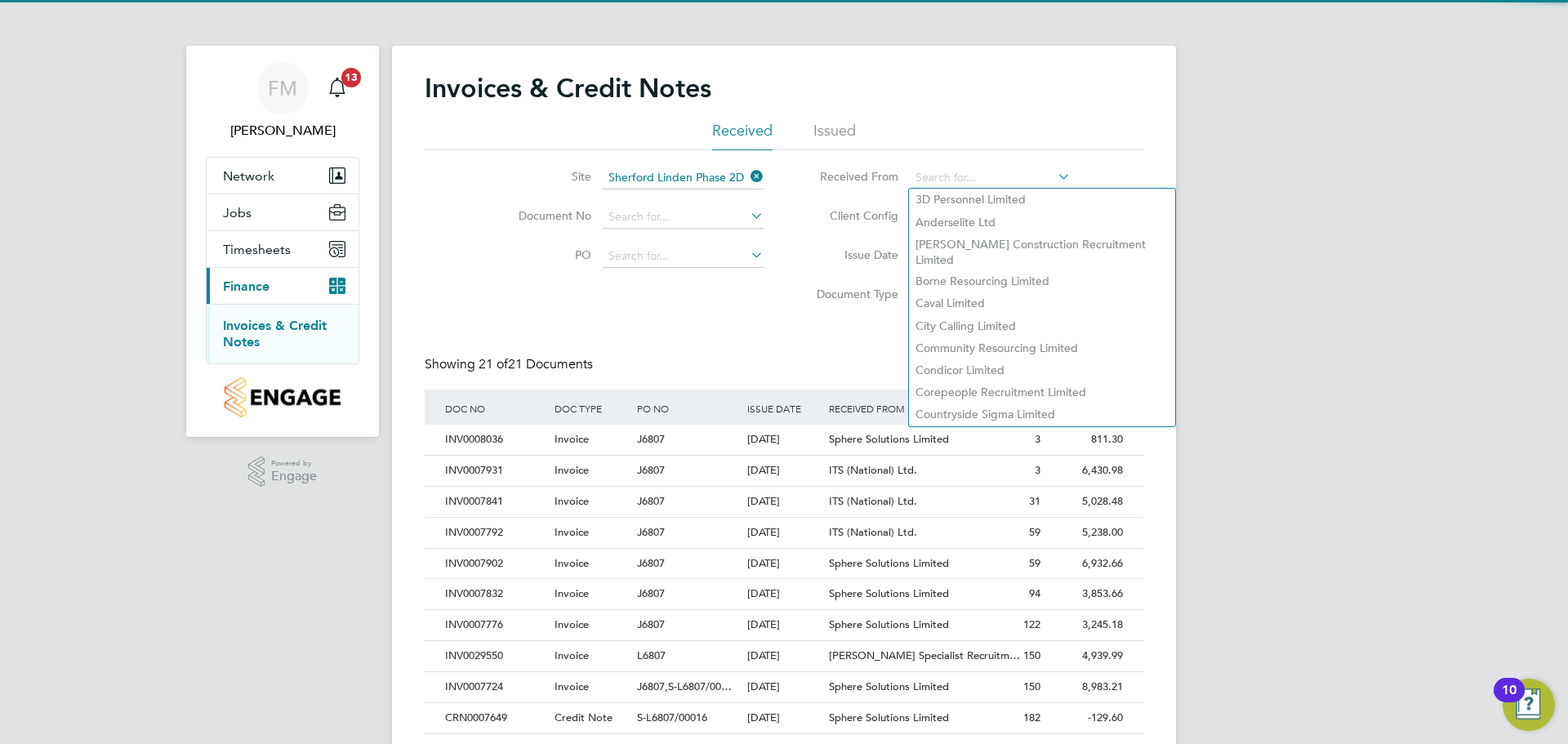
click at [1263, 315] on div "FM Fletcher Melhuish Notifications 13 Applications: Network Team Members Sites …" at bounding box center [784, 567] width 1568 height 1133
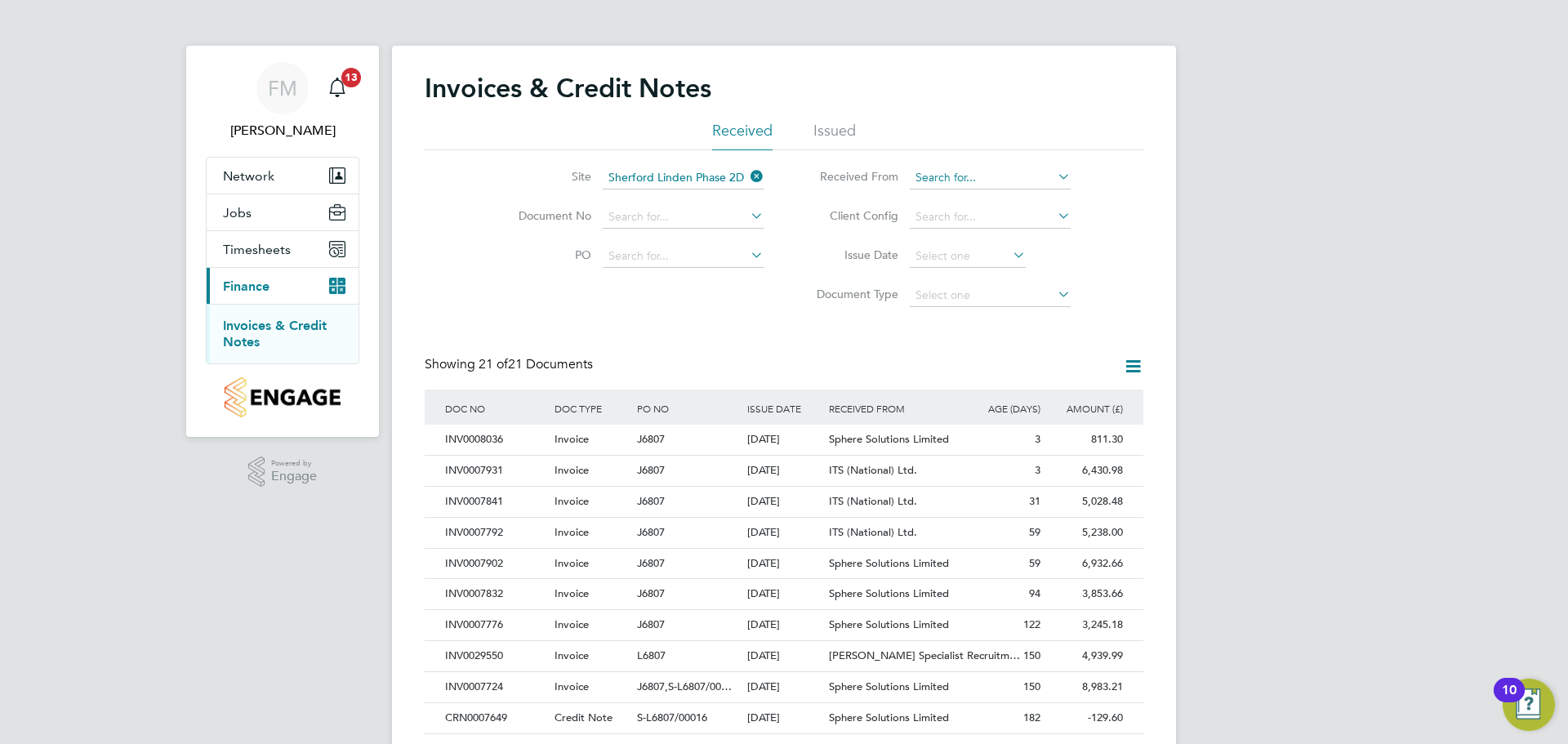
drag, startPoint x: 923, startPoint y: 162, endPoint x: 942, endPoint y: 176, distance: 23.6
click at [923, 165] on li "Received From" at bounding box center [938, 177] width 307 height 39
click at [983, 172] on input at bounding box center [990, 177] width 161 height 23
click at [982, 197] on li "Sphere Solutions Limited" at bounding box center [990, 200] width 162 height 22
type input "Sphere Solutions Limited"
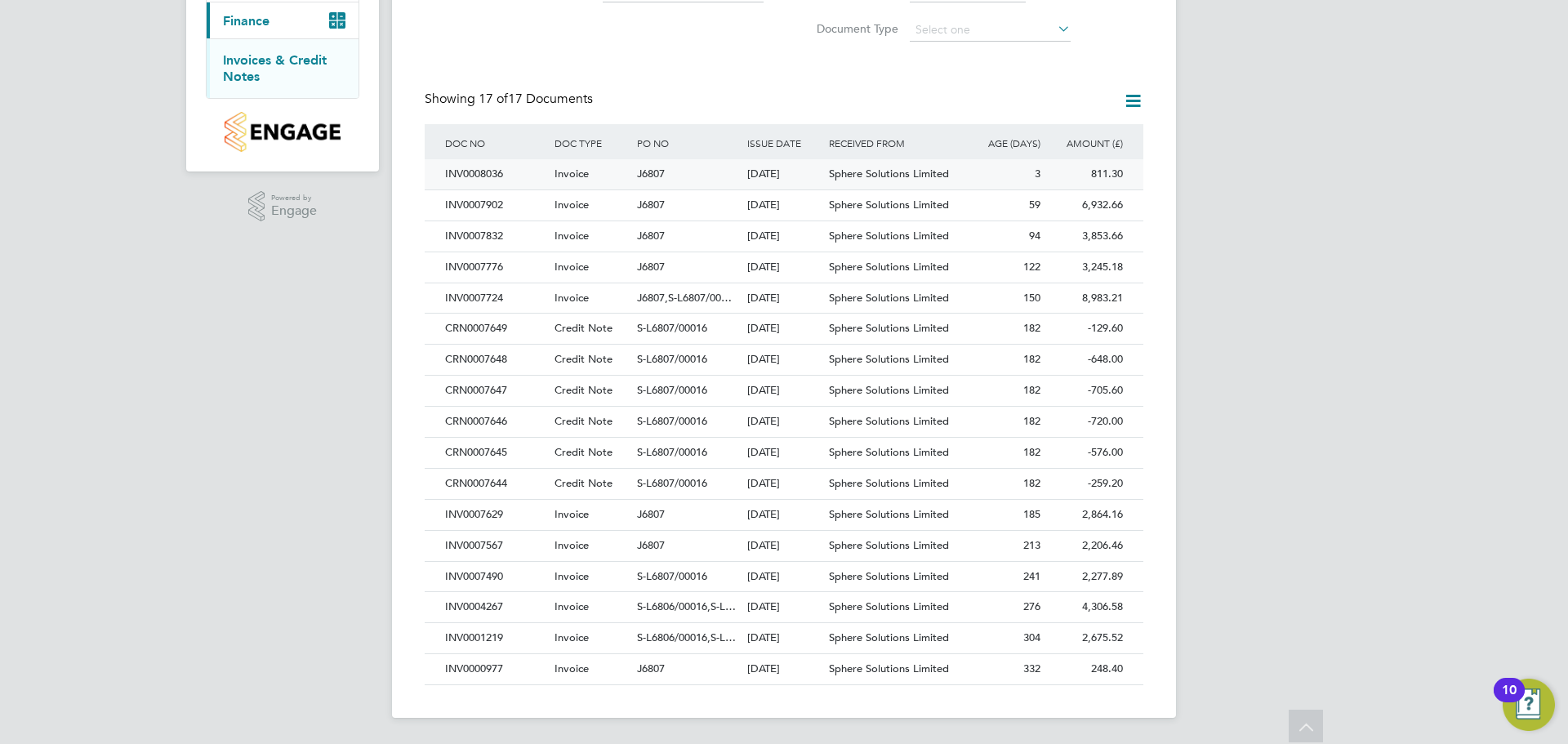
click at [1092, 174] on div "811.30 Unpaid" at bounding box center [1086, 174] width 83 height 30
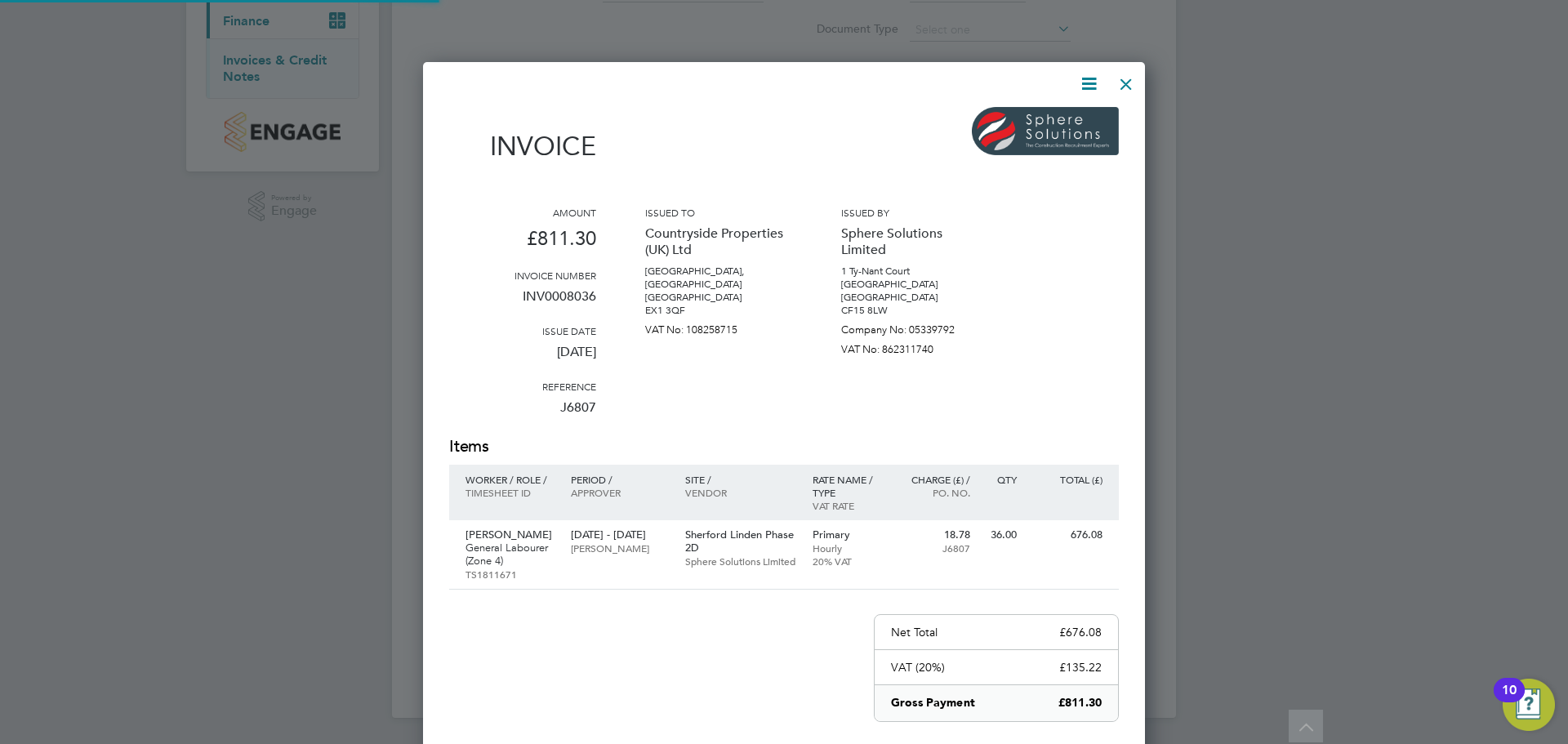
drag, startPoint x: 1091, startPoint y: 173, endPoint x: 1134, endPoint y: 214, distance: 59.4
click at [1134, 214] on div "Invoices & Credit Notes Received Issued Site Sherford Linden Phase 2D Document …" at bounding box center [784, 249] width 784 height 937
click at [1132, 95] on div at bounding box center [1126, 80] width 29 height 29
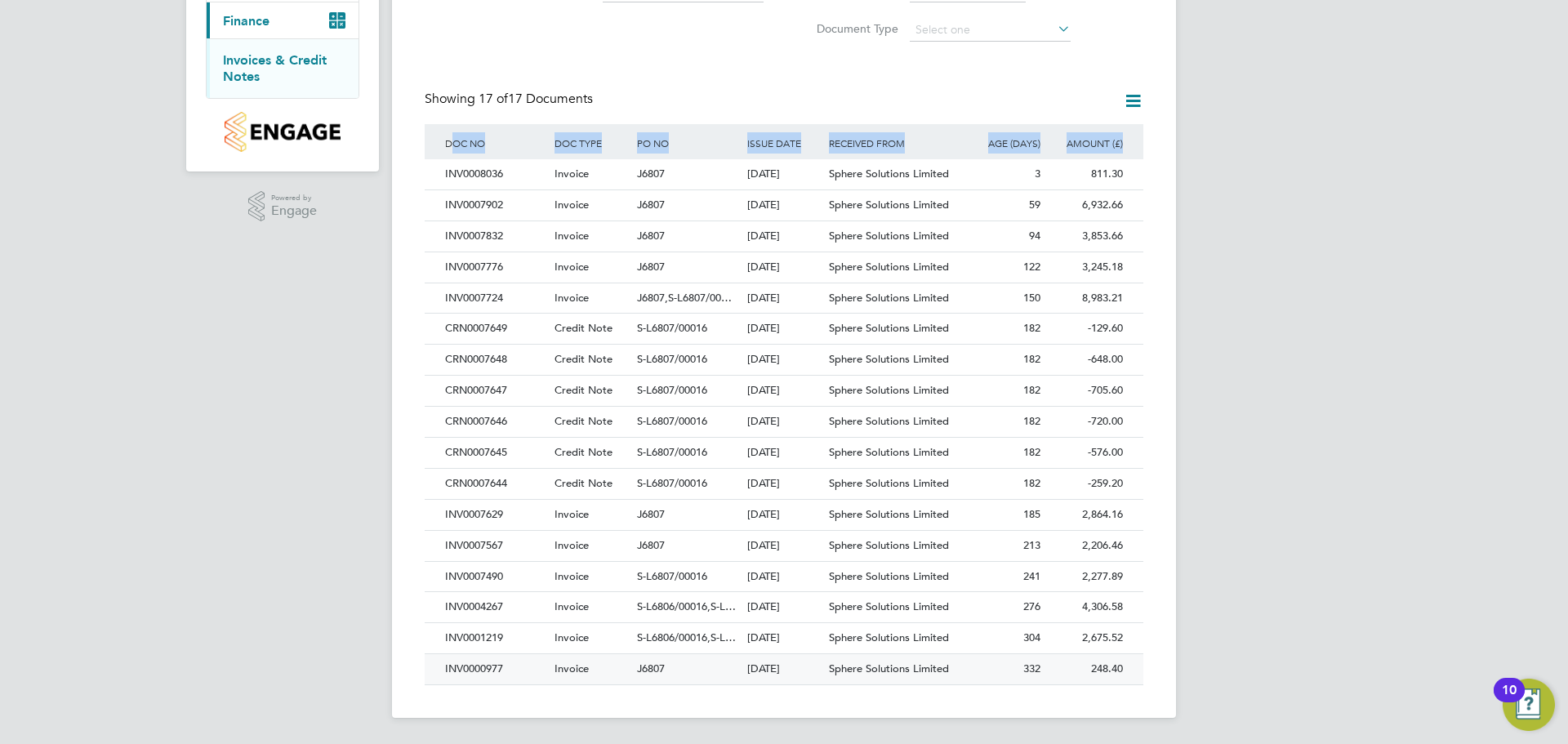
drag, startPoint x: 455, startPoint y: 155, endPoint x: 1121, endPoint y: 683, distance: 849.9
click at [1075, 700] on div "Invoices & Credit Notes Received Issued Site Sherford Linden Phase 2D Document …" at bounding box center [784, 249] width 784 height 937
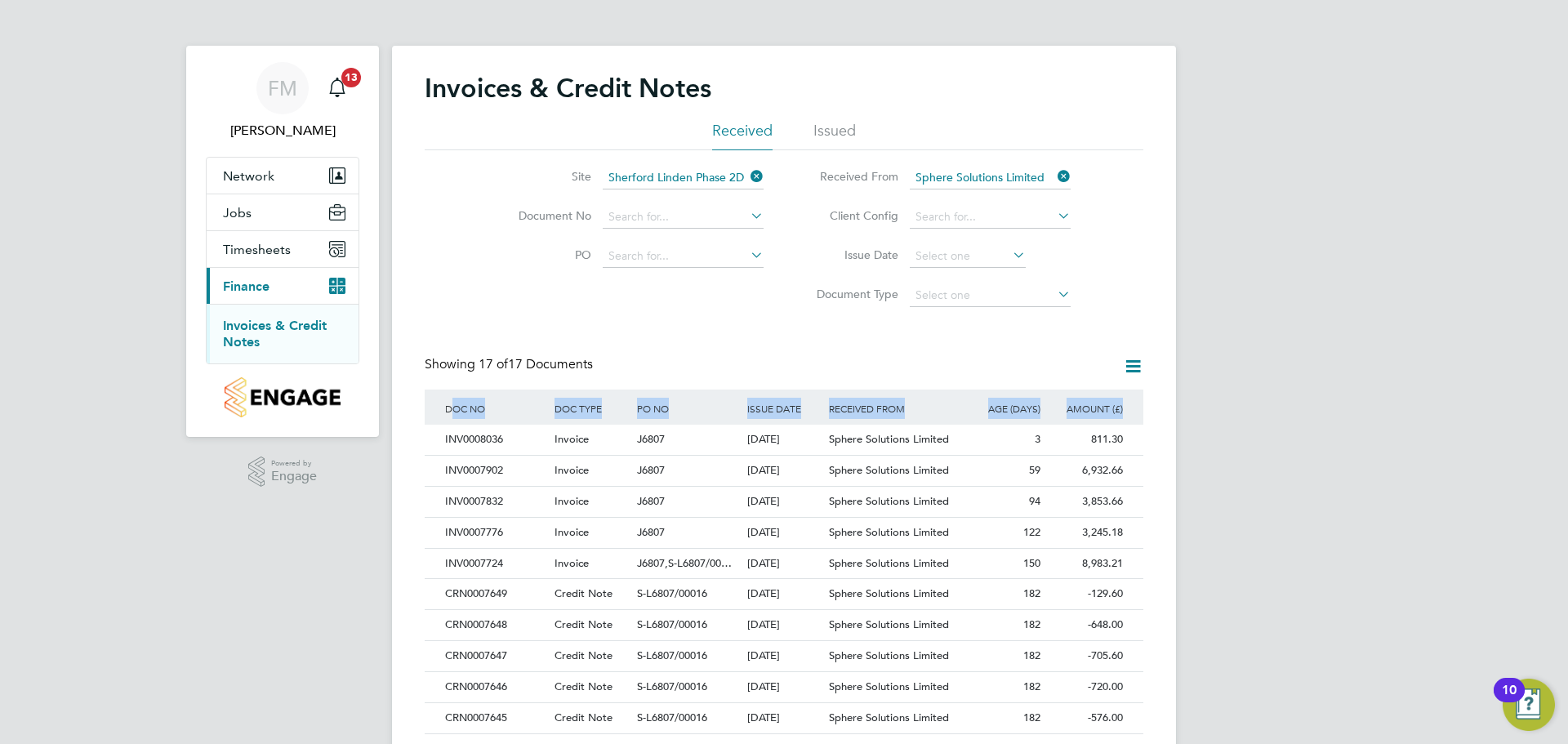
click at [1129, 367] on icon at bounding box center [1134, 366] width 20 height 20
click at [1071, 455] on li "Export transactions" at bounding box center [1066, 450] width 154 height 23
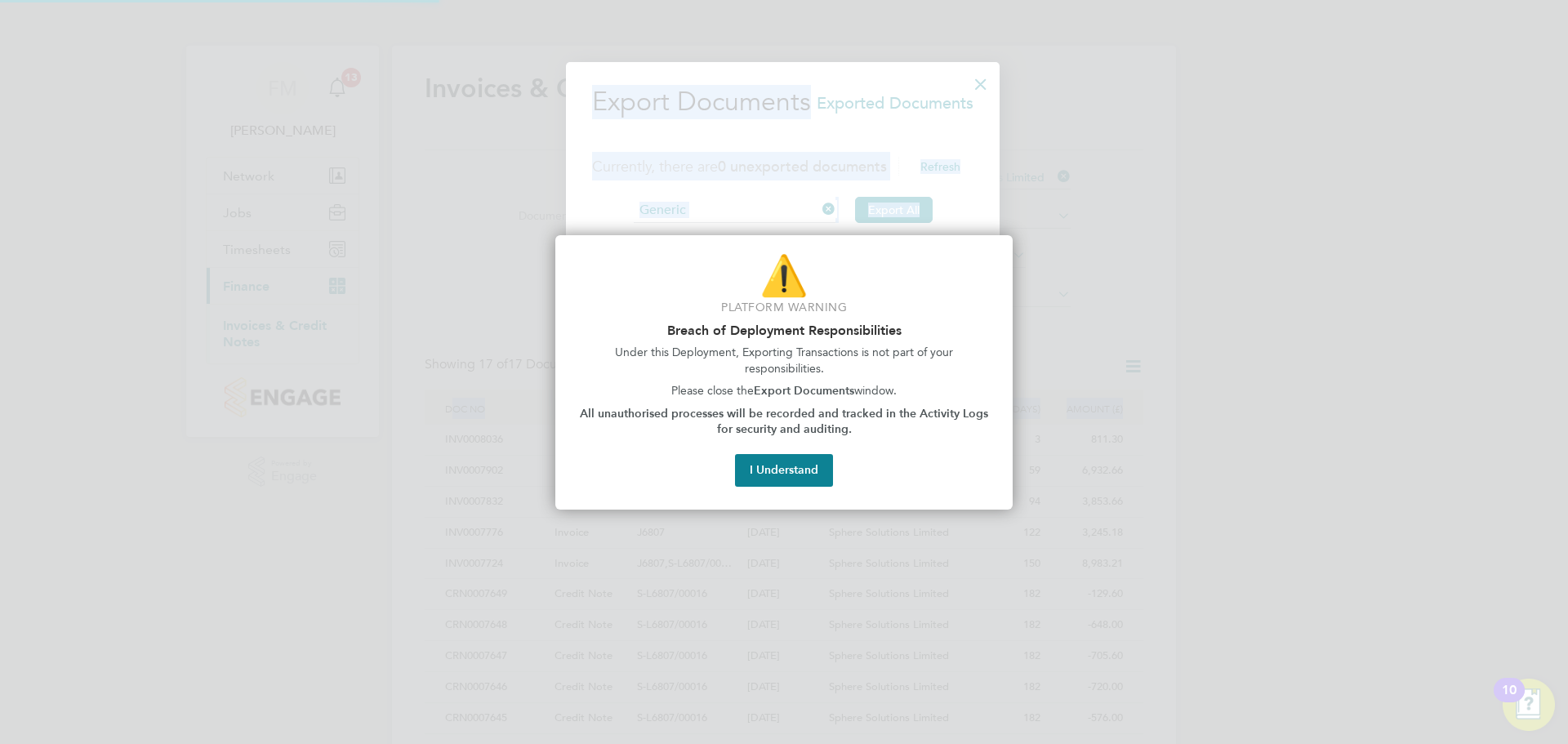
scroll to position [353, 436]
click at [773, 471] on button "I Understand" at bounding box center [784, 470] width 98 height 33
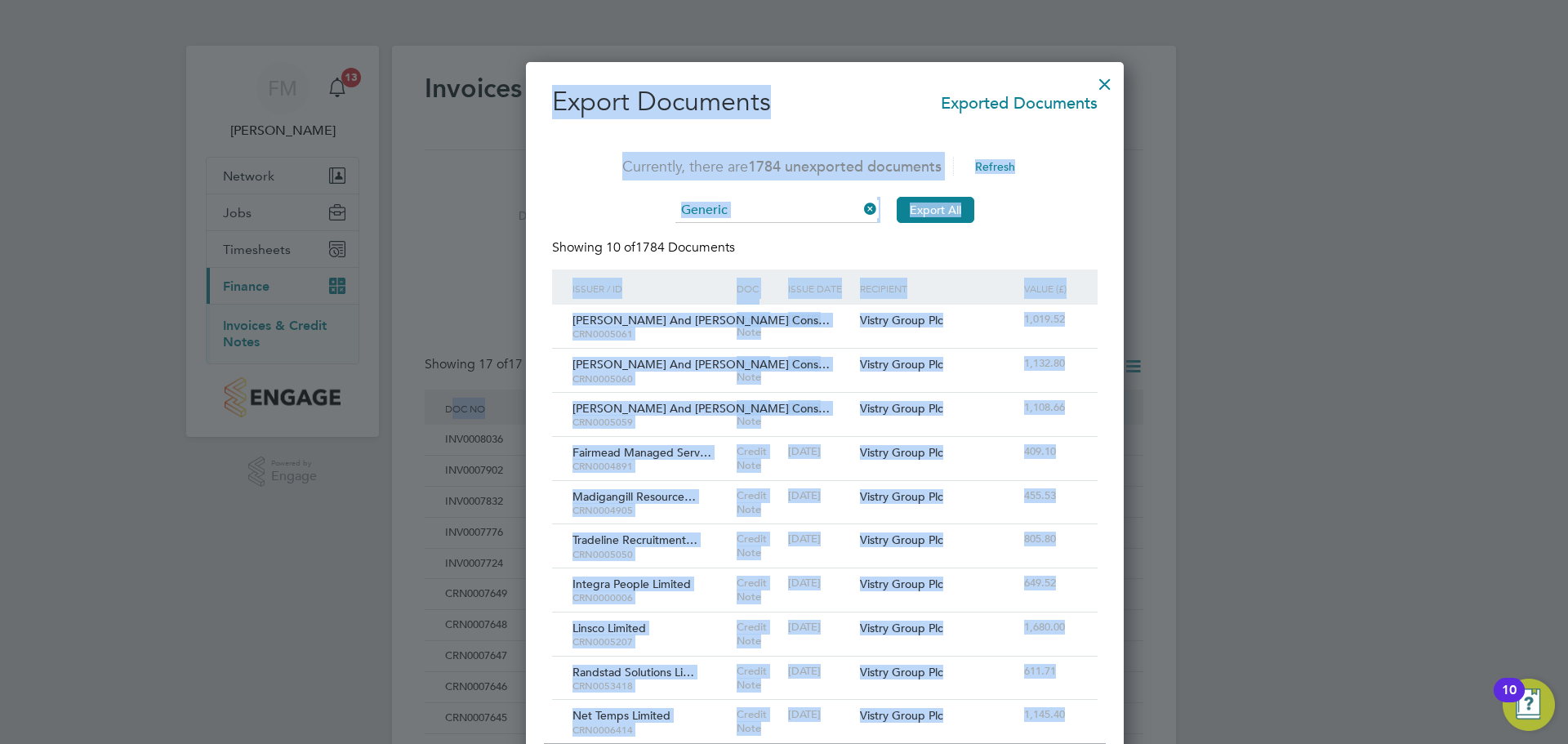
scroll to position [32, 138]
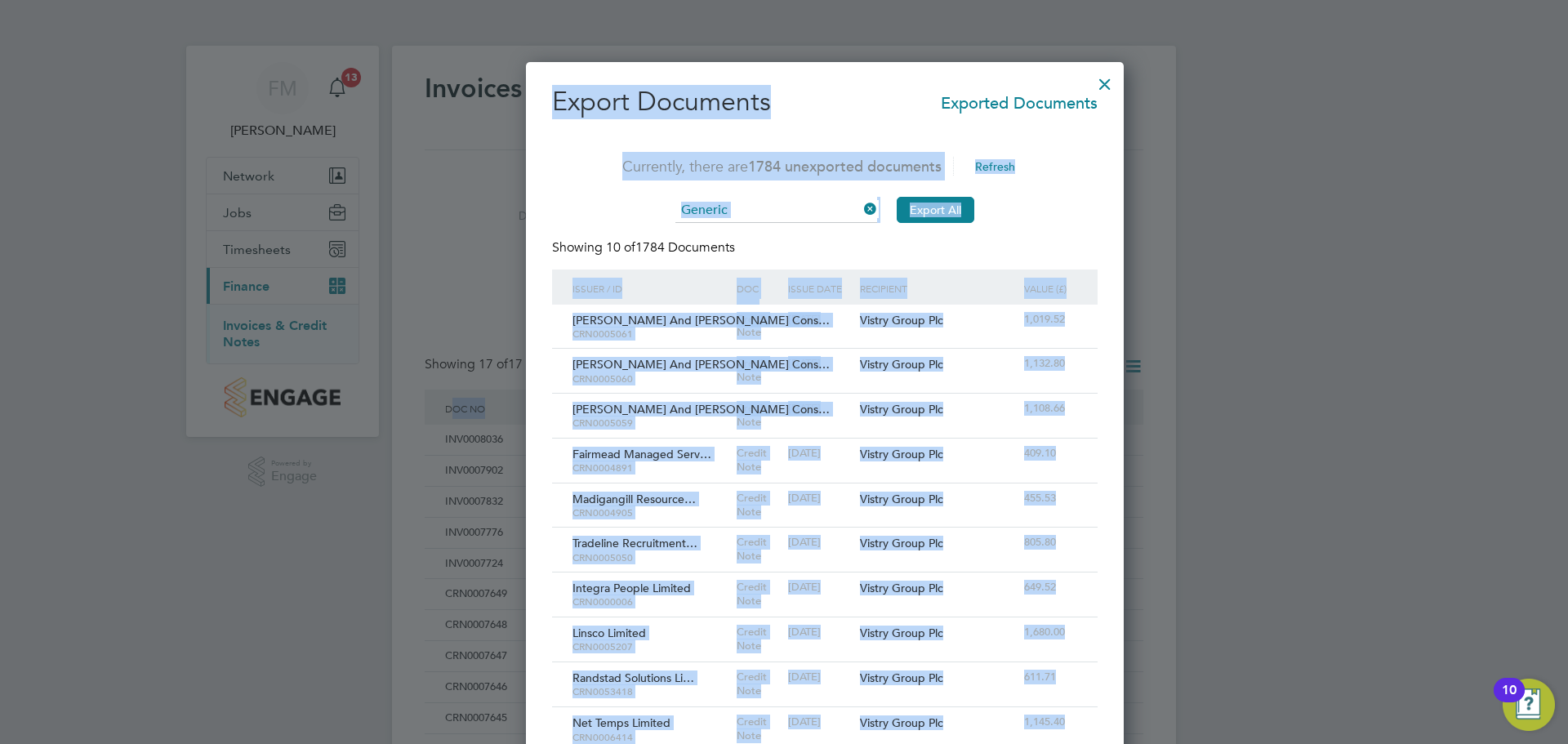
click at [1197, 256] on div at bounding box center [784, 372] width 1568 height 744
drag, startPoint x: 976, startPoint y: 239, endPoint x: 959, endPoint y: 238, distance: 17.0
click at [976, 240] on div "Showing 10 of 1784 Documents" at bounding box center [825, 254] width 546 height 30
click at [1091, 87] on div at bounding box center [1105, 80] width 29 height 29
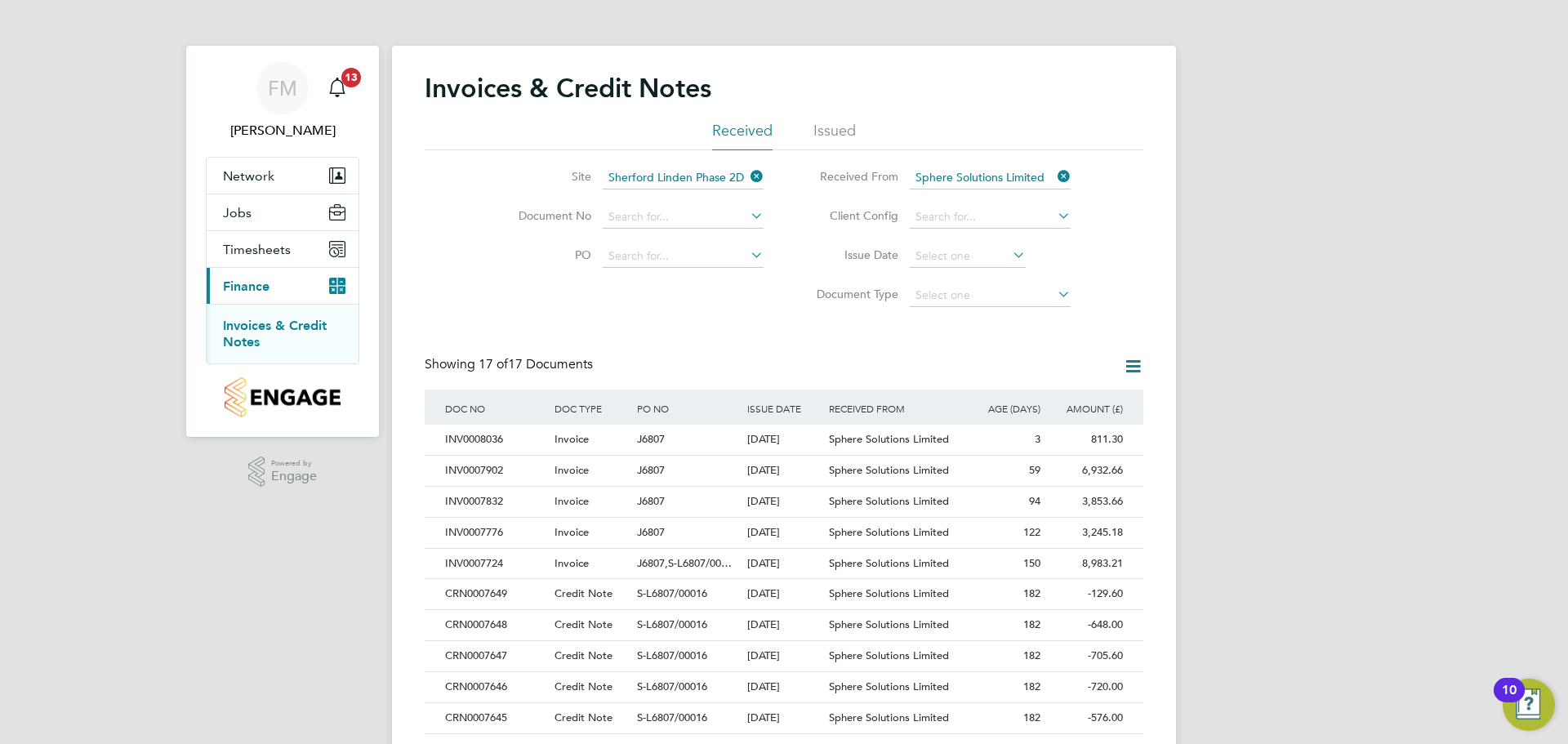
click at [1223, 184] on div "FM Fletcher Melhuish Notifications 13 Applications: Network Team Members Sites …" at bounding box center [784, 505] width 1568 height 1009
click at [1221, 184] on div "FM Fletcher Melhuish Notifications 13 Applications: Network Team Members Sites …" at bounding box center [784, 505] width 1568 height 1009
click at [1130, 377] on icon at bounding box center [1134, 366] width 20 height 20
click at [1058, 444] on li "Export transactions" at bounding box center [1066, 450] width 154 height 23
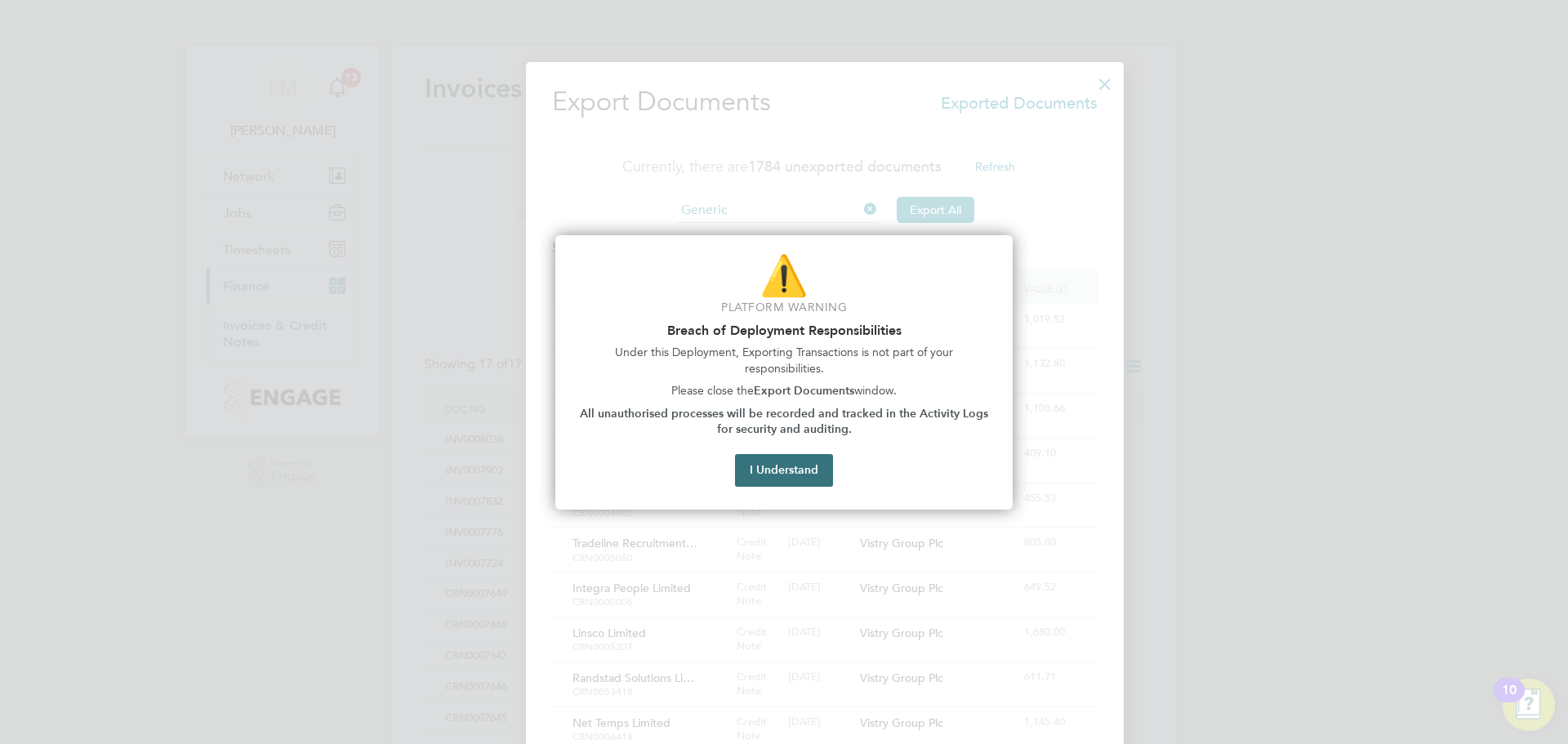
click at [784, 475] on button "I Understand" at bounding box center [784, 470] width 98 height 33
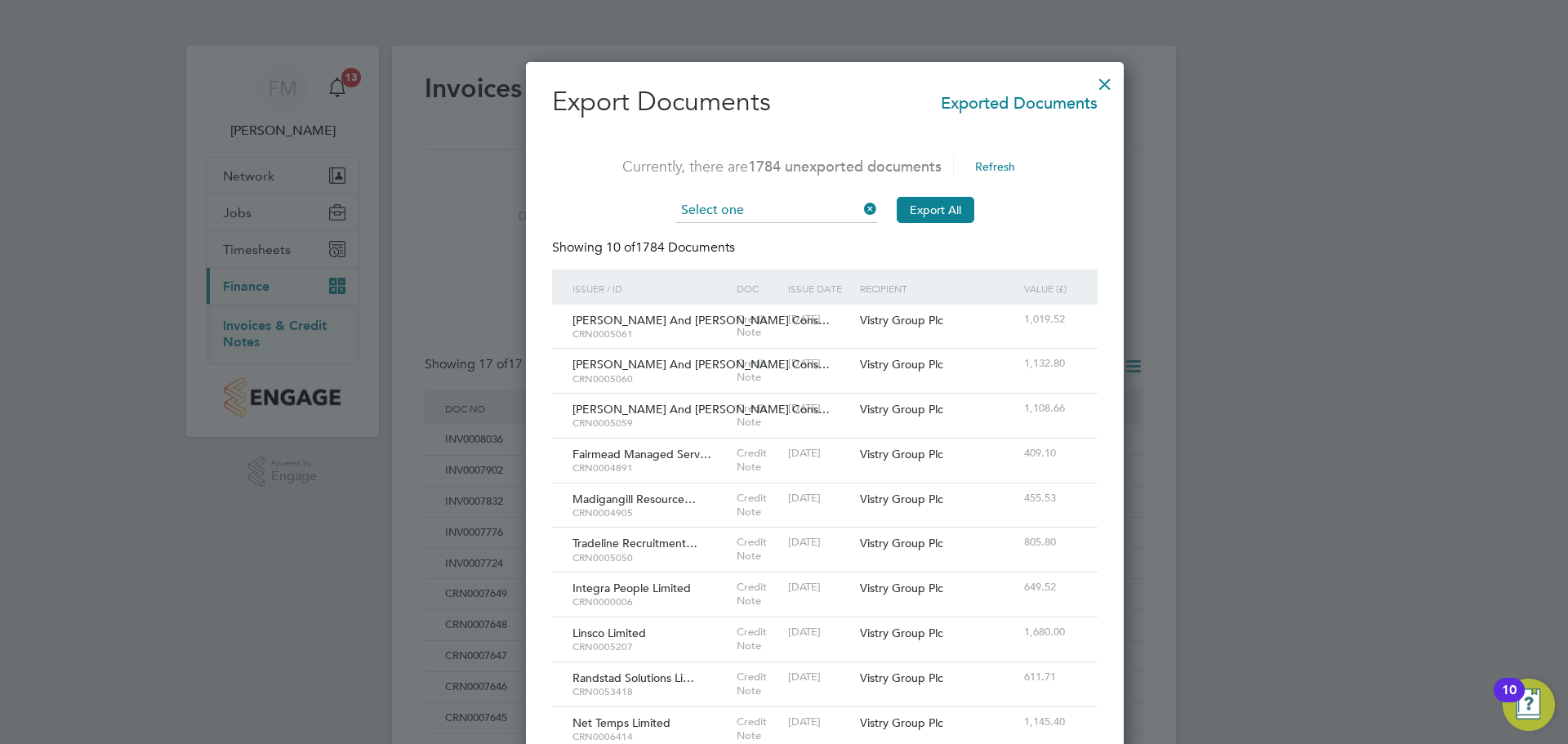
click at [785, 209] on input at bounding box center [776, 210] width 202 height 24
click at [779, 230] on li "Generic" at bounding box center [734, 233] width 203 height 21
type input "Generic"
click at [919, 207] on button "Export All" at bounding box center [935, 209] width 78 height 26
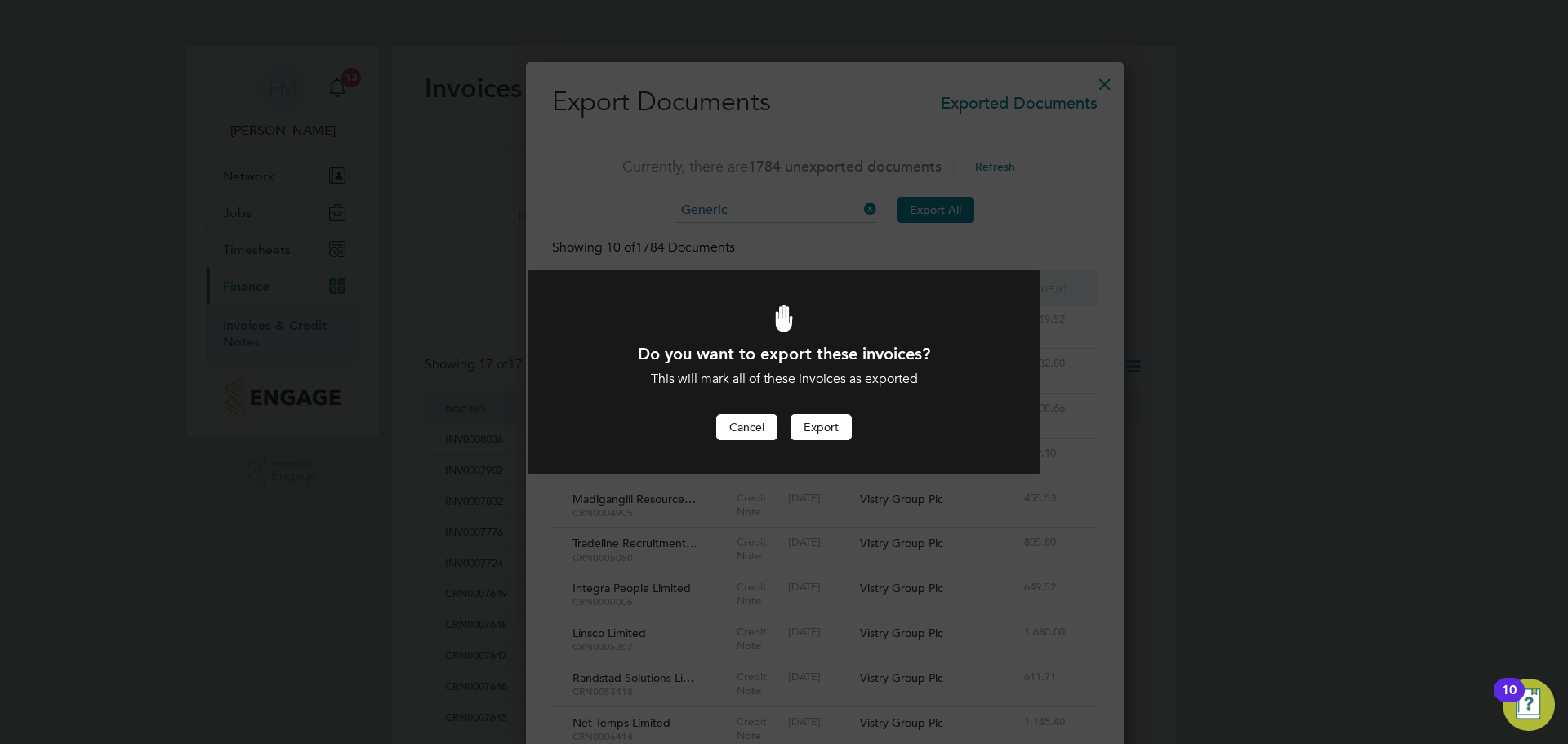
click at [744, 427] on button "Cancel" at bounding box center [747, 427] width 61 height 26
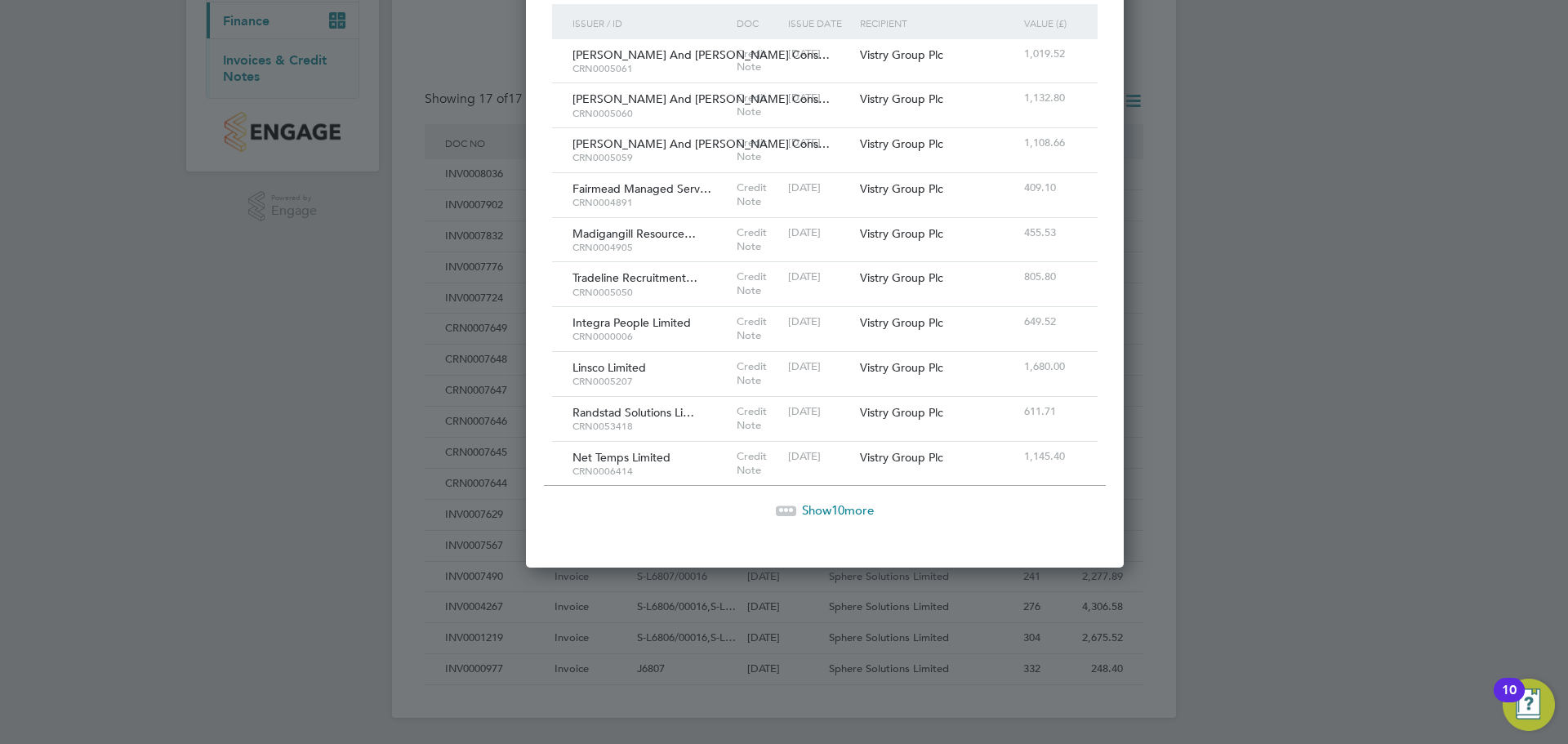
click at [831, 514] on span "10" at bounding box center [838, 510] width 13 height 16
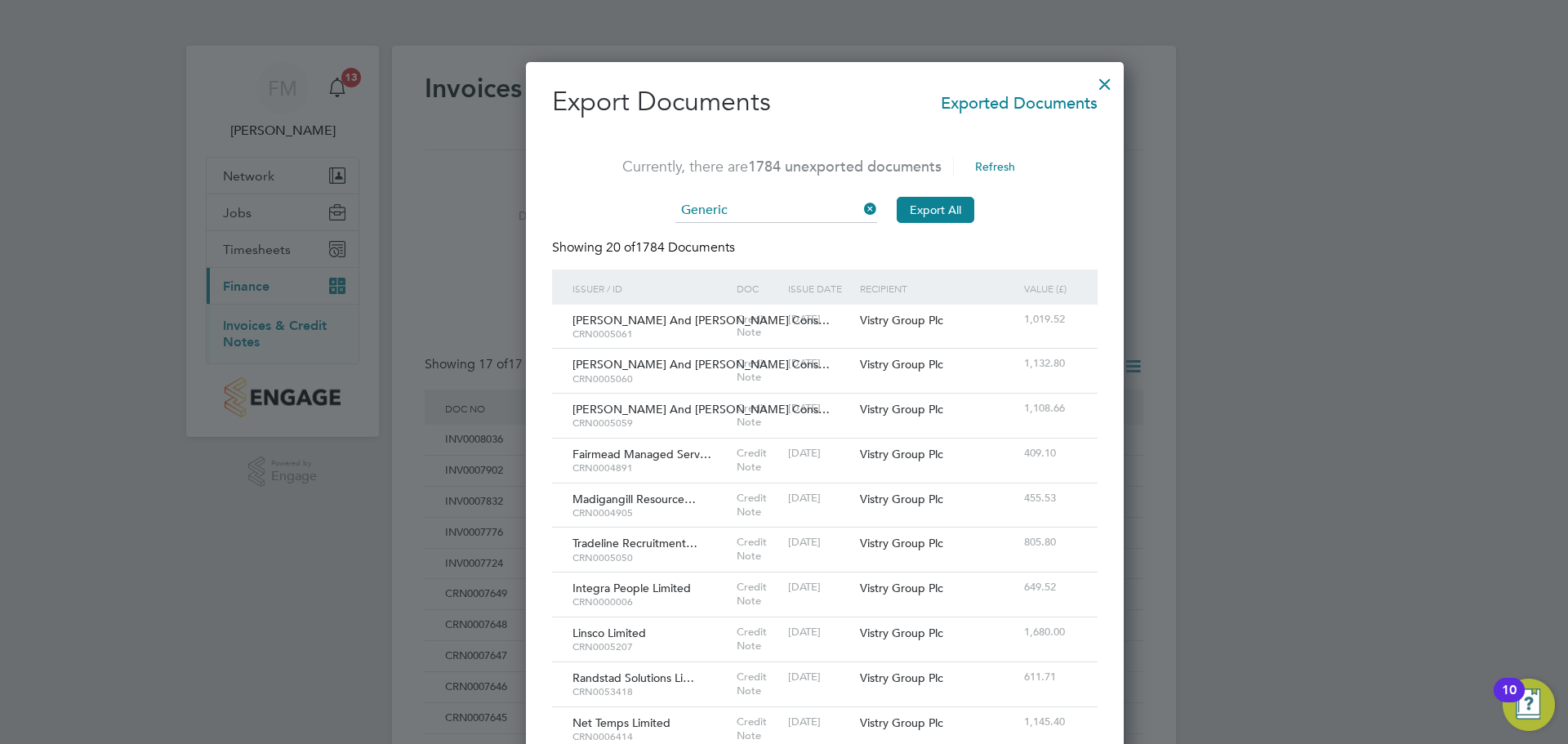
click at [1091, 81] on div at bounding box center [1105, 80] width 29 height 29
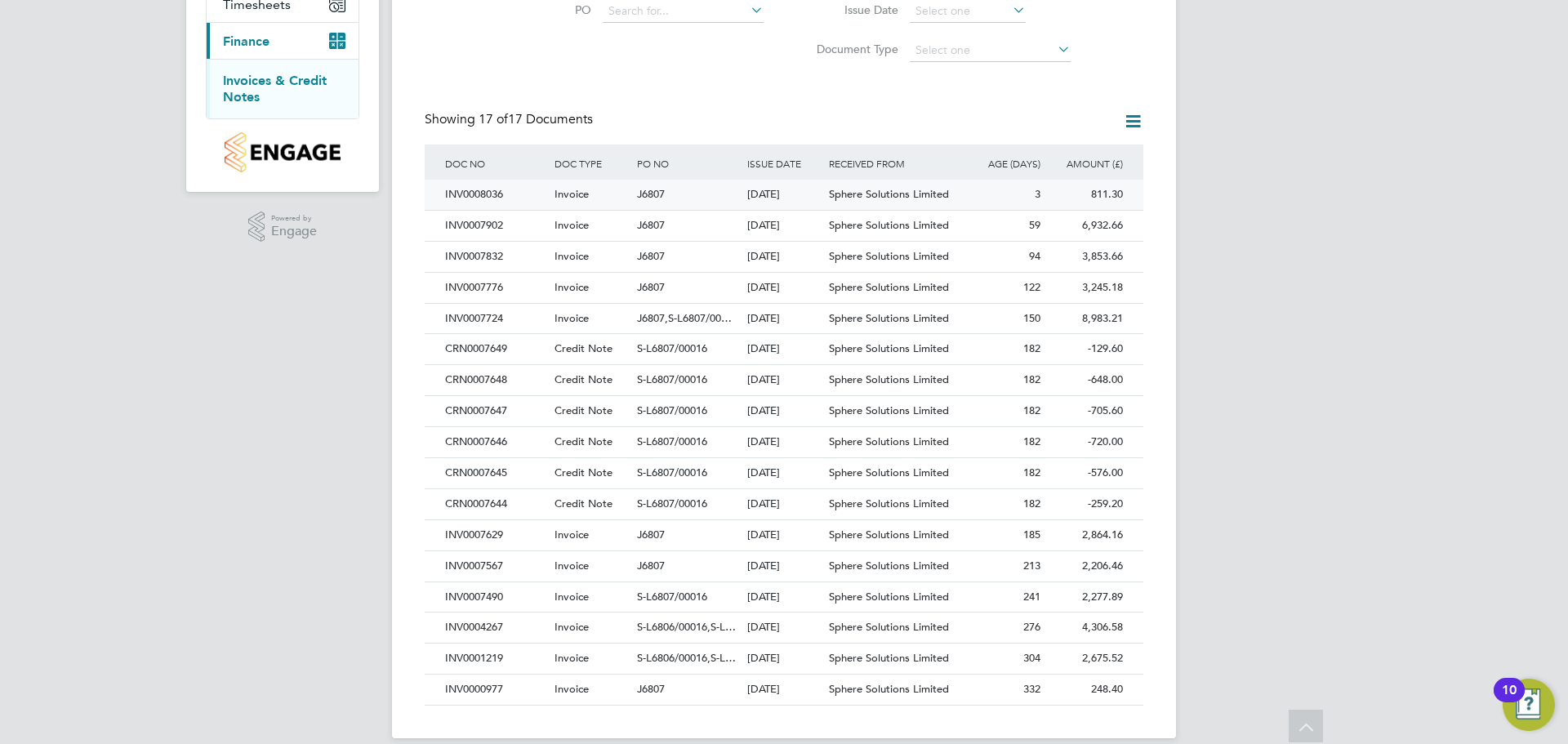
click at [897, 198] on span "Sphere Solutions Limited" at bounding box center [888, 193] width 120 height 14
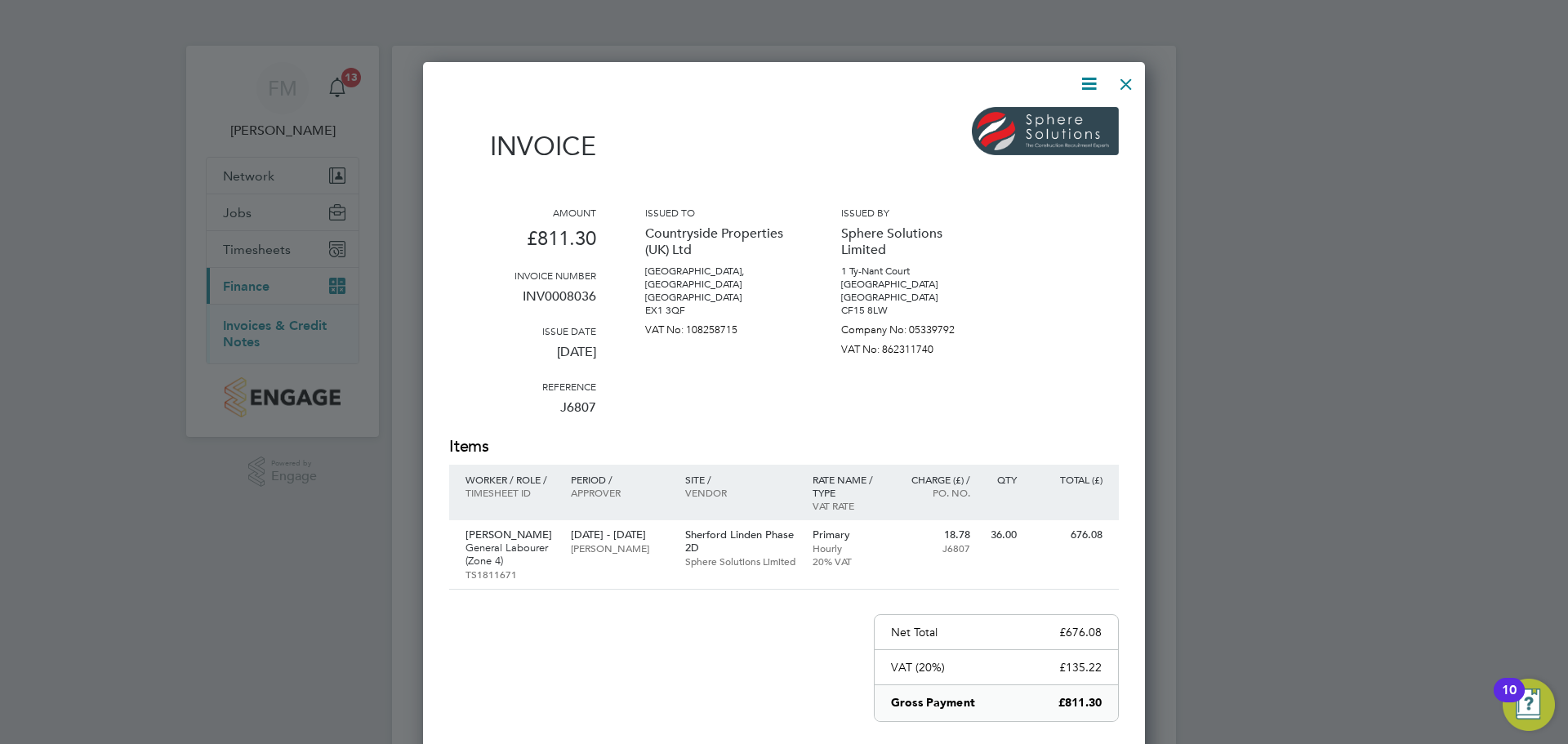
drag, startPoint x: 1129, startPoint y: 79, endPoint x: 1134, endPoint y: 91, distance: 13.0
click at [1129, 81] on div at bounding box center [1126, 80] width 29 height 29
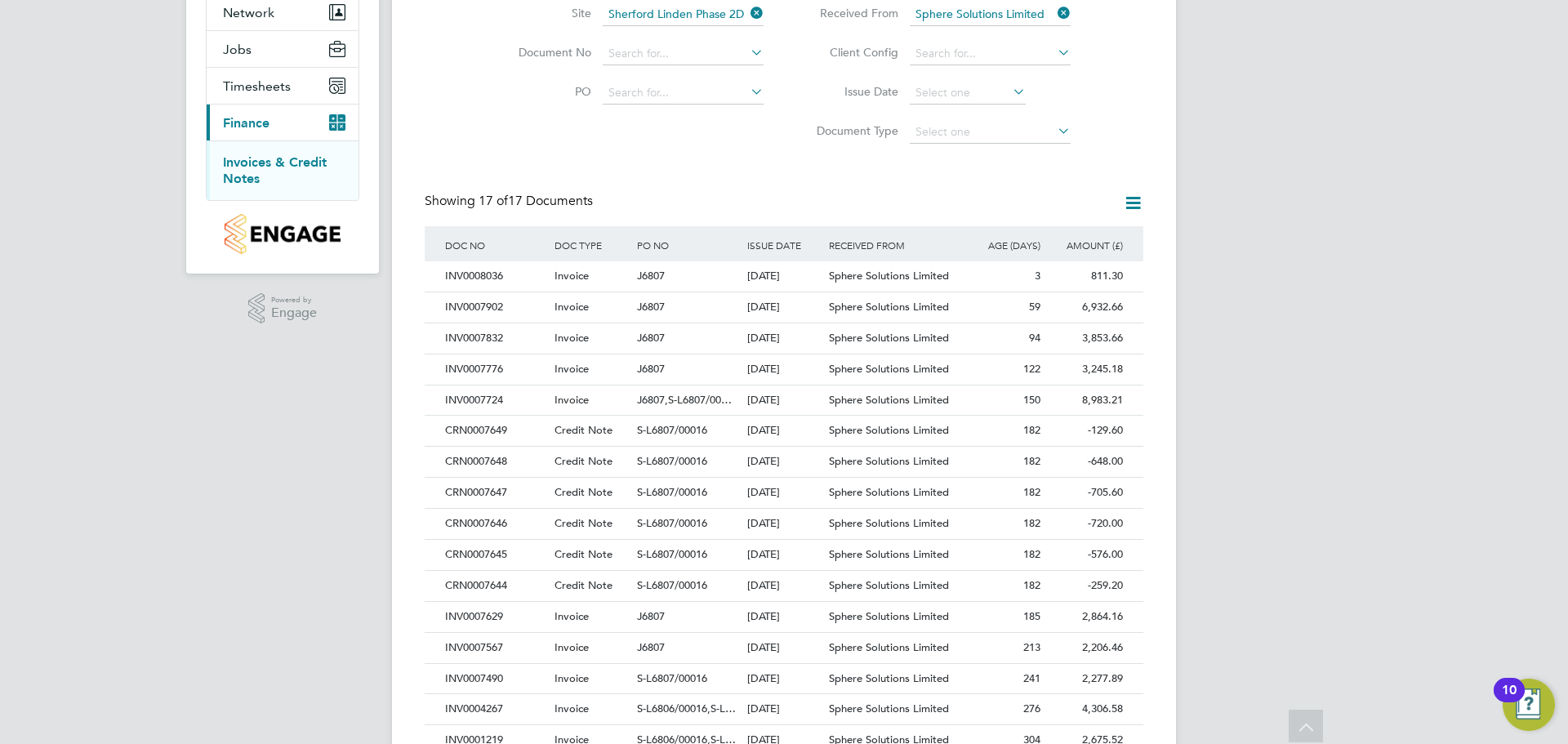
click at [1317, 498] on div "FM Fletcher Melhuish Notifications 13 Applications: Network Team Members Sites …" at bounding box center [784, 341] width 1568 height 1009
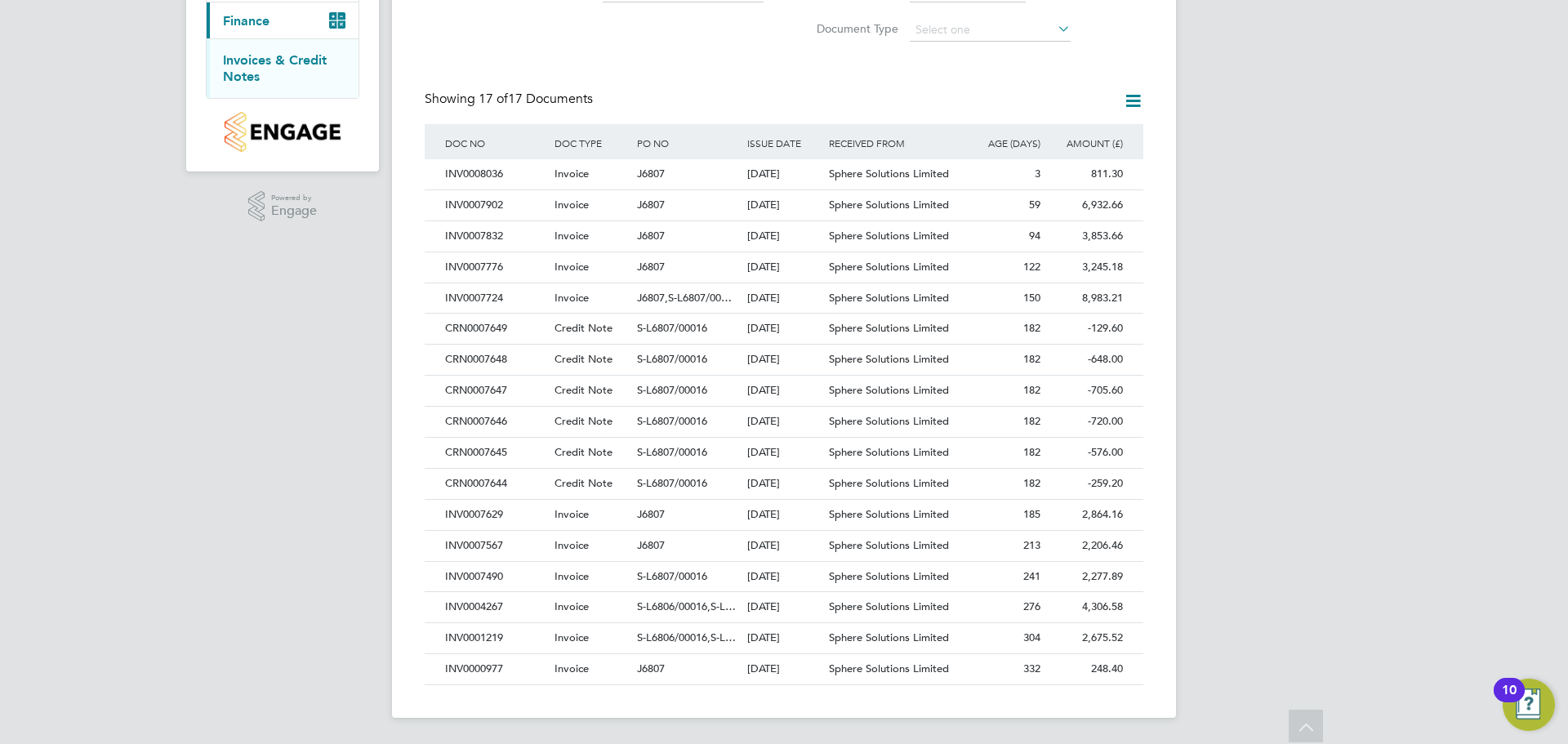
drag, startPoint x: 1086, startPoint y: 665, endPoint x: 1144, endPoint y: 664, distance: 58.0
click at [1144, 664] on div "Invoices & Credit Notes Received Issued Site Sherford Linden Phase 2D Document …" at bounding box center [784, 249] width 784 height 937
click at [1140, 111] on icon at bounding box center [1134, 100] width 20 height 20
click at [1075, 184] on li "Export transactions" at bounding box center [1066, 185] width 154 height 23
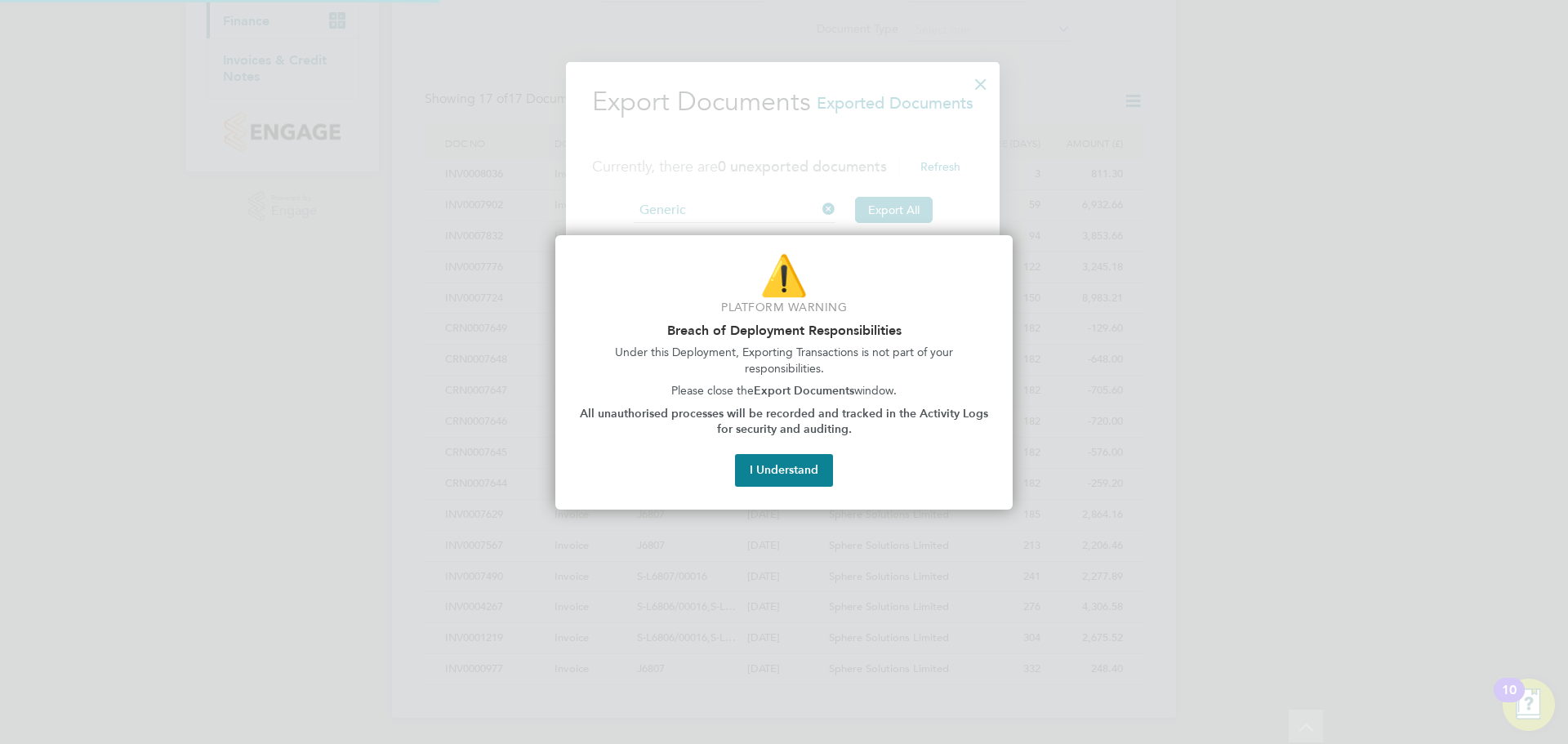
scroll to position [353, 436]
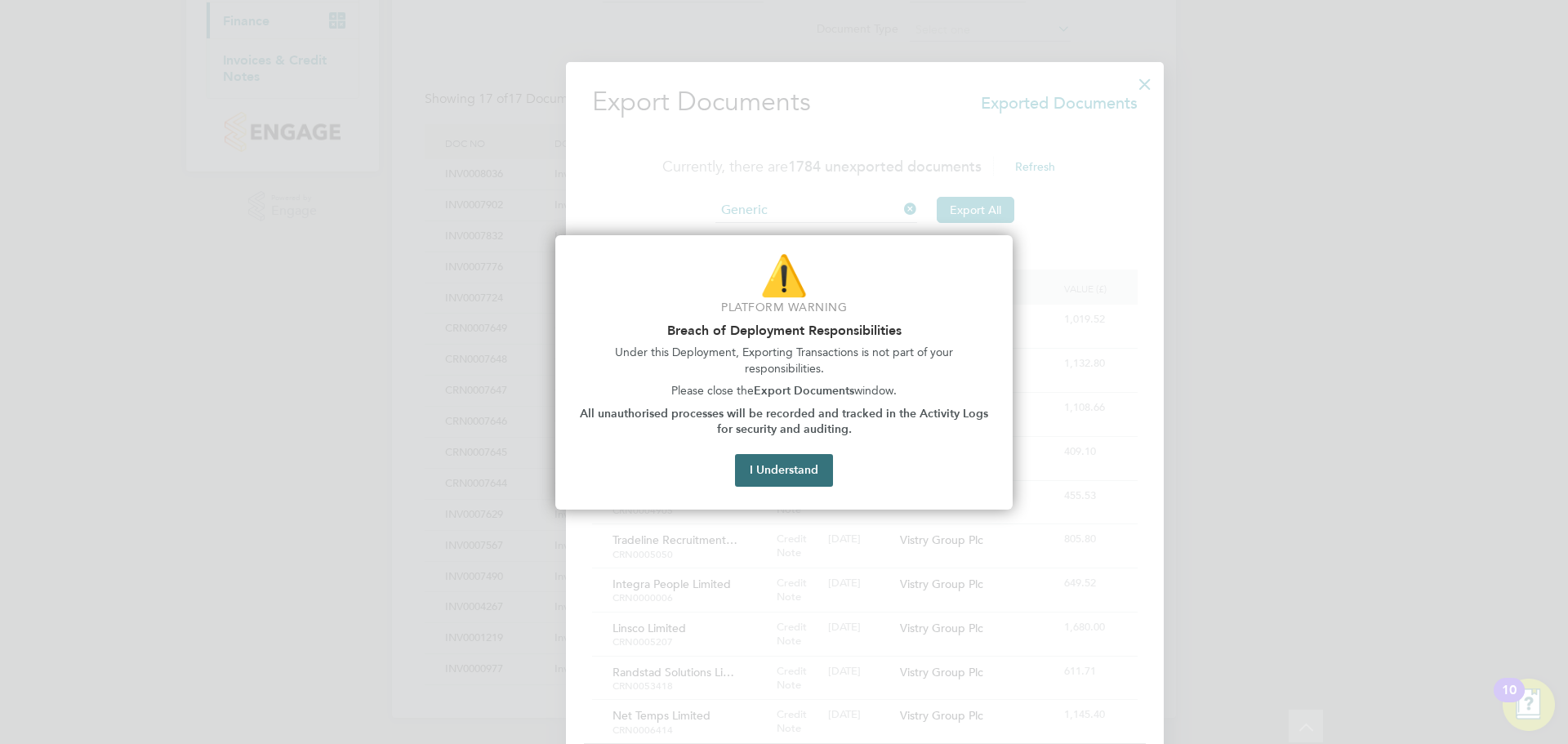
click at [773, 471] on button "I Understand" at bounding box center [784, 470] width 98 height 33
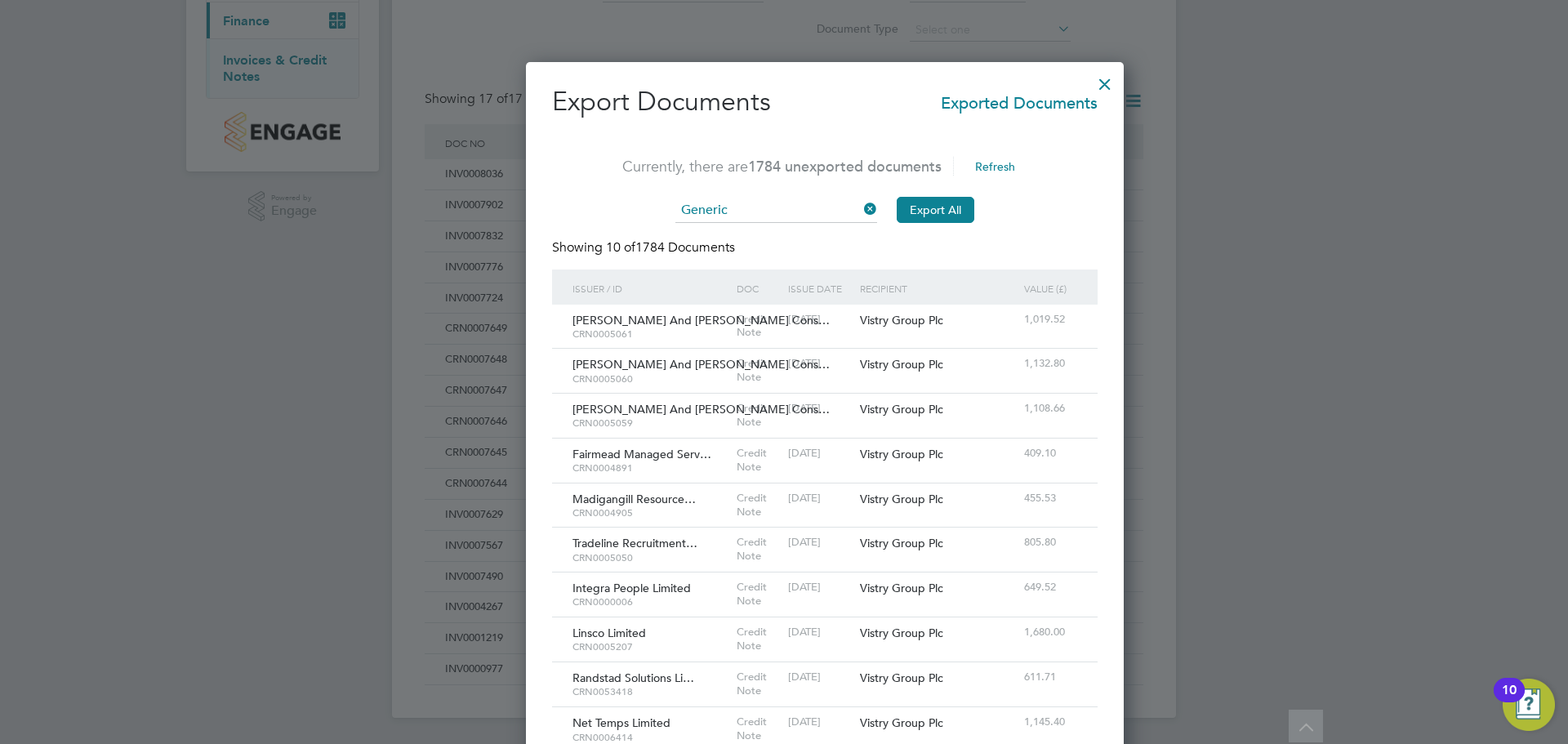
scroll to position [8, 8]
click at [873, 162] on span "1784 unexported documents" at bounding box center [845, 166] width 193 height 18
click at [834, 174] on span "1784 unexported documents" at bounding box center [845, 166] width 193 height 18
click at [941, 107] on span "Exported Documents" at bounding box center [1019, 99] width 157 height 29
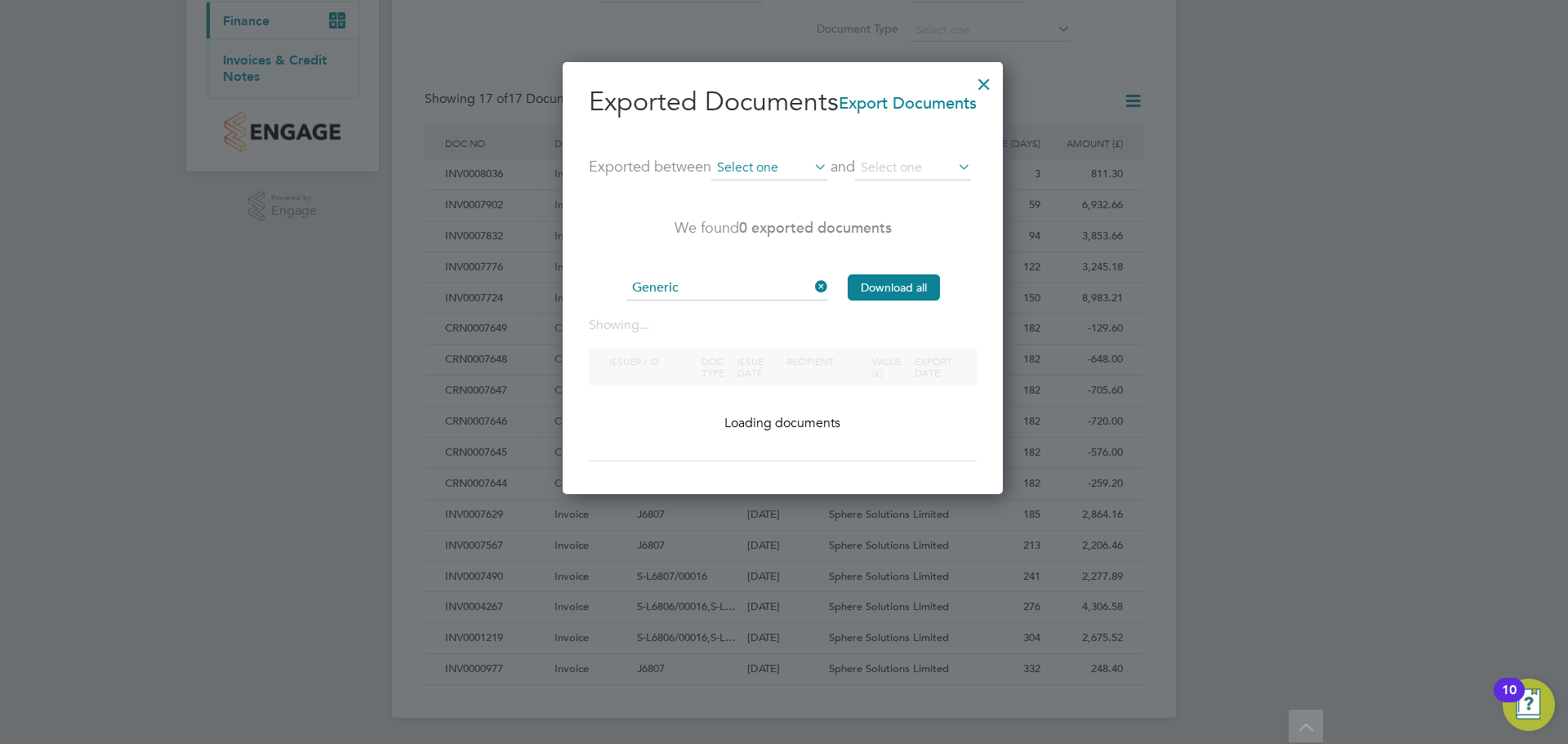
click at [793, 170] on input at bounding box center [769, 167] width 116 height 24
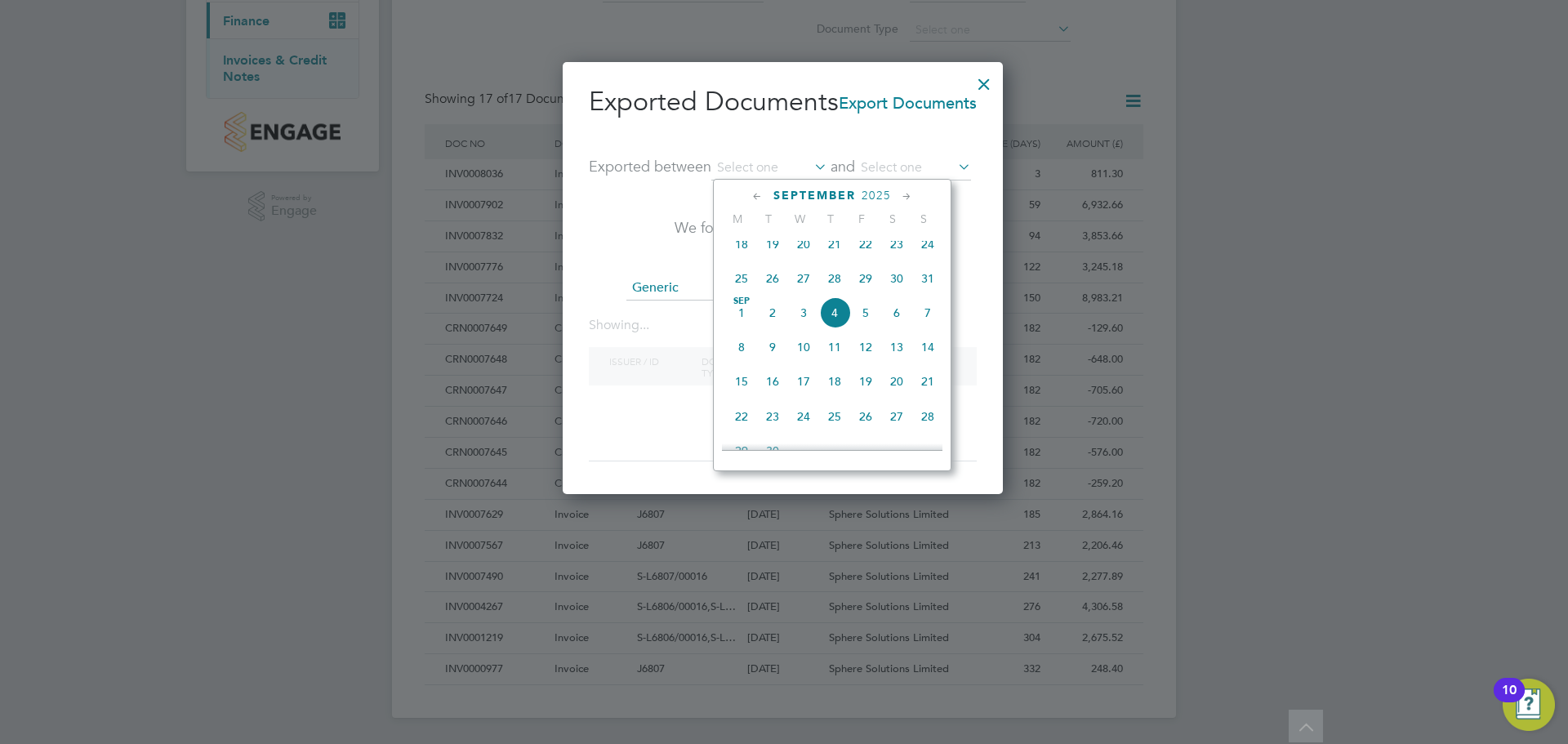
click at [1180, 213] on div at bounding box center [784, 372] width 1568 height 744
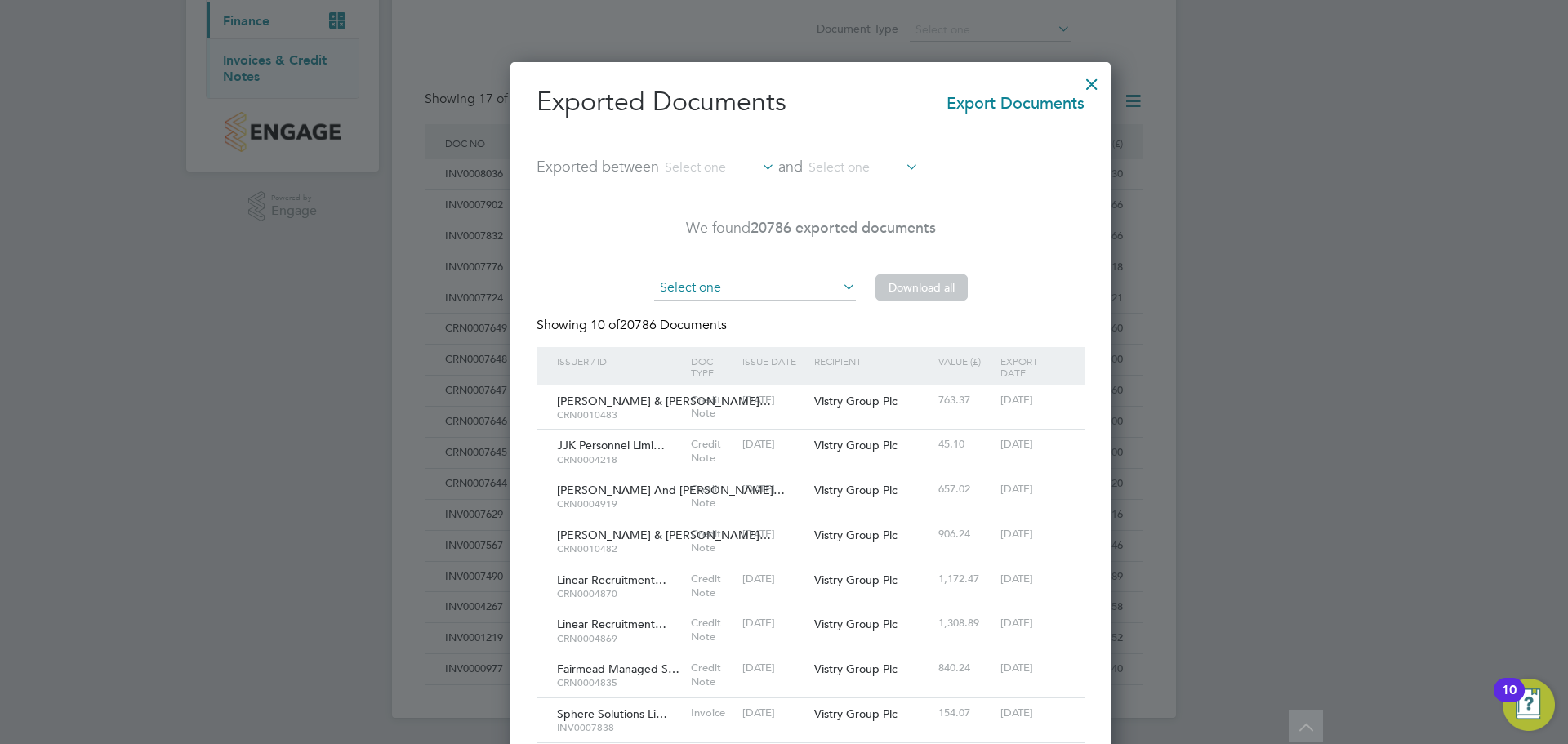
click at [799, 288] on input at bounding box center [755, 288] width 202 height 24
click at [793, 308] on li "Generic" at bounding box center [726, 310] width 203 height 21
type input "Generic"
click at [779, 264] on div "Exported Documents Export Documents Exported between and We found 20786 exporte…" at bounding box center [810, 475] width 548 height 780
click at [728, 175] on input at bounding box center [717, 167] width 116 height 24
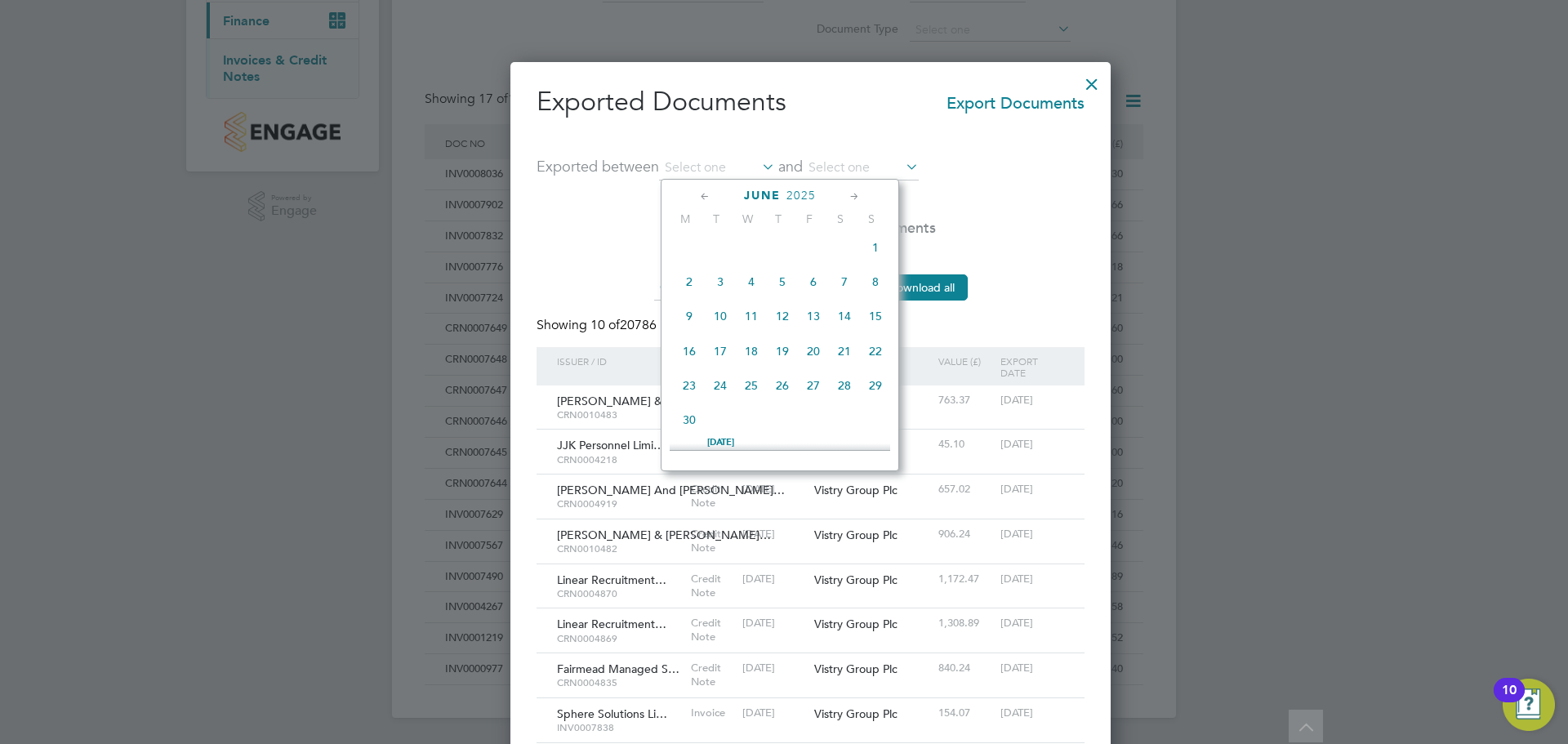
click at [954, 106] on span "Export Documents" at bounding box center [1015, 99] width 138 height 29
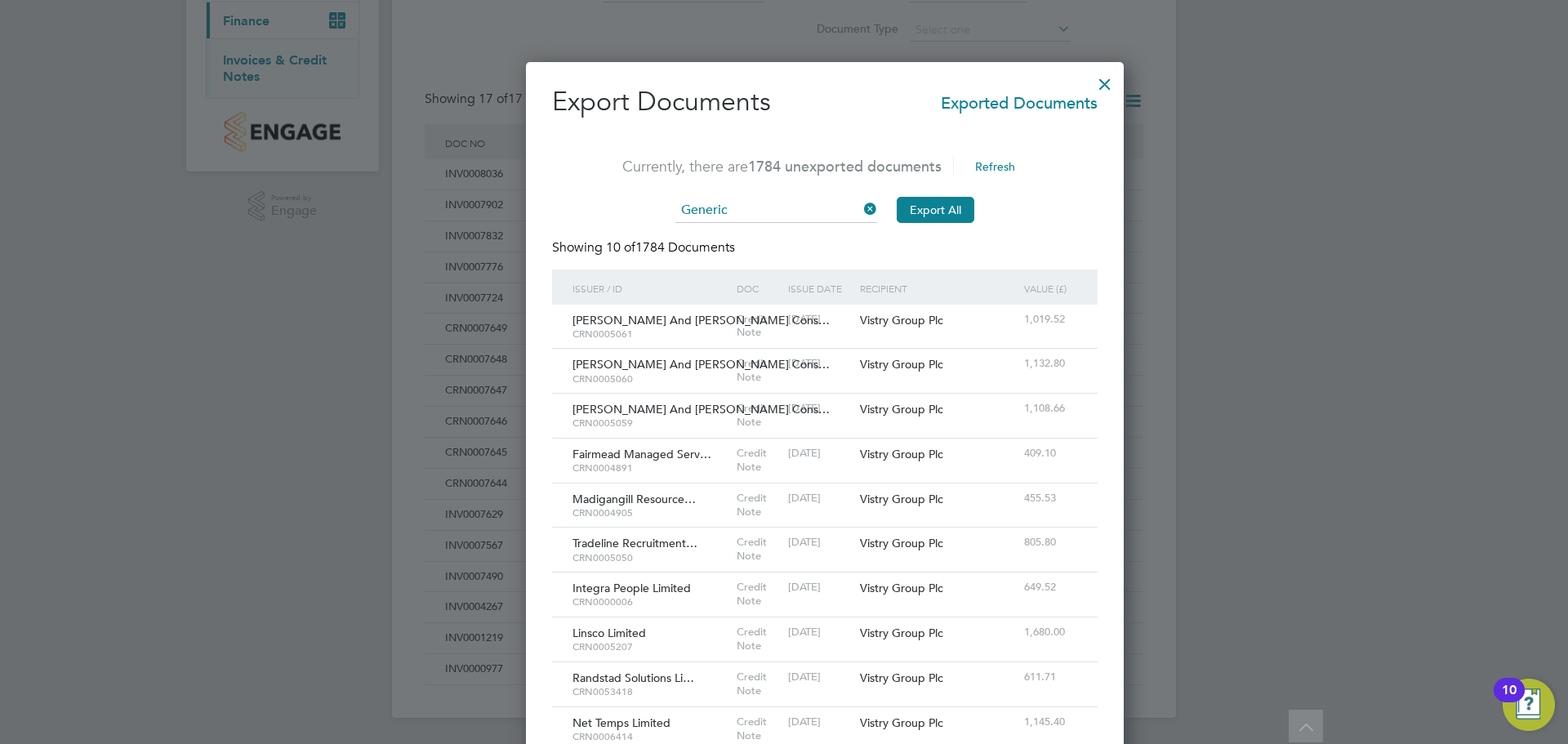
click at [952, 103] on span "Exported Documents" at bounding box center [1019, 99] width 157 height 29
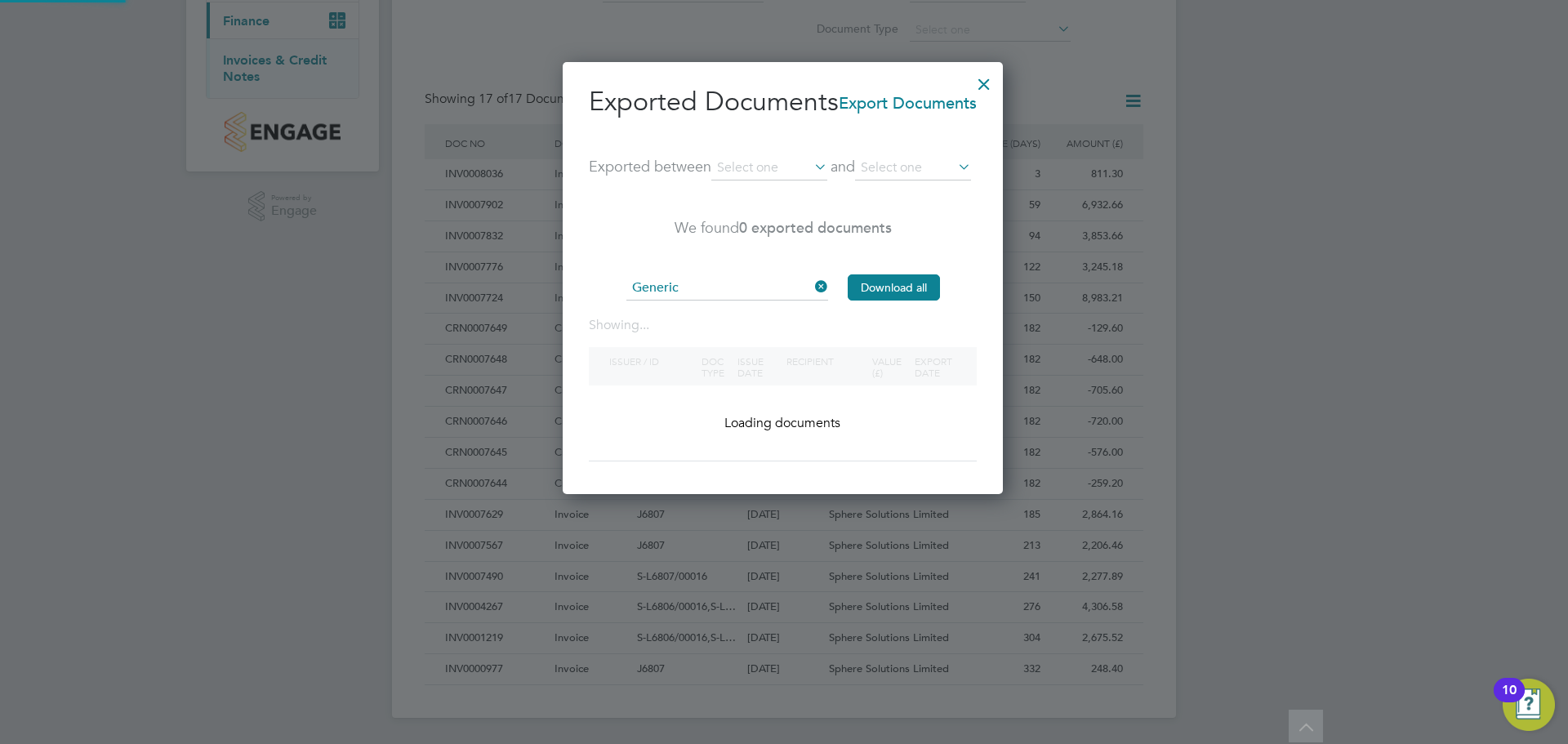
click at [983, 76] on div at bounding box center [984, 80] width 29 height 29
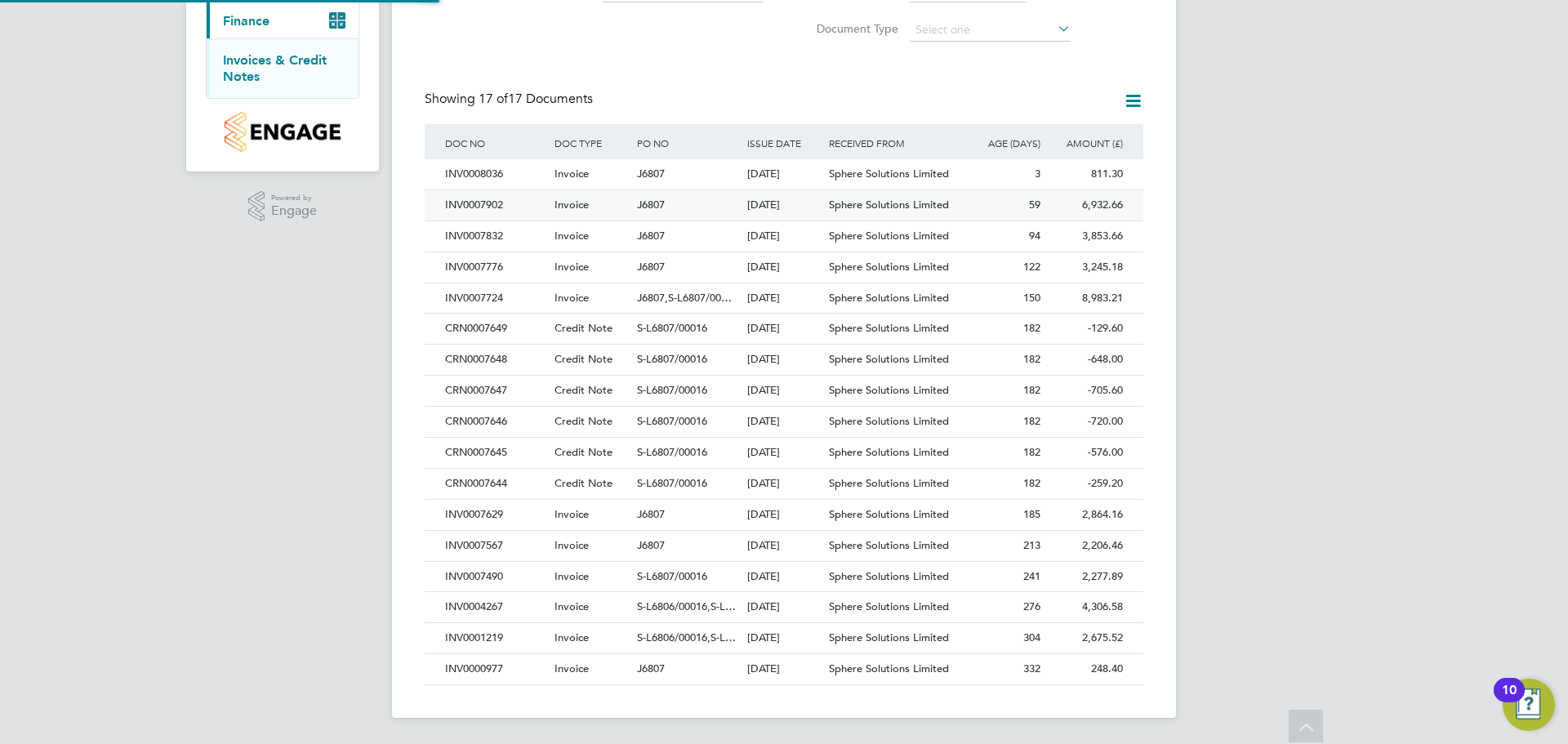
drag, startPoint x: 447, startPoint y: 172, endPoint x: 608, endPoint y: 195, distance: 162.6
click at [597, 195] on div "DOC NO DOC TYPE PO NO ISSUE DATE ISSUED TO RECEIVED FROM AGE (DAYS) AMOUNT (£) …" at bounding box center [784, 404] width 719 height 561
click at [594, 295] on div "Invoice" at bounding box center [592, 299] width 83 height 30
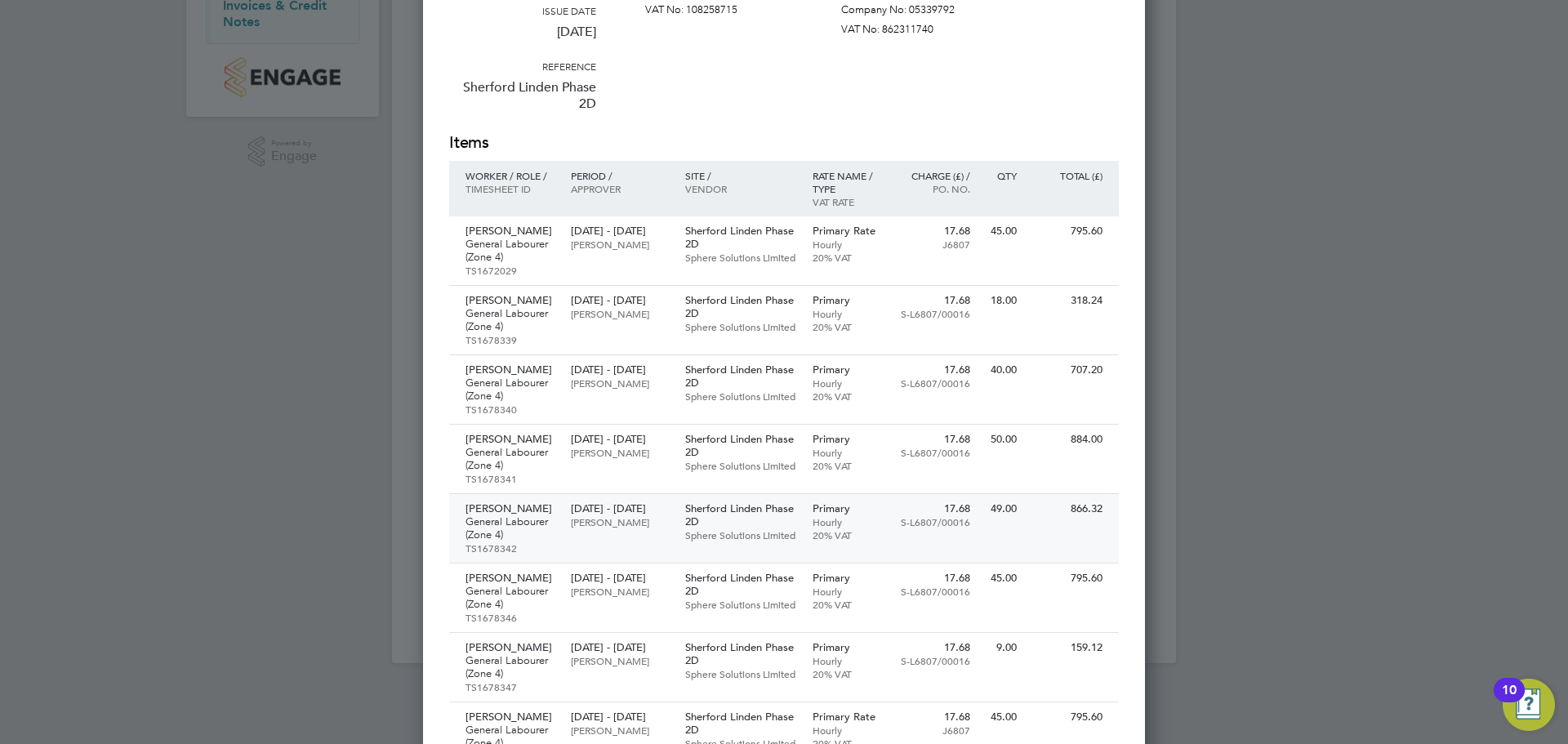
scroll to position [326, 0]
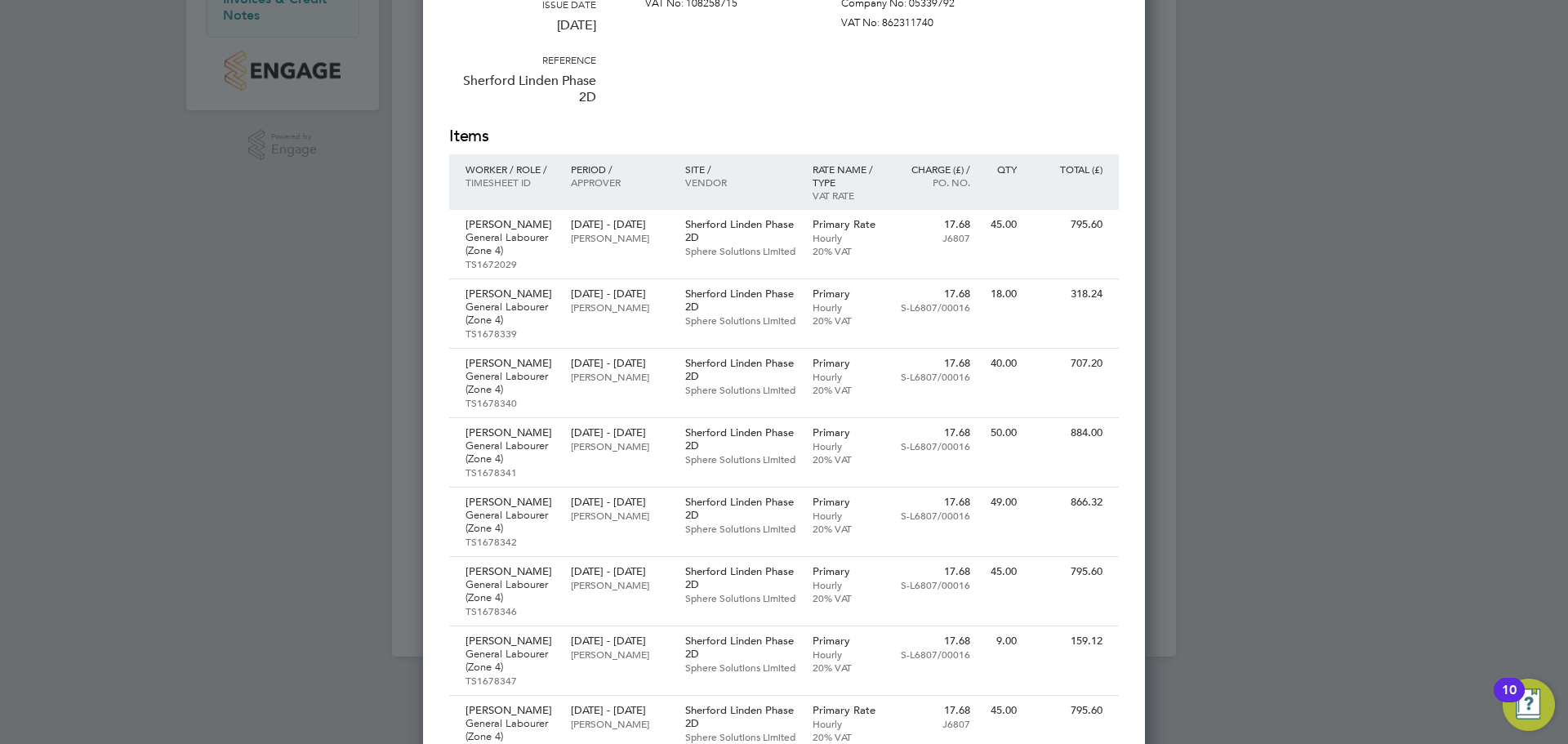
click at [1234, 496] on div at bounding box center [784, 372] width 1568 height 744
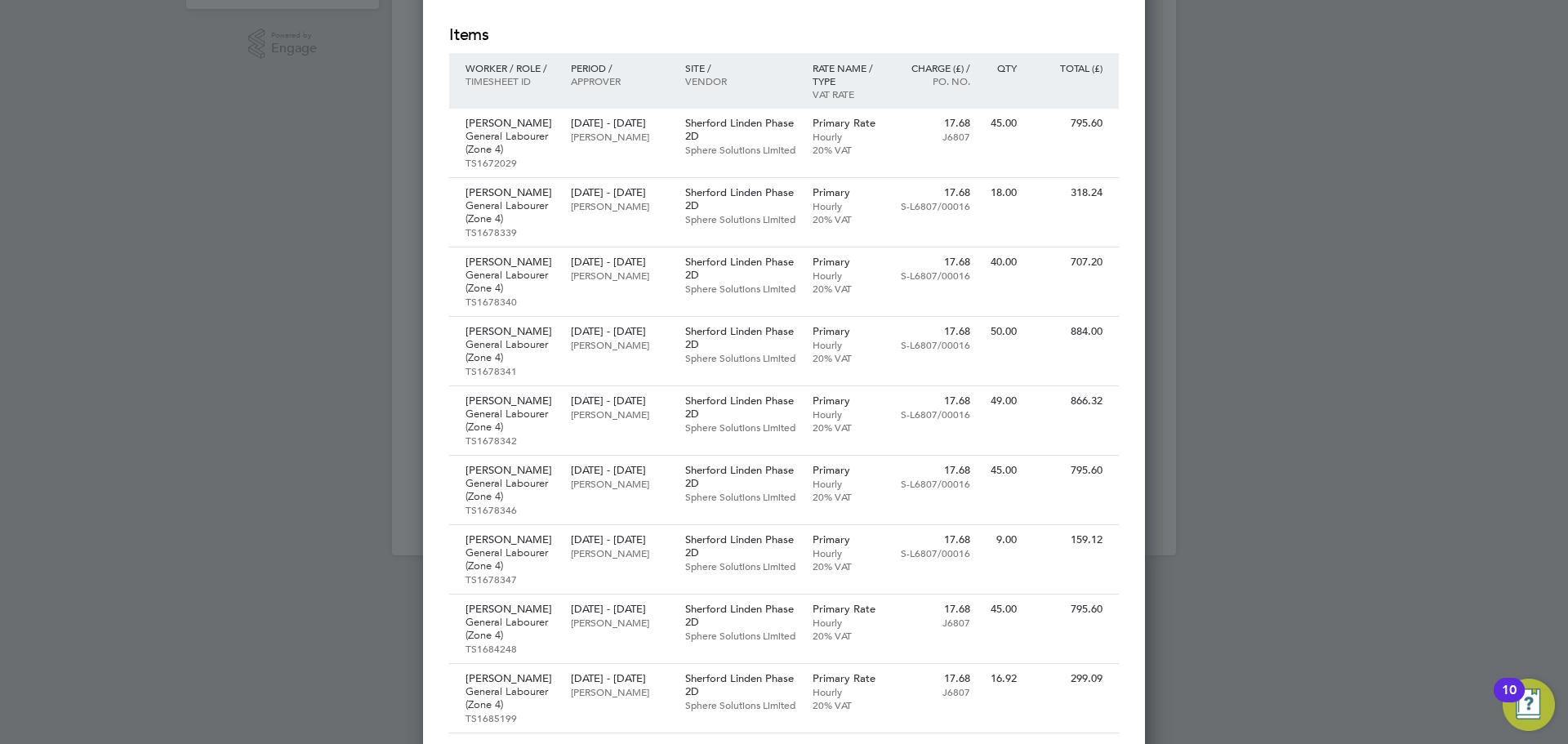
scroll to position [82, 0]
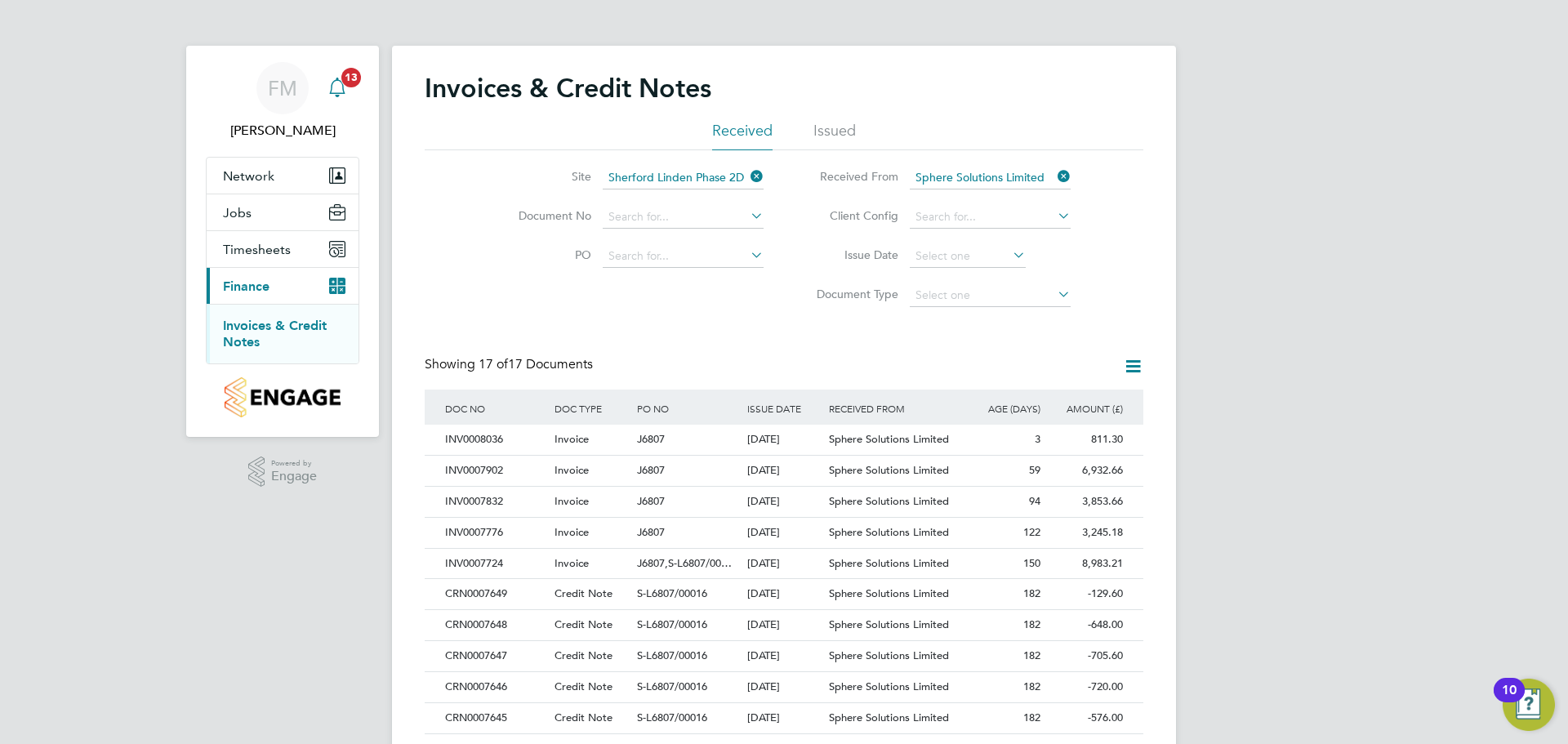
click at [338, 85] on icon "Main navigation" at bounding box center [337, 87] width 19 height 19
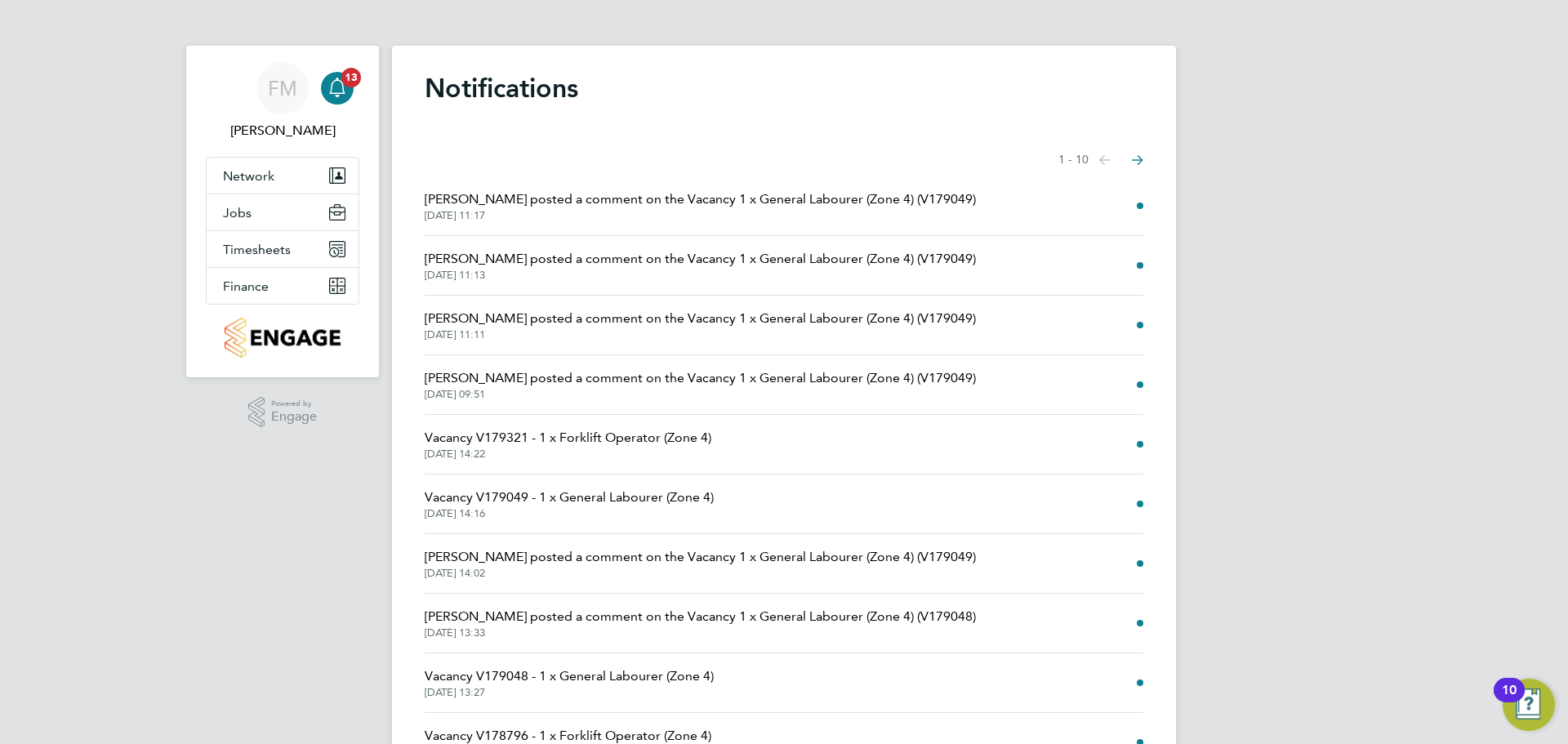
click at [691, 199] on span "Selin Thomas posted a comment on the Vacancy 1 x General Labourer (Zone 4) (V17…" at bounding box center [700, 198] width 552 height 19
